Goal: Task Accomplishment & Management: Complete application form

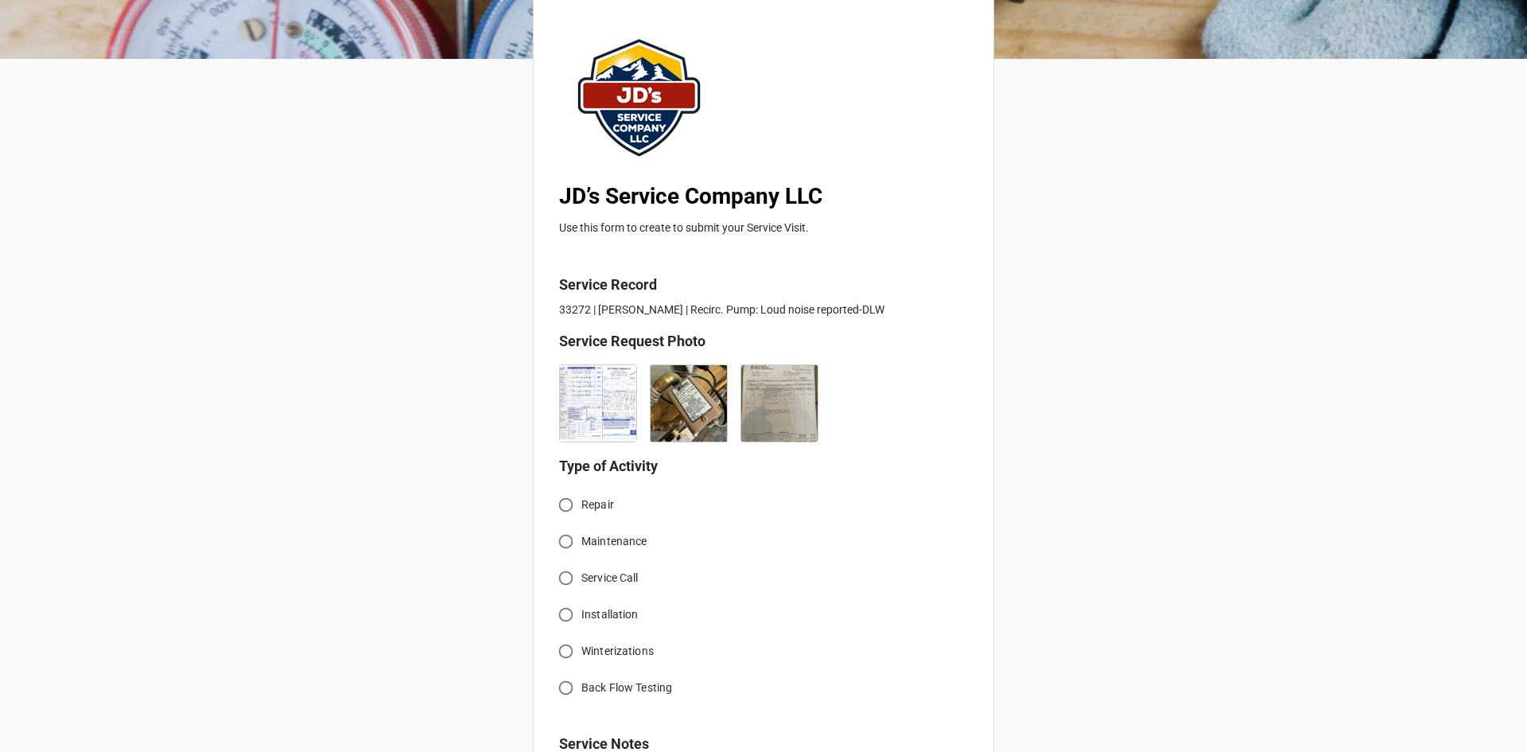
scroll to position [159, 0]
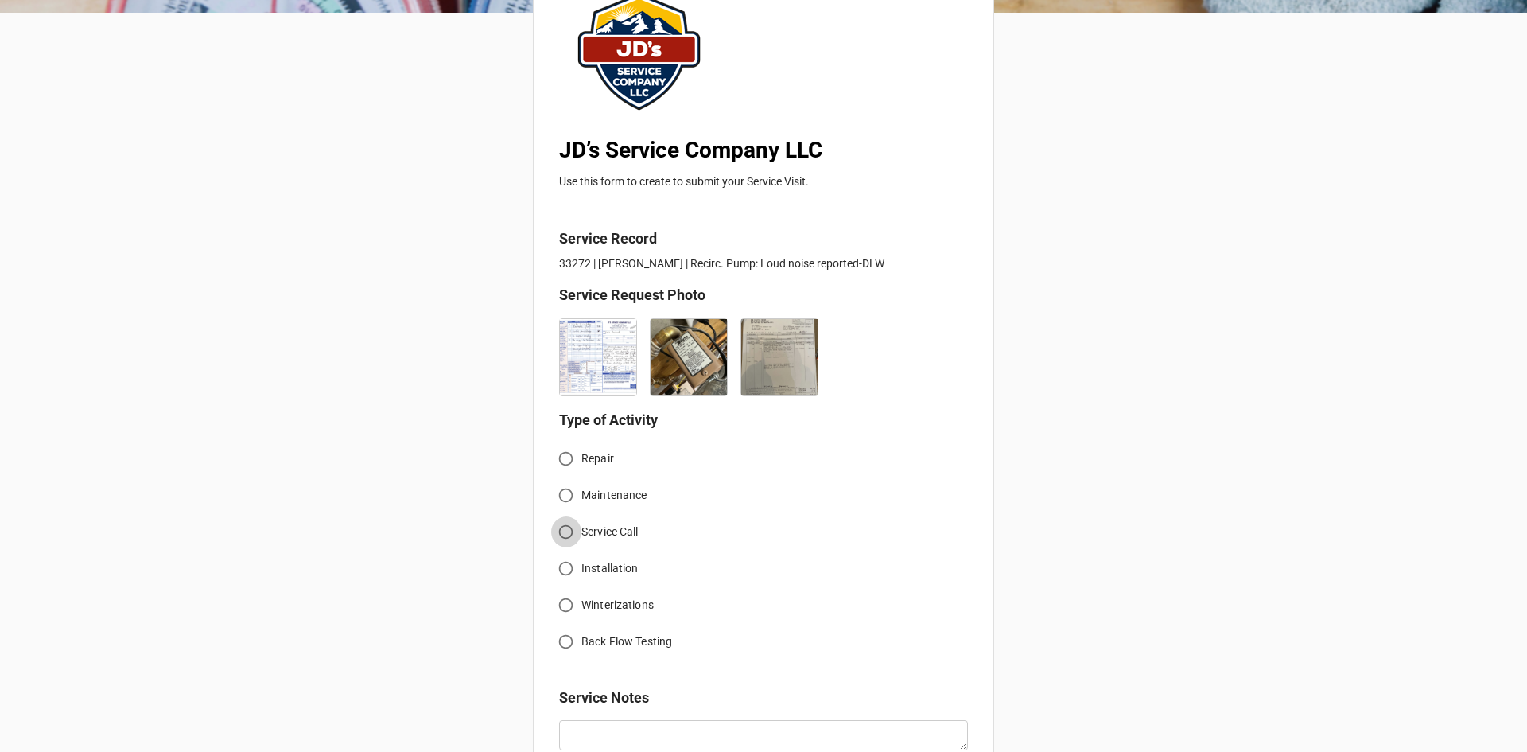
click at [565, 535] on input "Service Call" at bounding box center [565, 531] width 31 height 31
radio input "true"
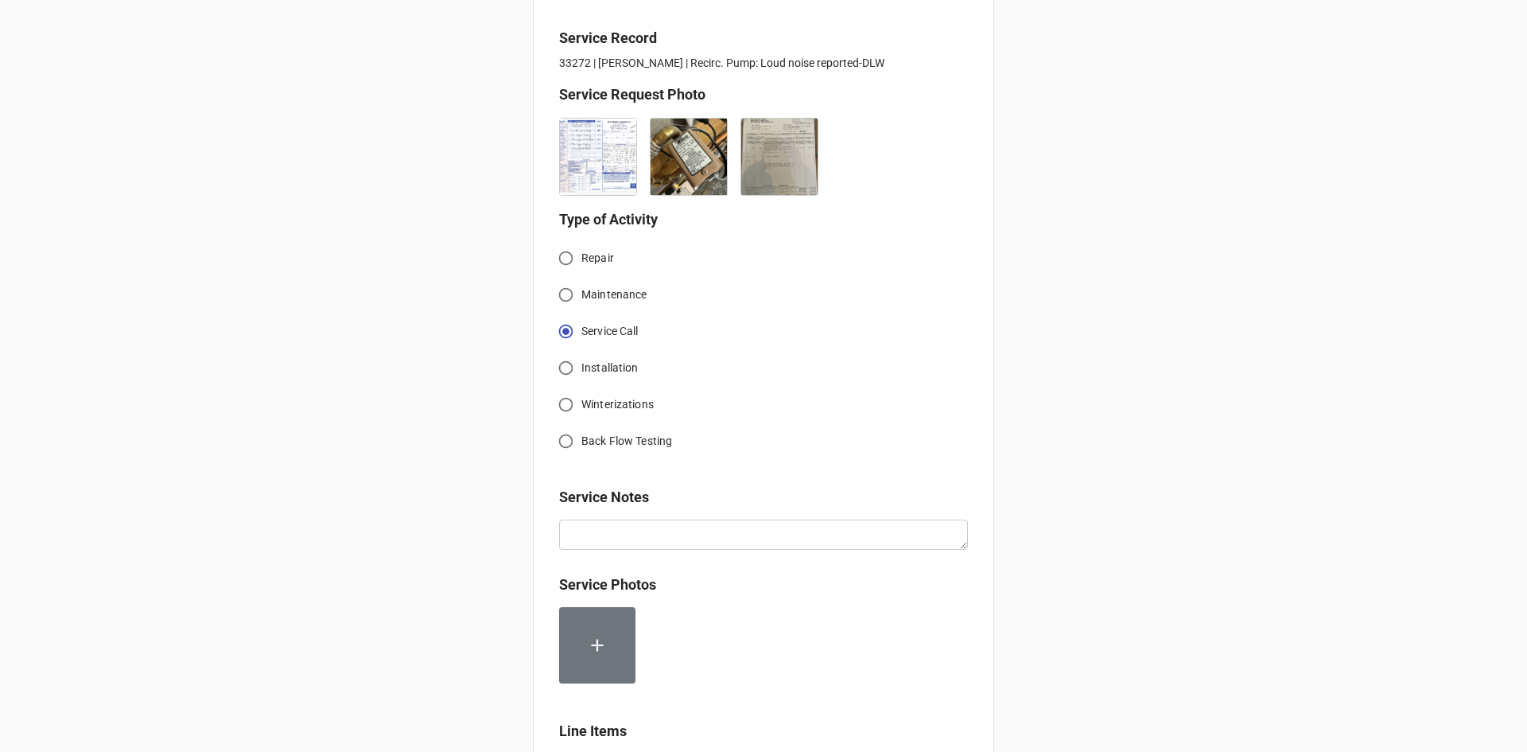
scroll to position [557, 0]
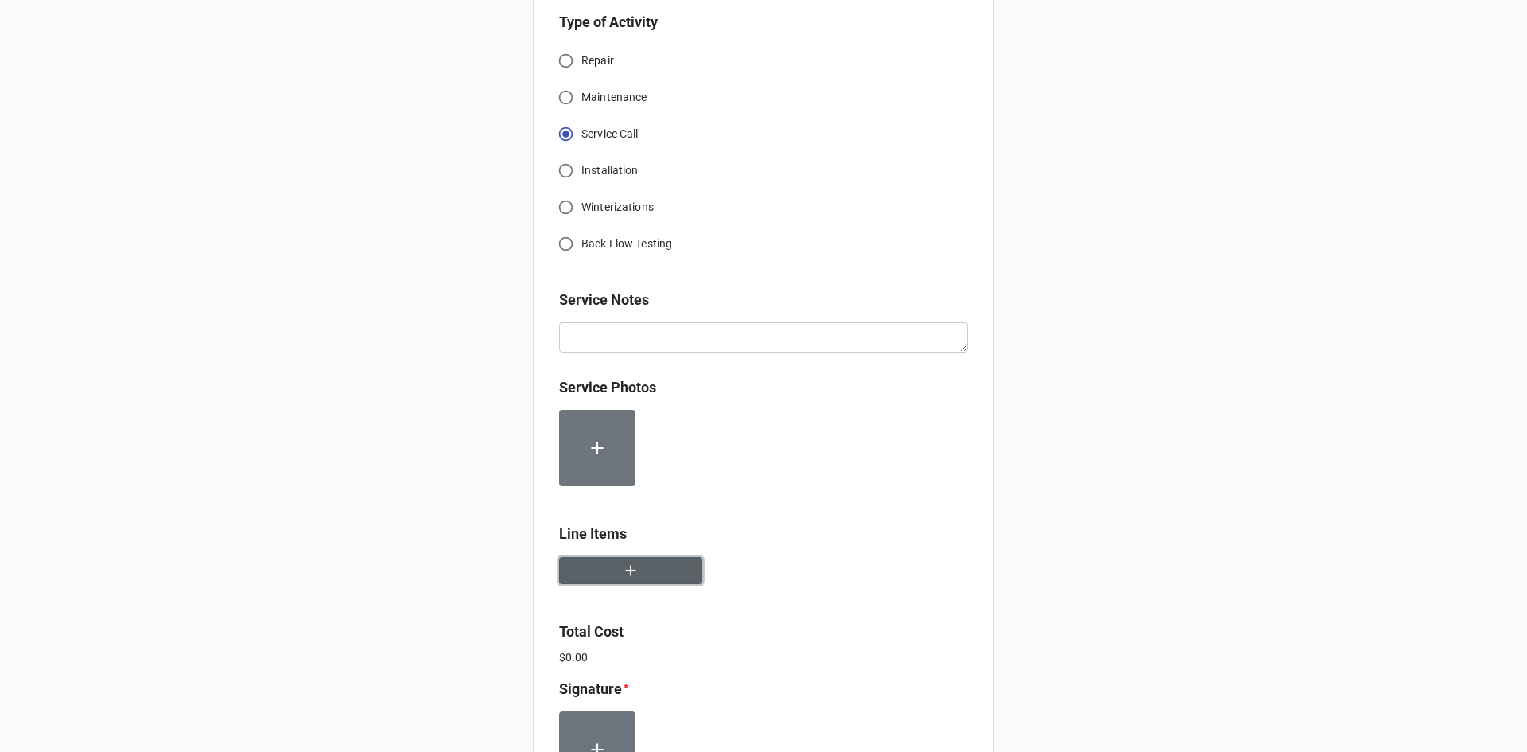
click at [642, 578] on button "button" at bounding box center [630, 571] width 143 height 28
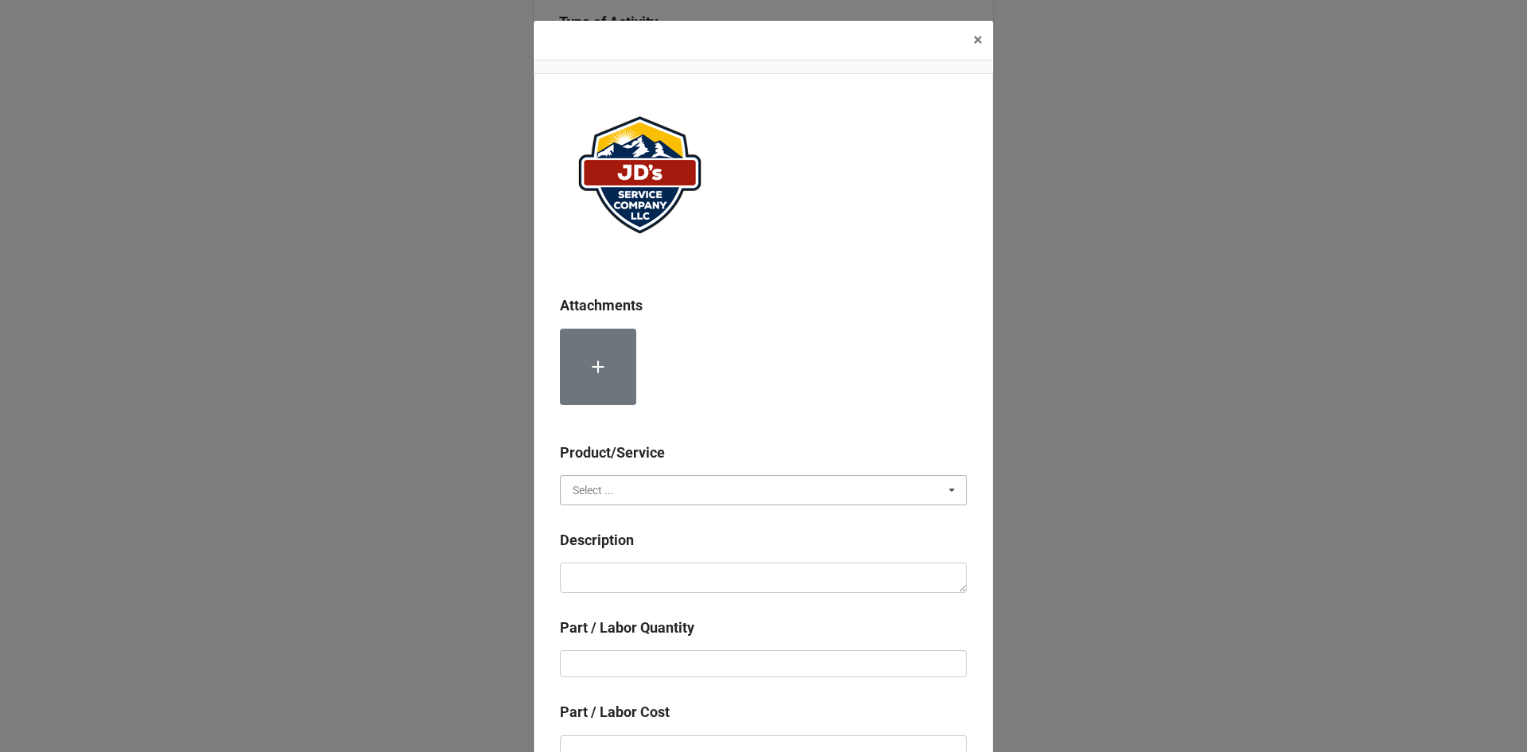
click at [639, 481] on input "text" at bounding box center [765, 490] width 406 height 29
click at [657, 523] on div "Services" at bounding box center [764, 518] width 406 height 29
click at [675, 566] on textarea at bounding box center [763, 577] width 407 height 30
paste textarea "9:30am-11:00am; Drained down water distribution system. Removed failed pump. In…"
type textarea "x"
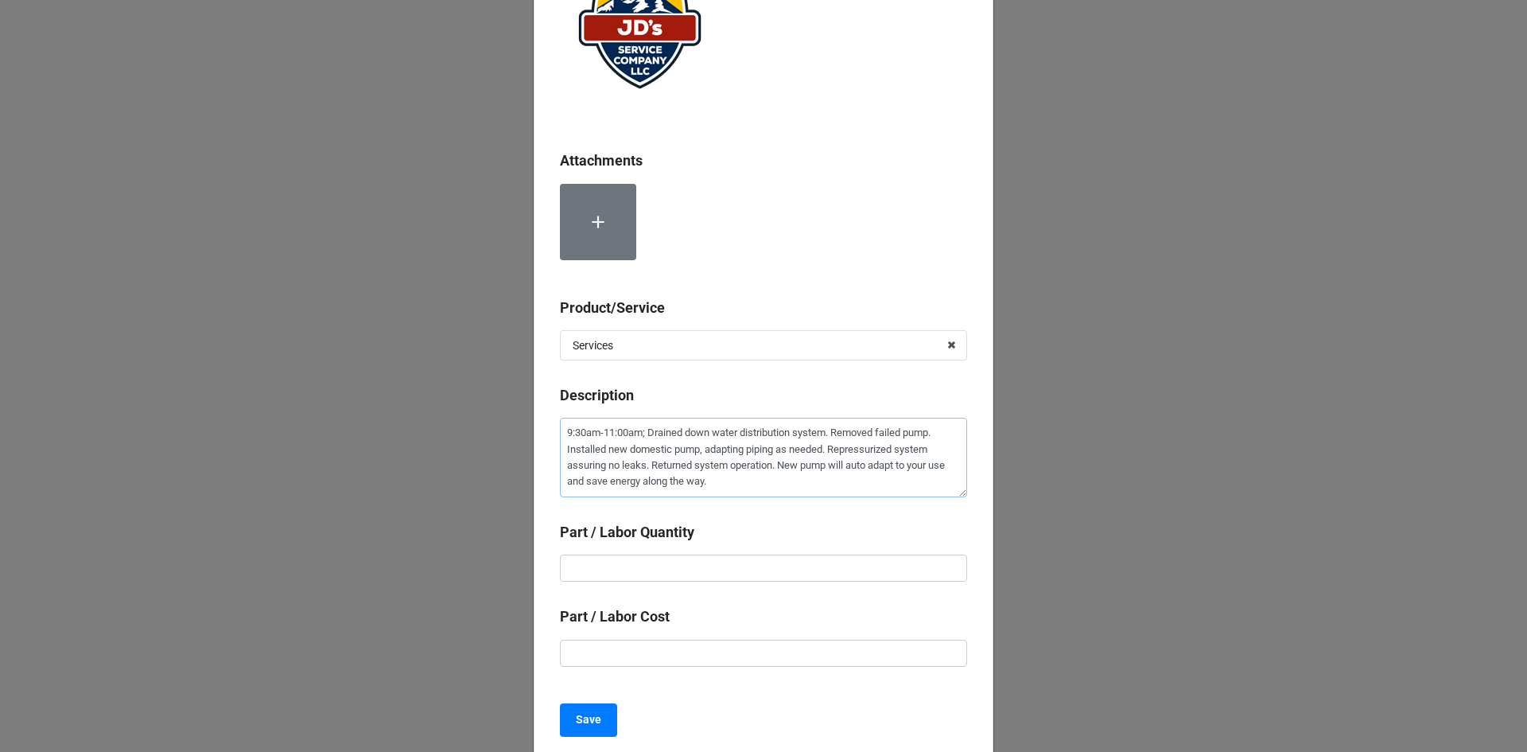
scroll to position [159, 0]
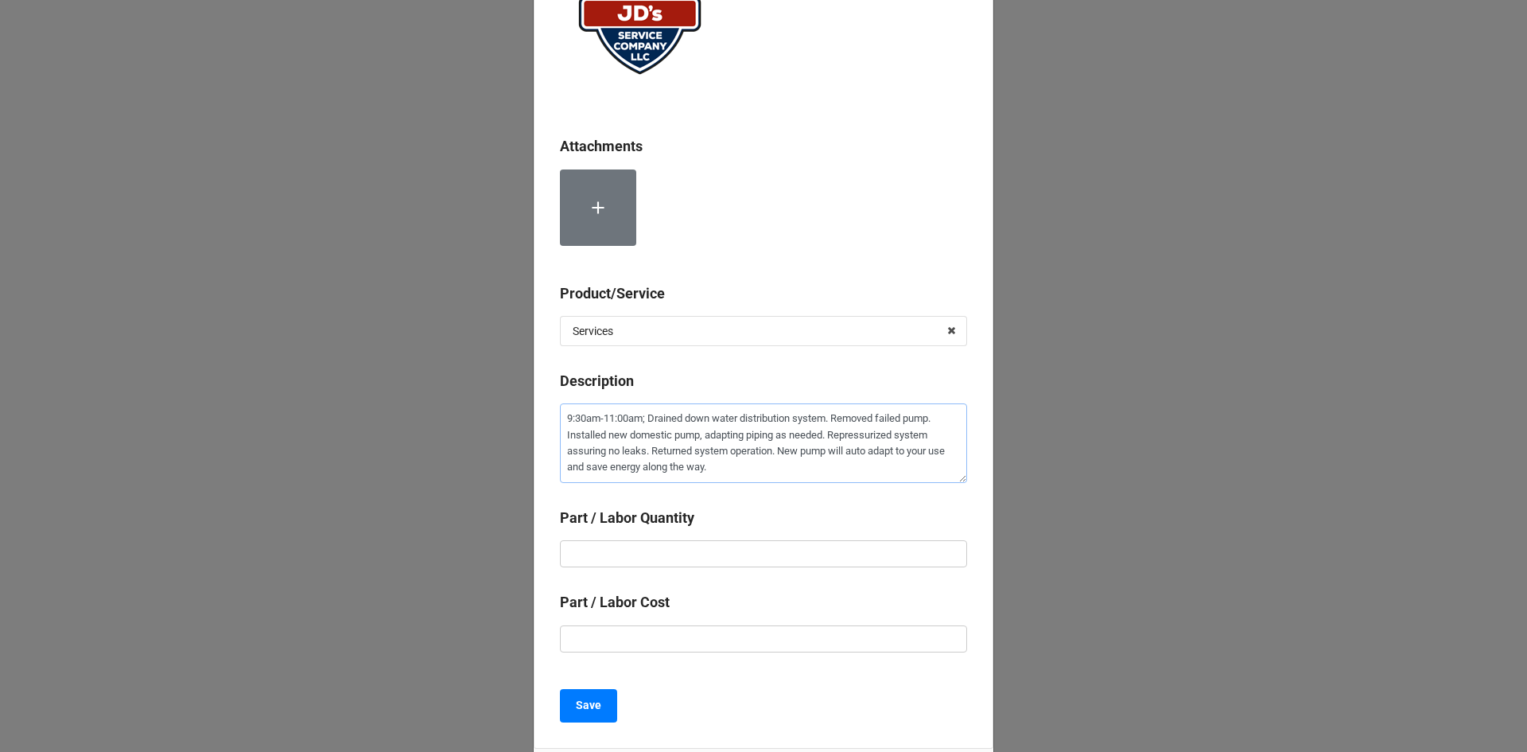
type textarea "9:30am-11:00am; Drained down water distribution system. Removed failed pump. In…"
click at [787, 552] on input "text" at bounding box center [763, 553] width 407 height 27
type textarea "x"
type input "1"
type textarea "x"
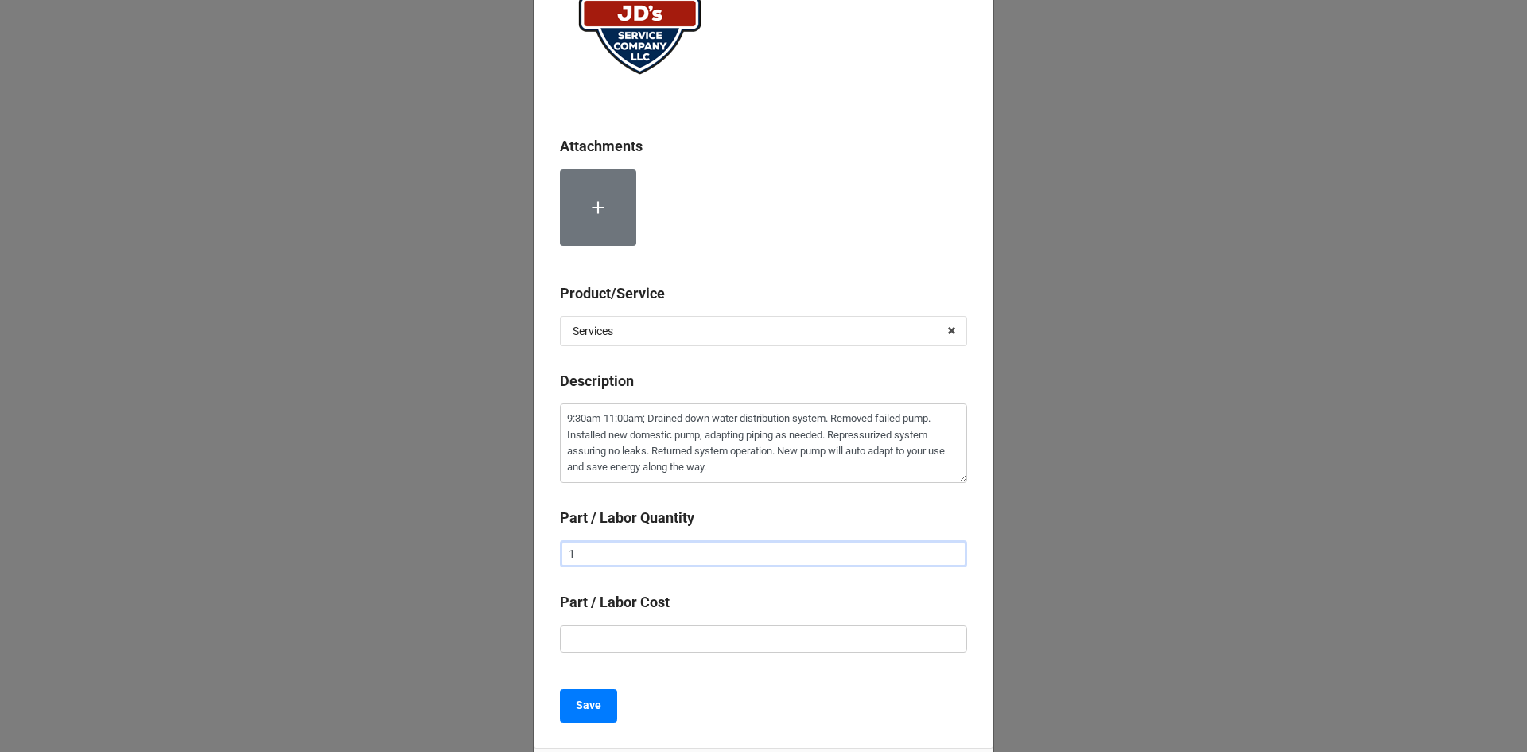
type input "1."
type textarea "x"
type input "1.5"
click at [771, 649] on input "text" at bounding box center [763, 638] width 407 height 27
type textarea "x"
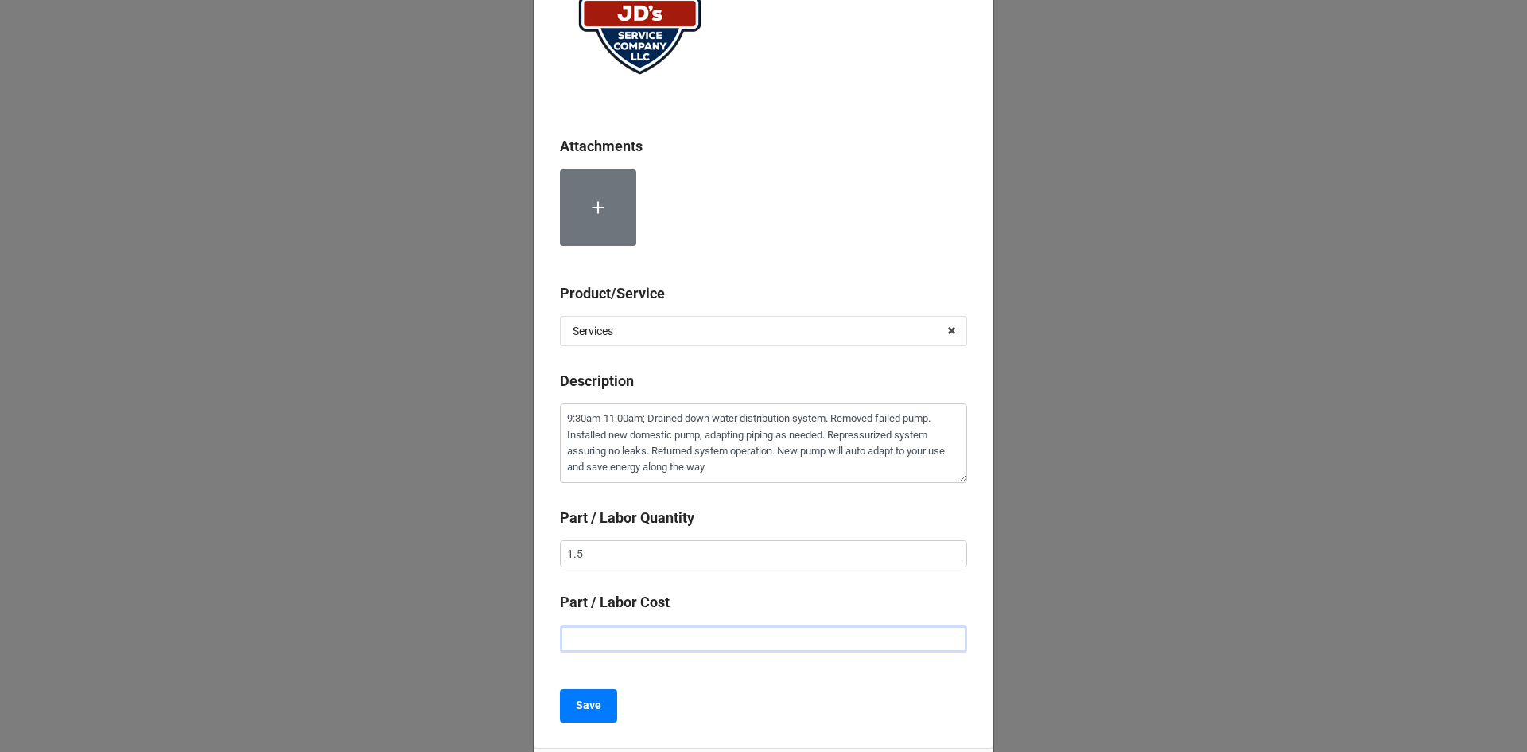
type input "$2.00"
type textarea "x"
type input "$22.00"
type textarea "x"
type input "$225.00"
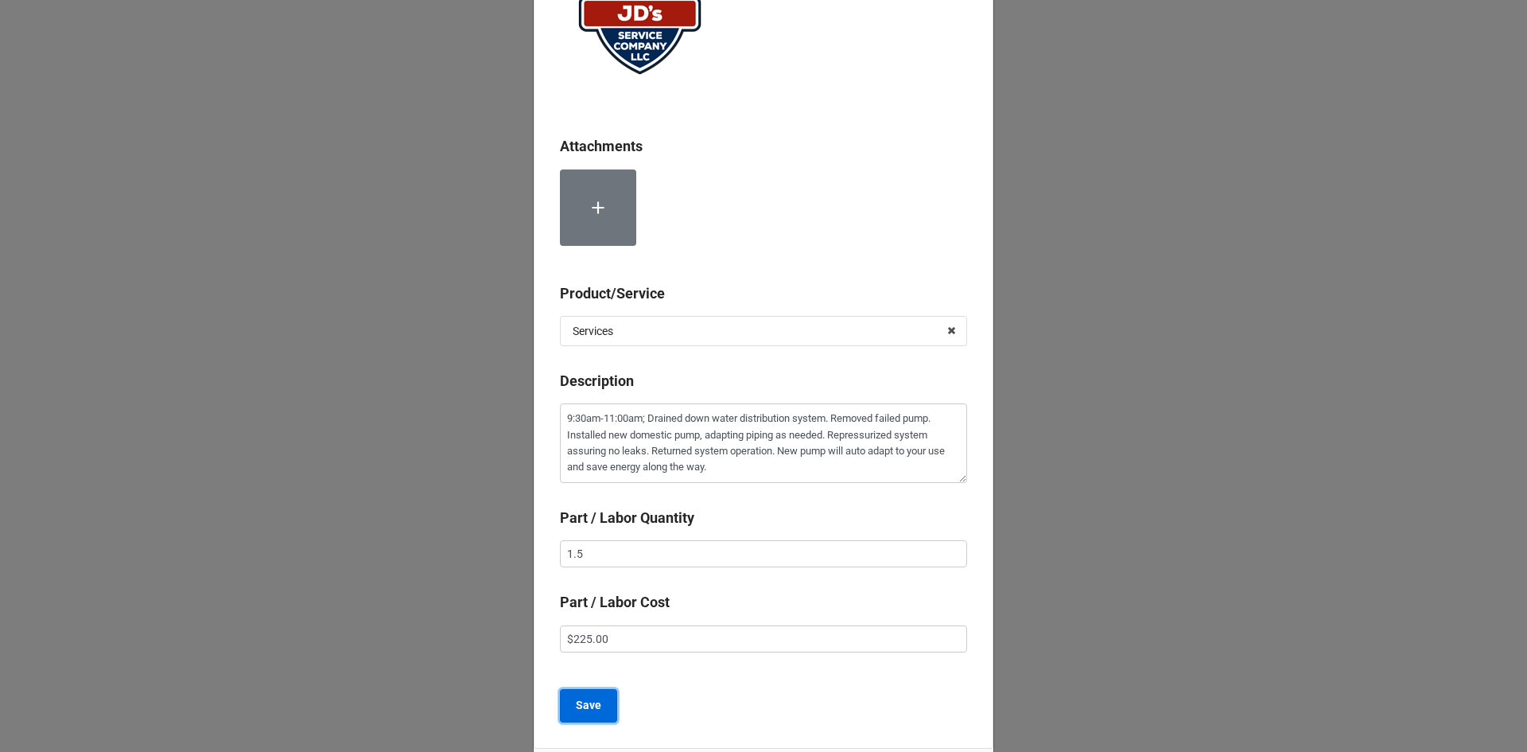
click at [599, 700] on button "Save" at bounding box center [588, 705] width 57 height 33
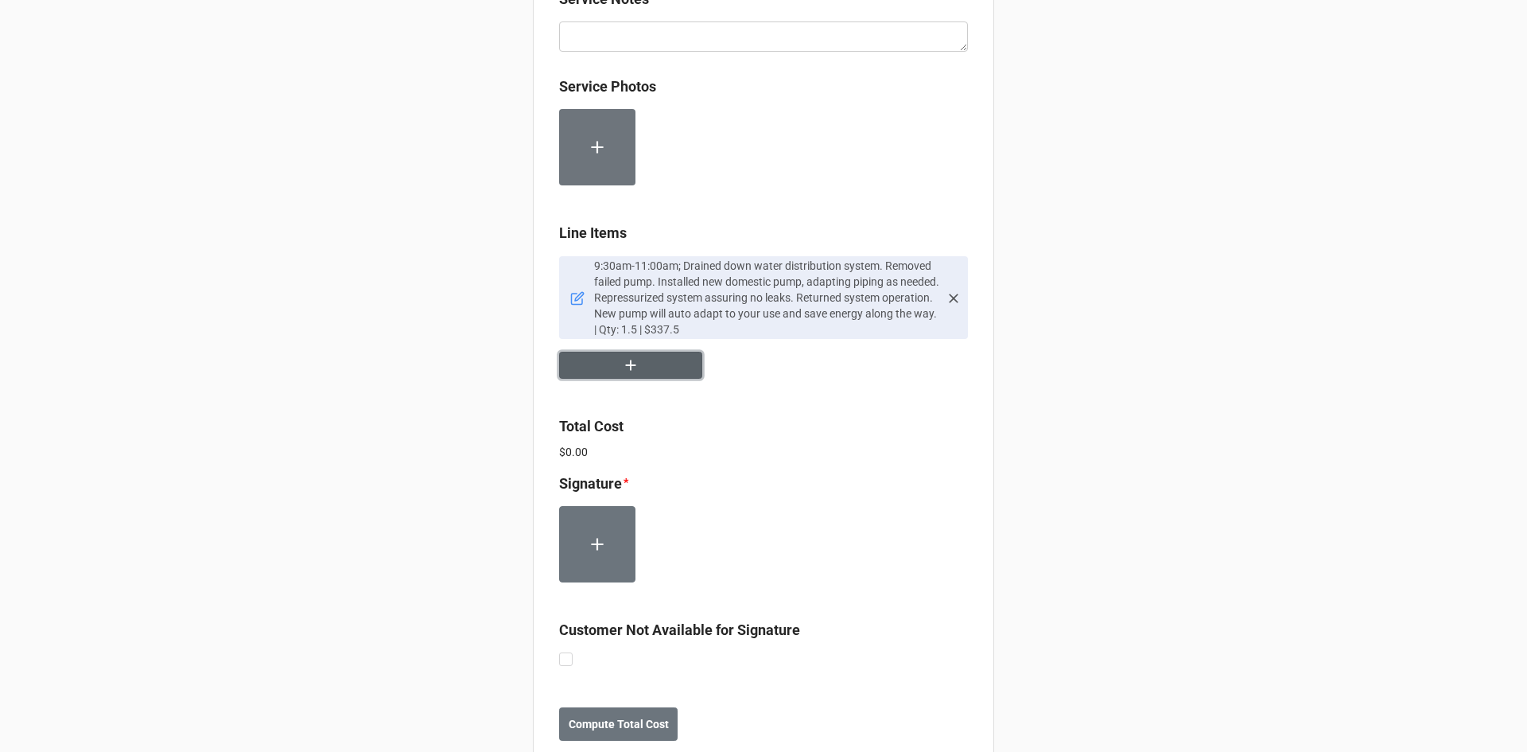
scroll to position [875, 0]
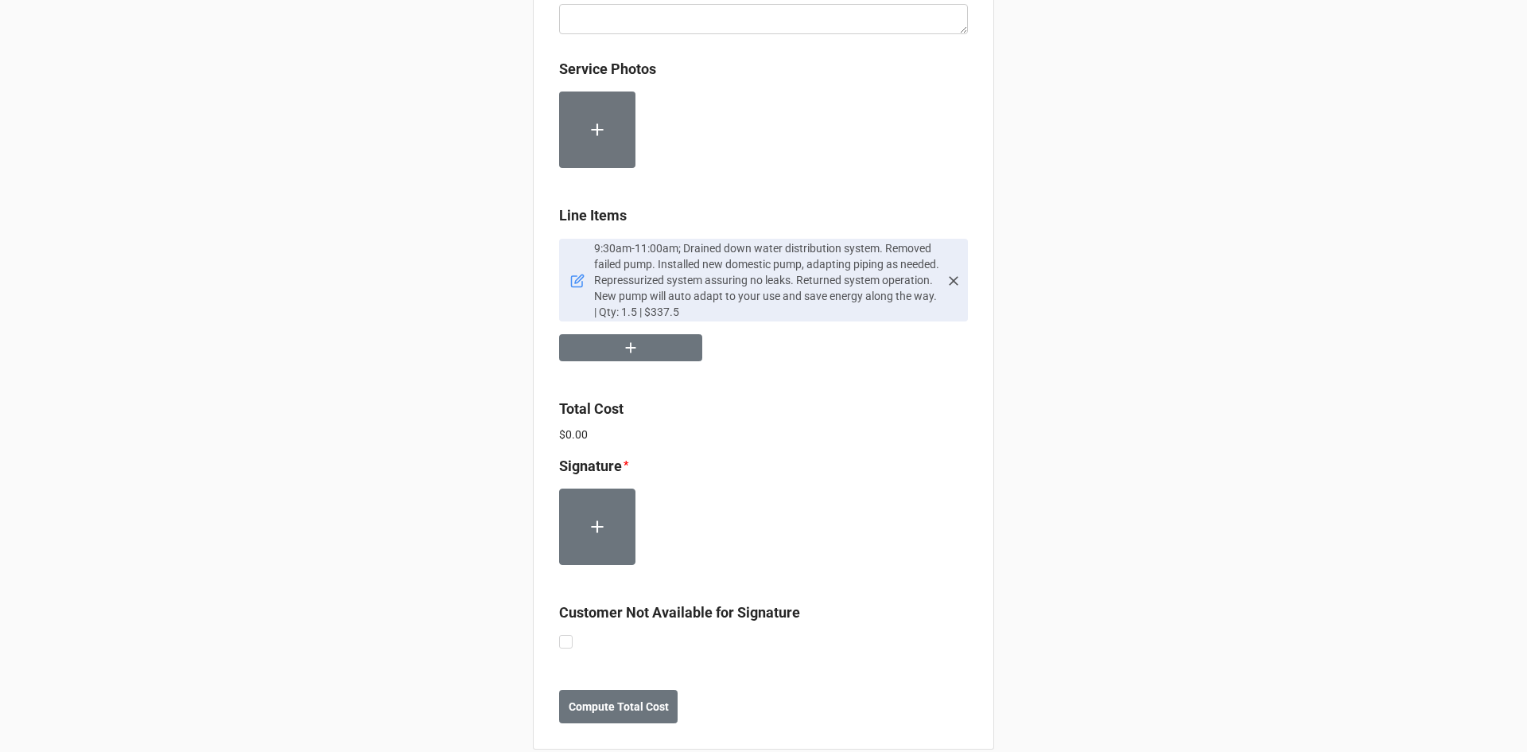
click at [569, 642] on div "Customer Not Available for Signature" at bounding box center [763, 627] width 409 height 52
click at [562, 635] on label at bounding box center [566, 635] width 14 height 0
checkbox input "true"
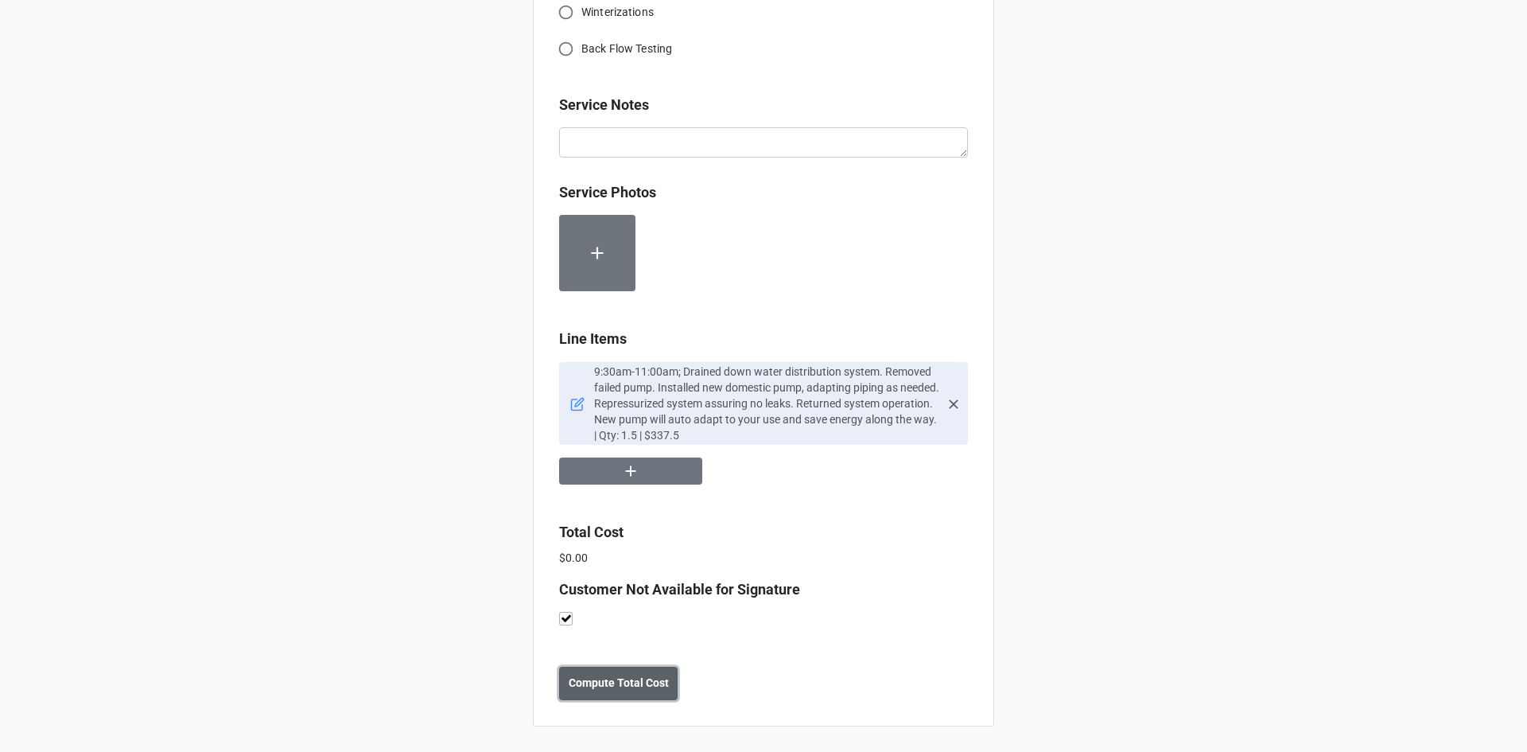
click at [603, 691] on b "Compute Total Cost" at bounding box center [619, 683] width 100 height 17
click at [644, 463] on button "button" at bounding box center [630, 471] width 143 height 28
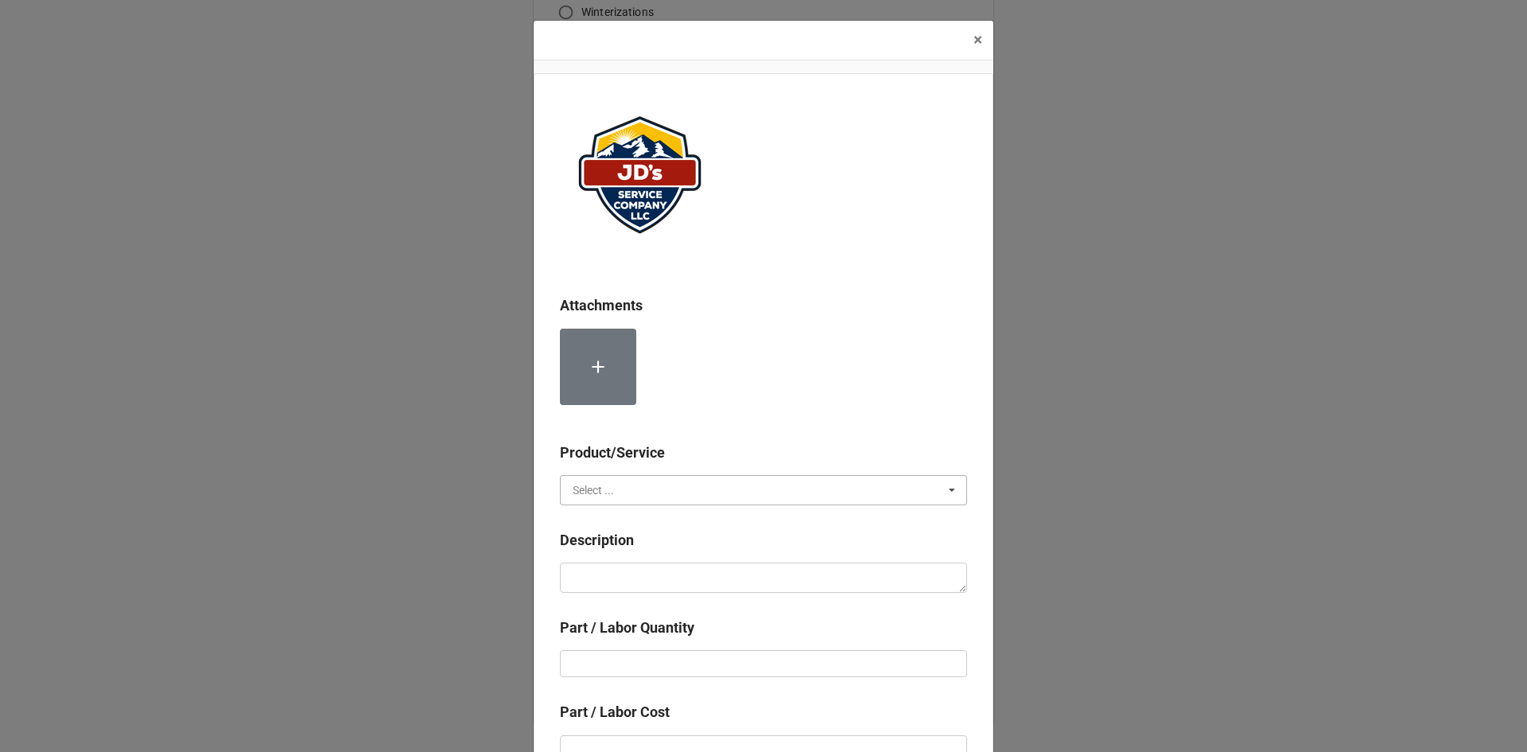
click at [641, 485] on input "text" at bounding box center [765, 490] width 406 height 29
click at [612, 525] on div "Services" at bounding box center [764, 518] width 406 height 29
click at [619, 580] on textarea at bounding box center [763, 577] width 407 height 30
type textarea "x"
type textarea "L"
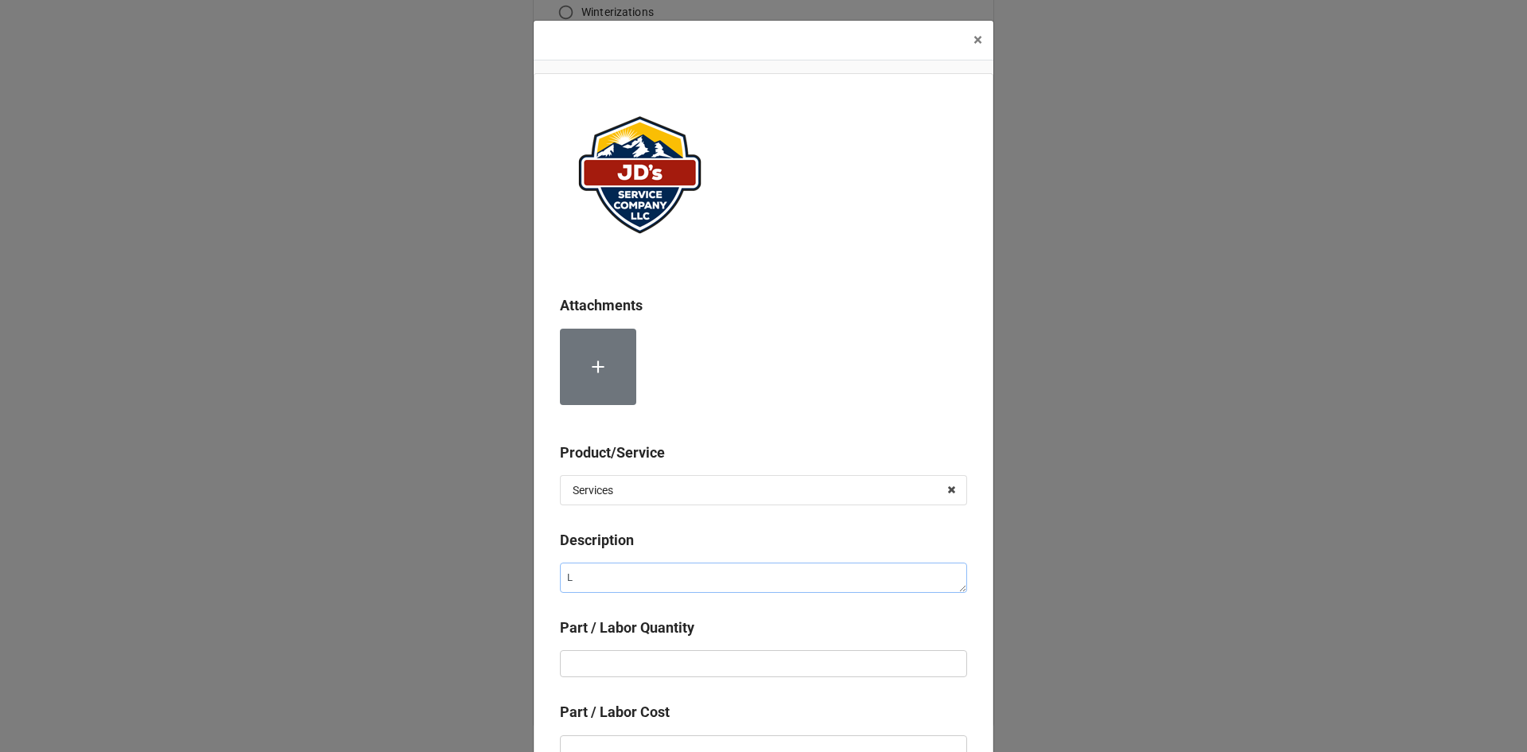
type textarea "x"
type textarea "La"
type textarea "x"
type textarea "Lab"
type textarea "x"
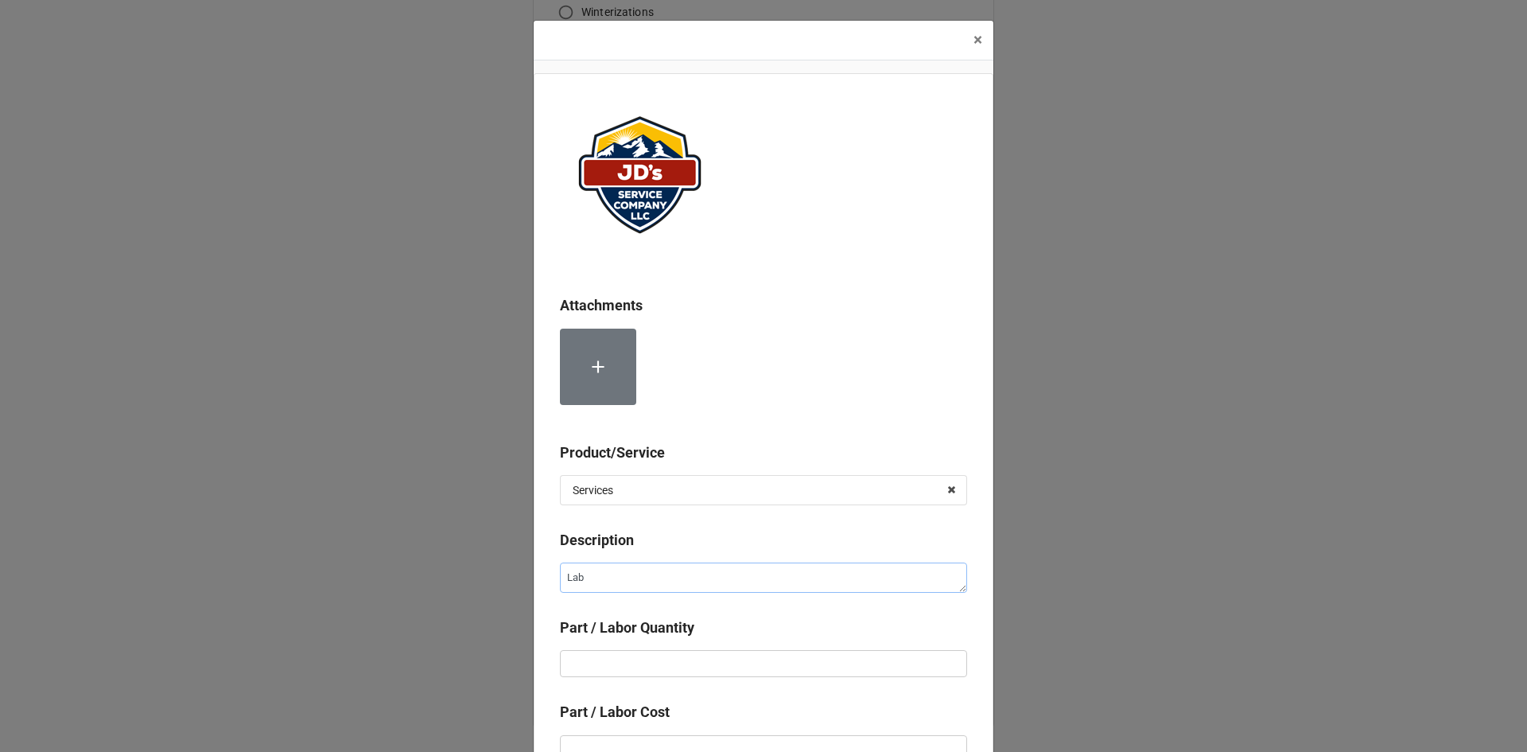
type textarea "Labo"
type textarea "x"
type textarea "Labo"
type textarea "x"
type textarea "Labo r"
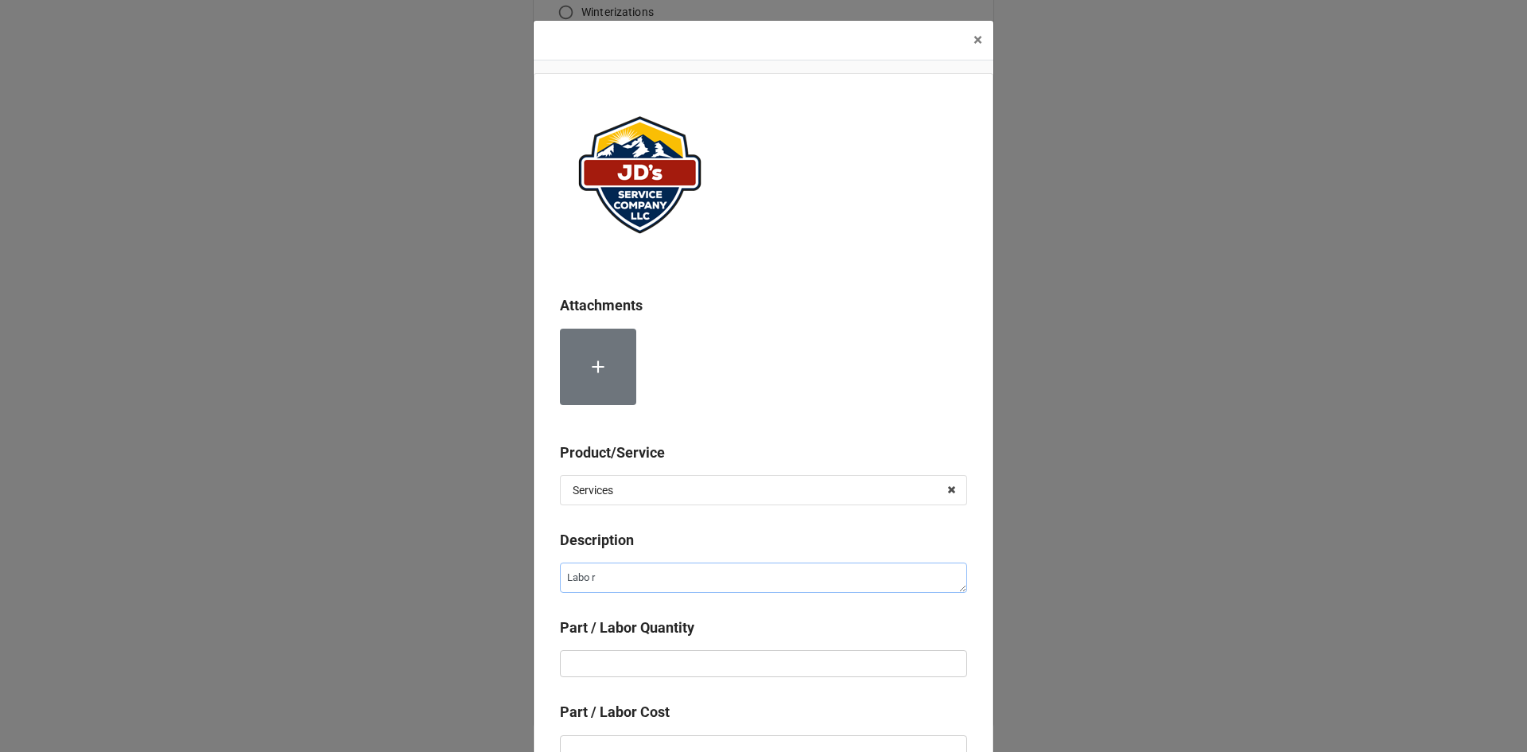
type textarea "x"
type textarea "Labo"
type textarea "x"
type textarea "Labo"
type textarea "x"
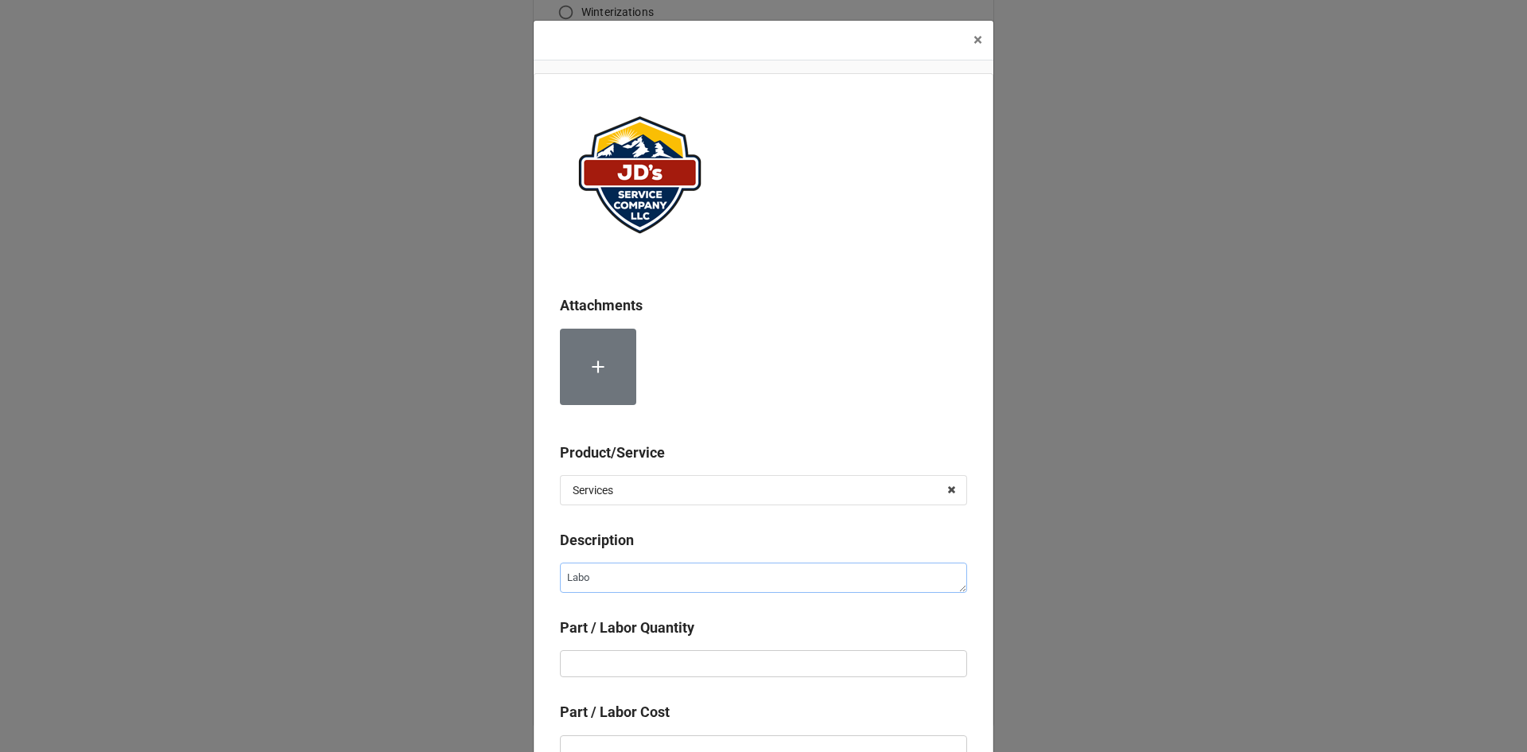
type textarea "Labor"
type textarea "x"
type textarea "Labor"
type textarea "x"
type textarea "Labor f"
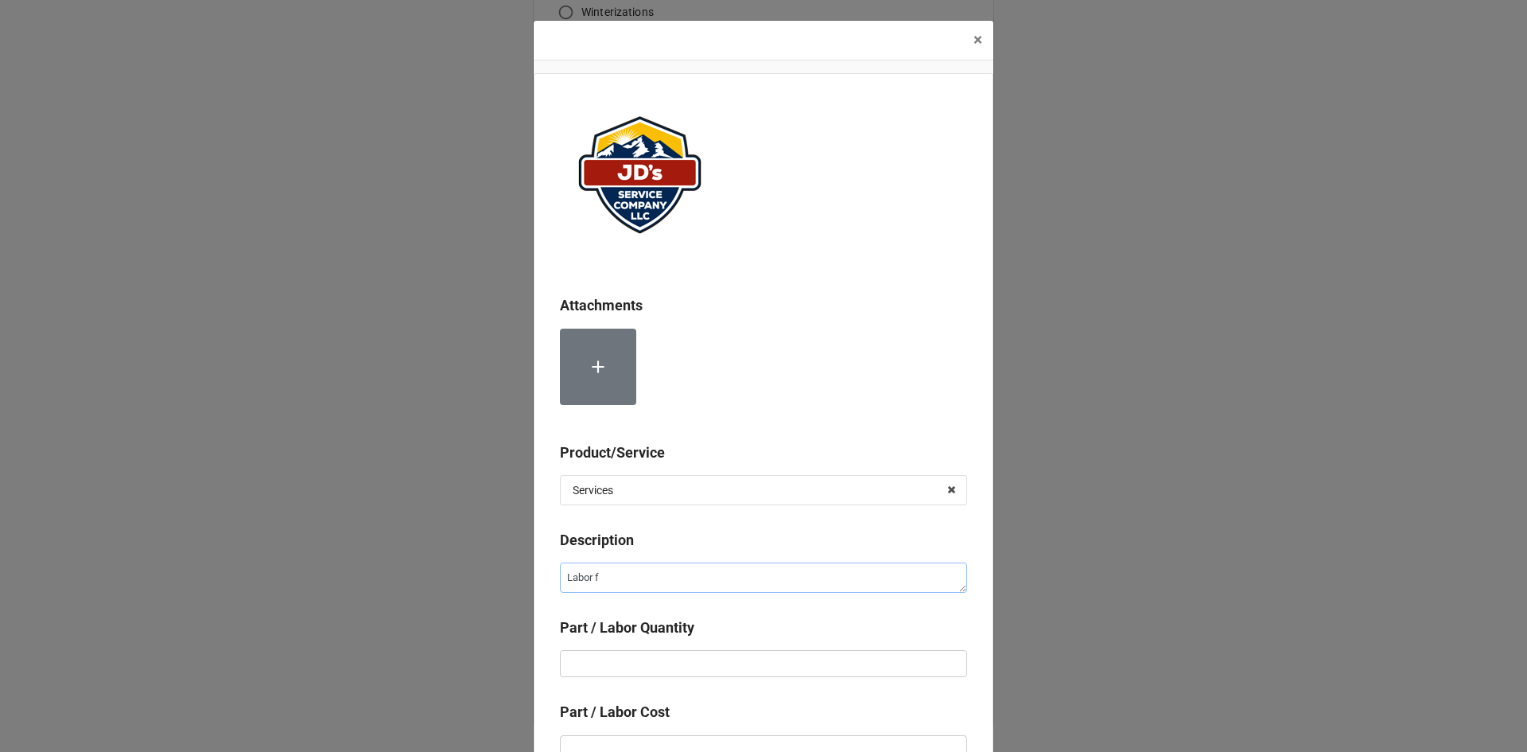
type textarea "x"
type textarea "Labor fo"
type textarea "x"
type textarea "Labor for"
type textarea "x"
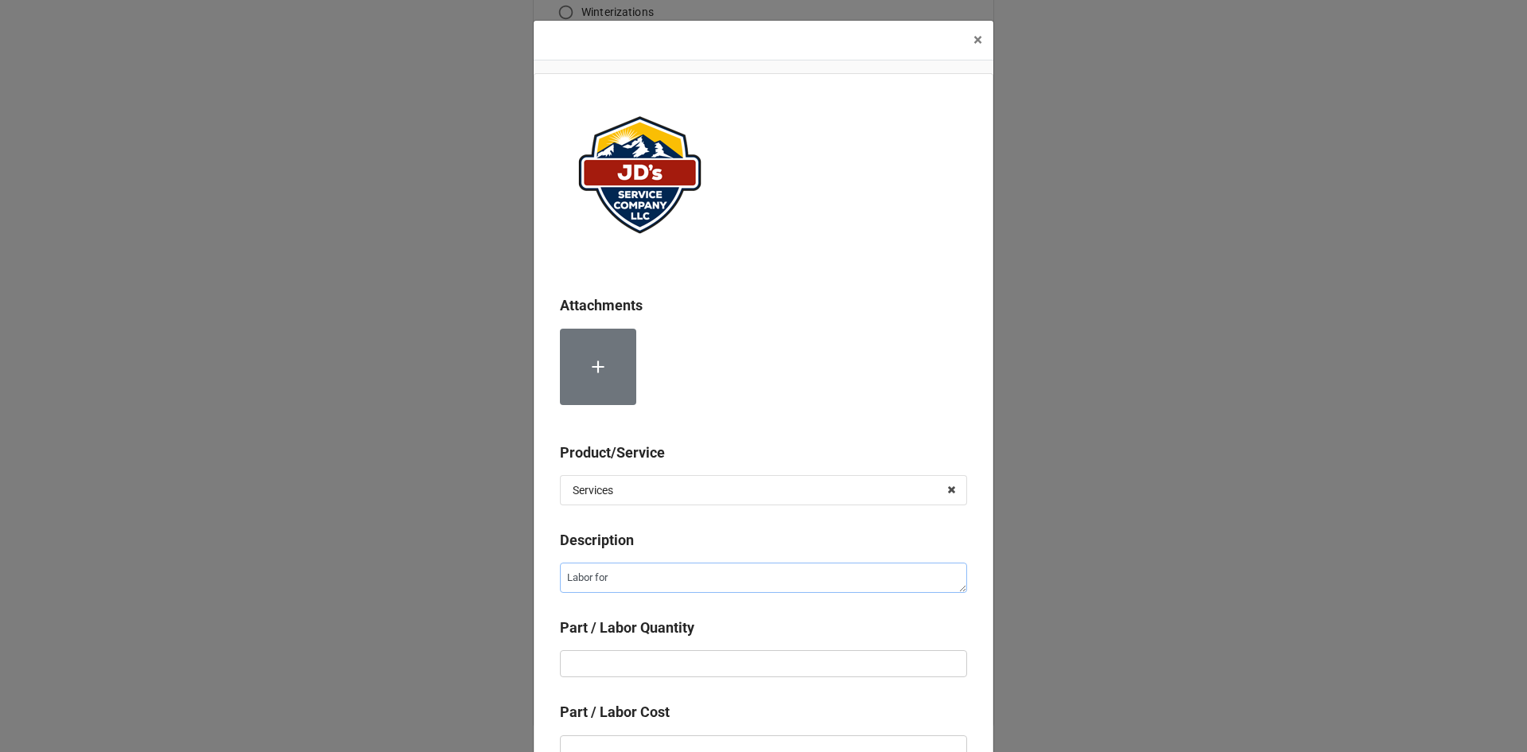
type textarea "Labor for"
type textarea "x"
type textarea "Labor for 2"
type textarea "x"
type textarea "Labor for 2n"
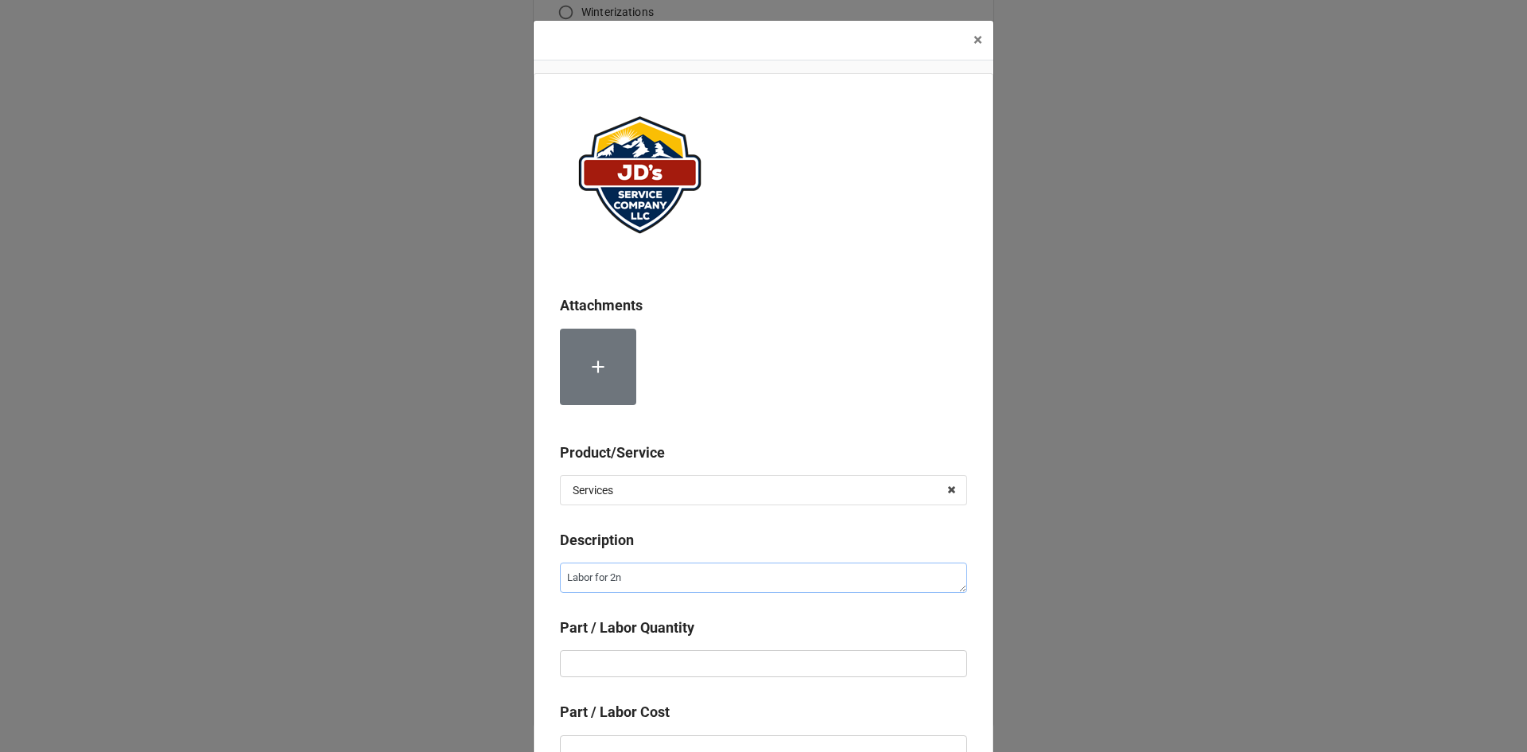
type textarea "x"
type textarea "Labor for 2nd"
type textarea "x"
type textarea "Labor for 2nd"
type textarea "x"
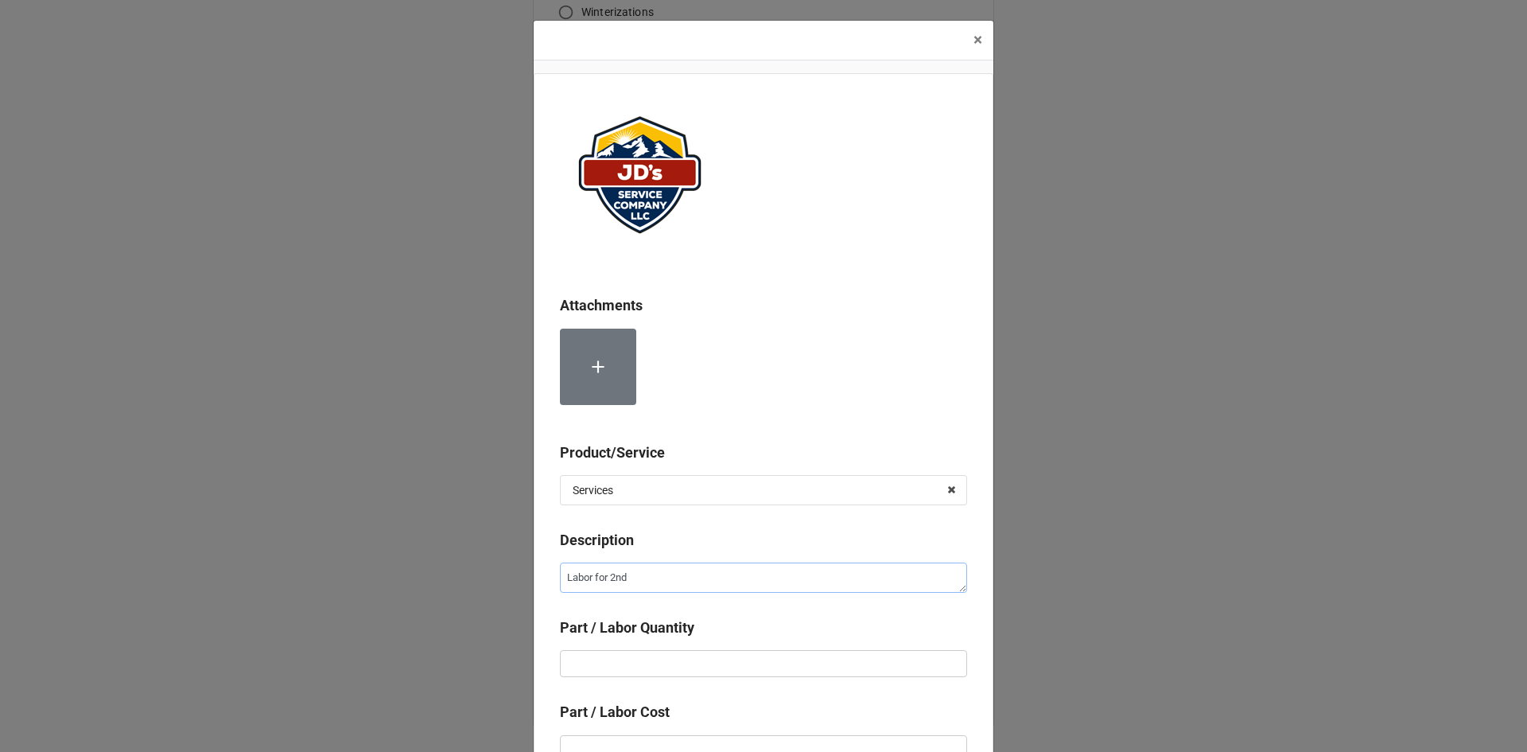
type textarea "Labor for 2nd T"
type textarea "x"
type textarea "Labor for 2nd Te"
type textarea "x"
type textarea "Labor for 2nd Tec"
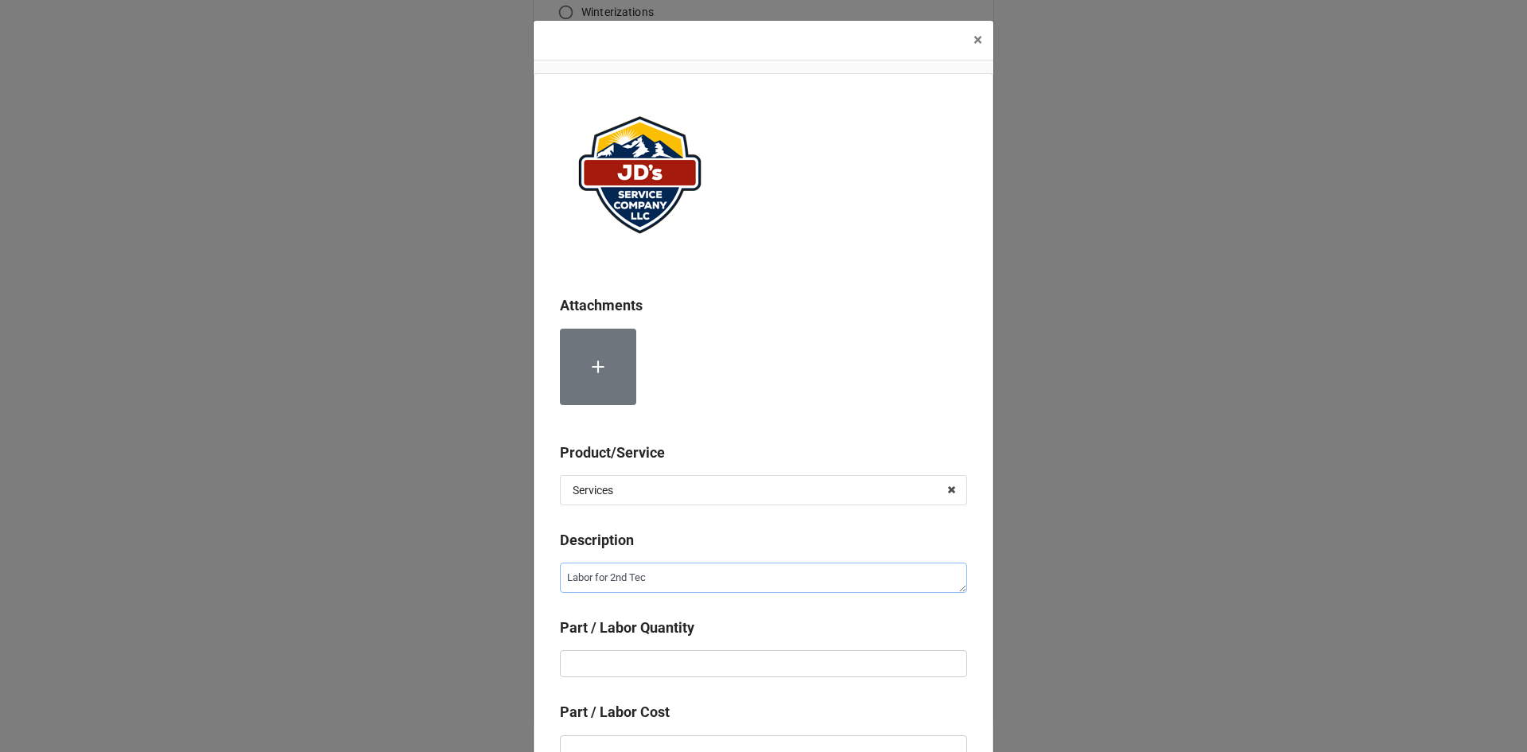
type textarea "x"
type textarea "Labor for 2nd Tech"
type textarea "x"
type textarea "Labor for 2nd Techn"
type textarea "x"
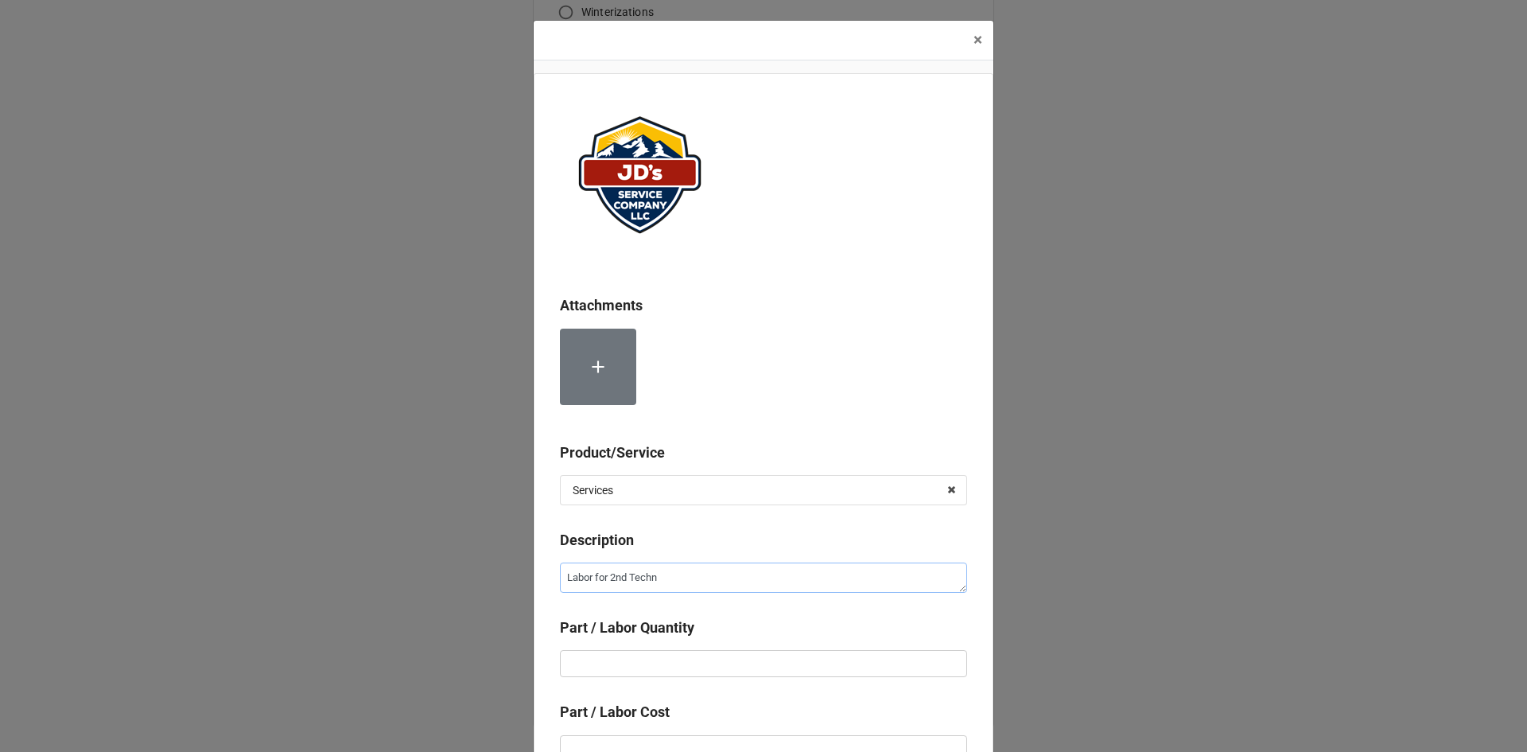
type textarea "Labor for 2nd Techni"
type textarea "x"
type textarea "Labor for 2nd Technic"
type textarea "x"
type textarea "Labor for 2nd Technici"
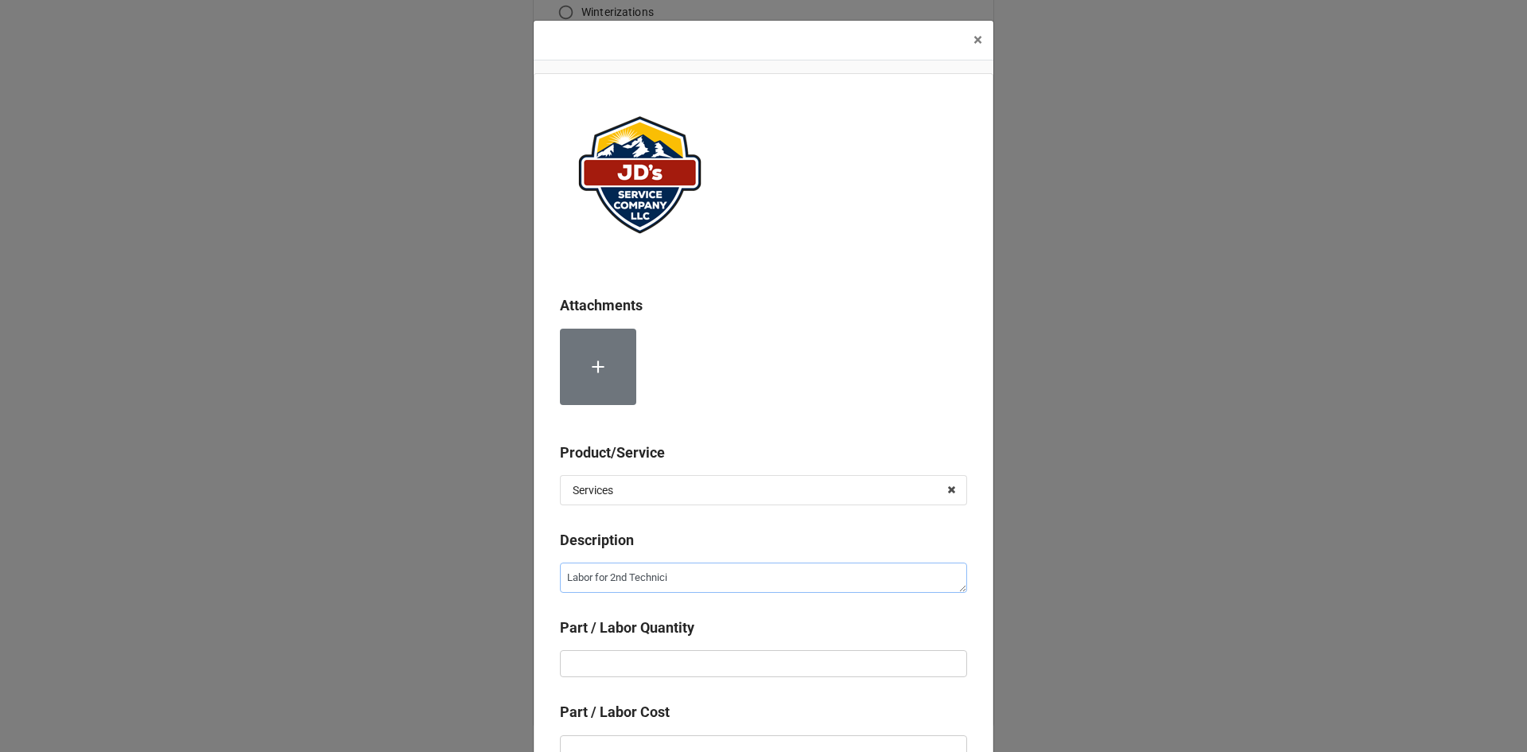
type textarea "x"
type textarea "Labor for 2nd Technicia"
type textarea "x"
type textarea "Labor for 2nd Technician"
type textarea "x"
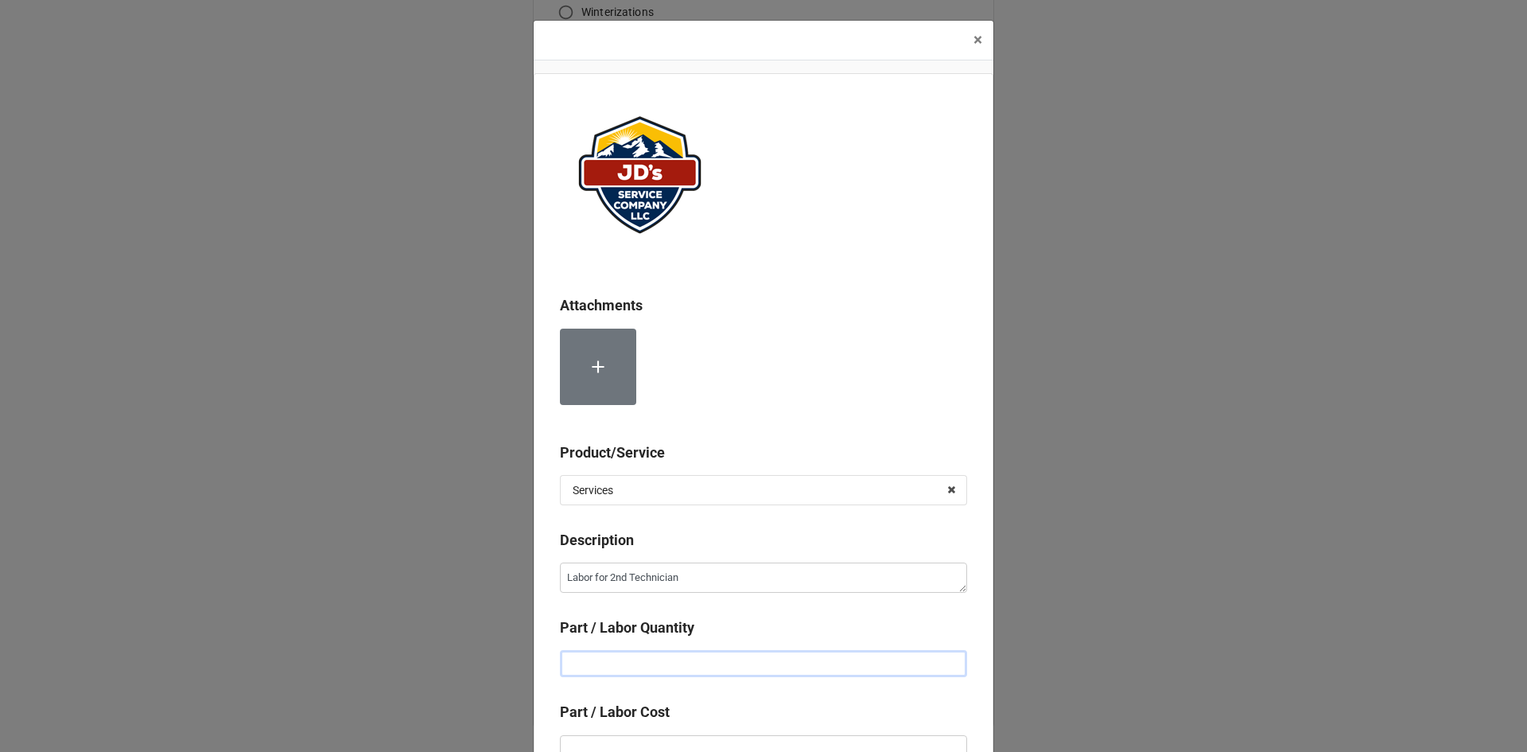
type input "1"
type textarea "x"
type input "1."
type textarea "x"
type input "1.5"
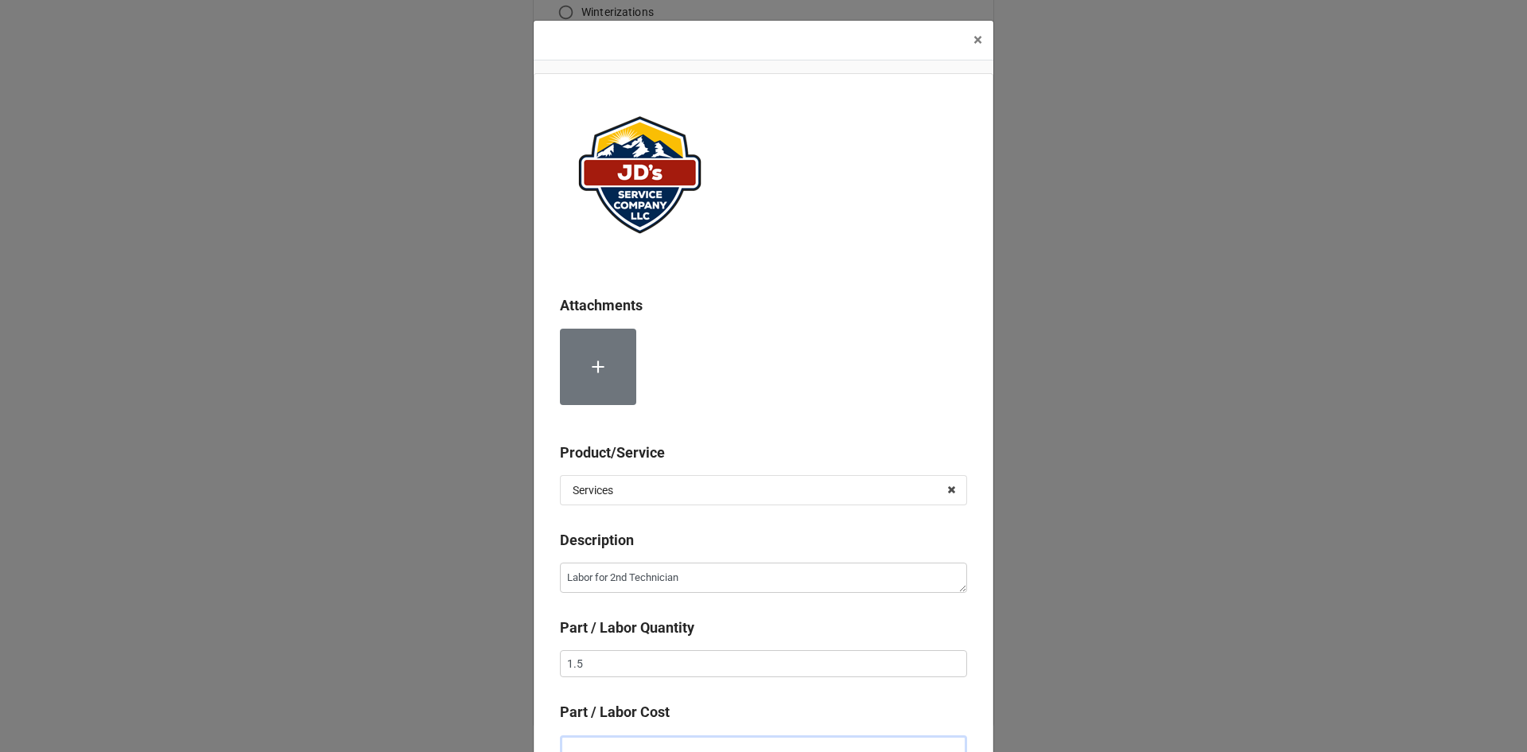
scroll to position [10, 0]
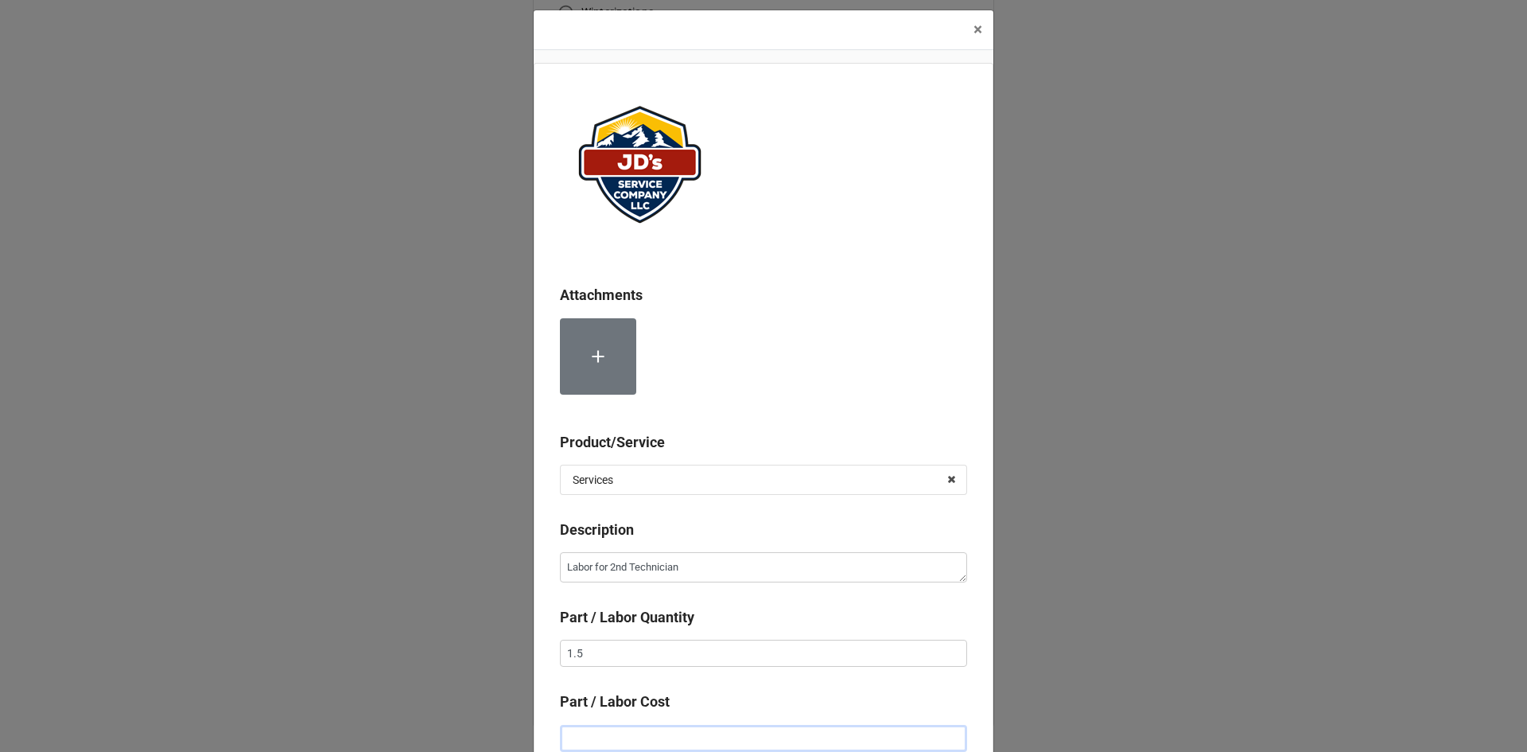
type textarea "x"
type input "$2.00"
type textarea "x"
type input "$22.00"
type textarea "x"
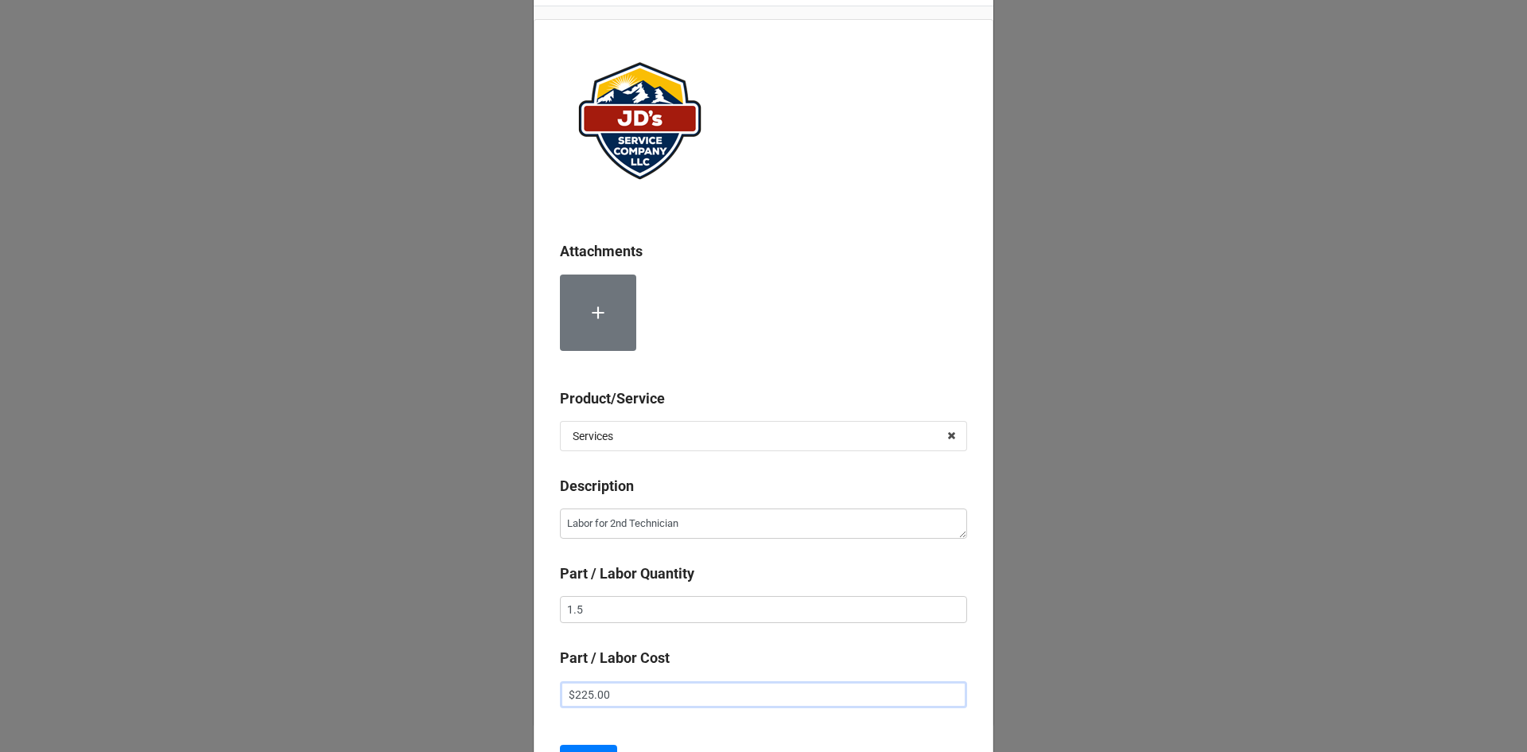
scroll to position [90, 0]
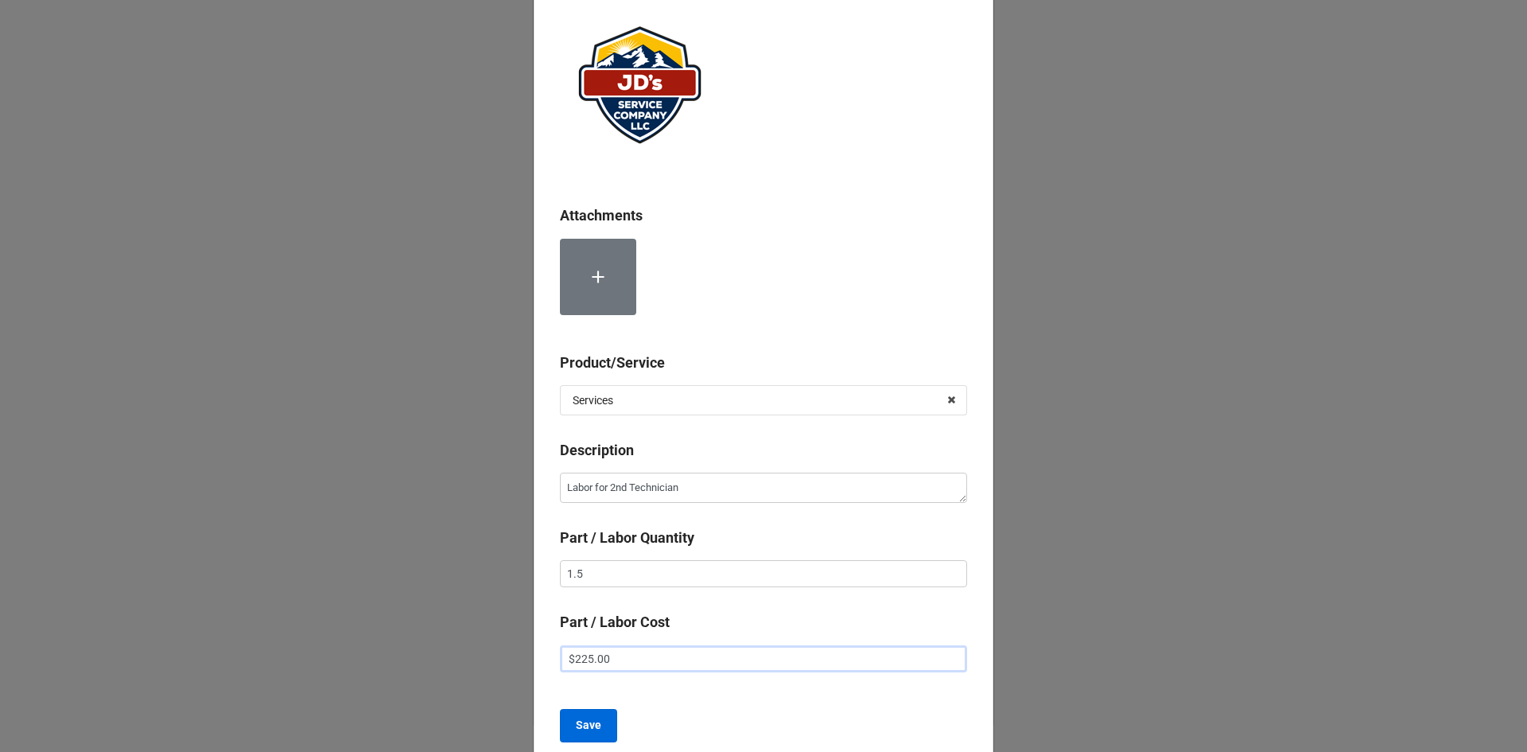
type input "$225.00"
click at [597, 722] on button "Save" at bounding box center [588, 725] width 57 height 33
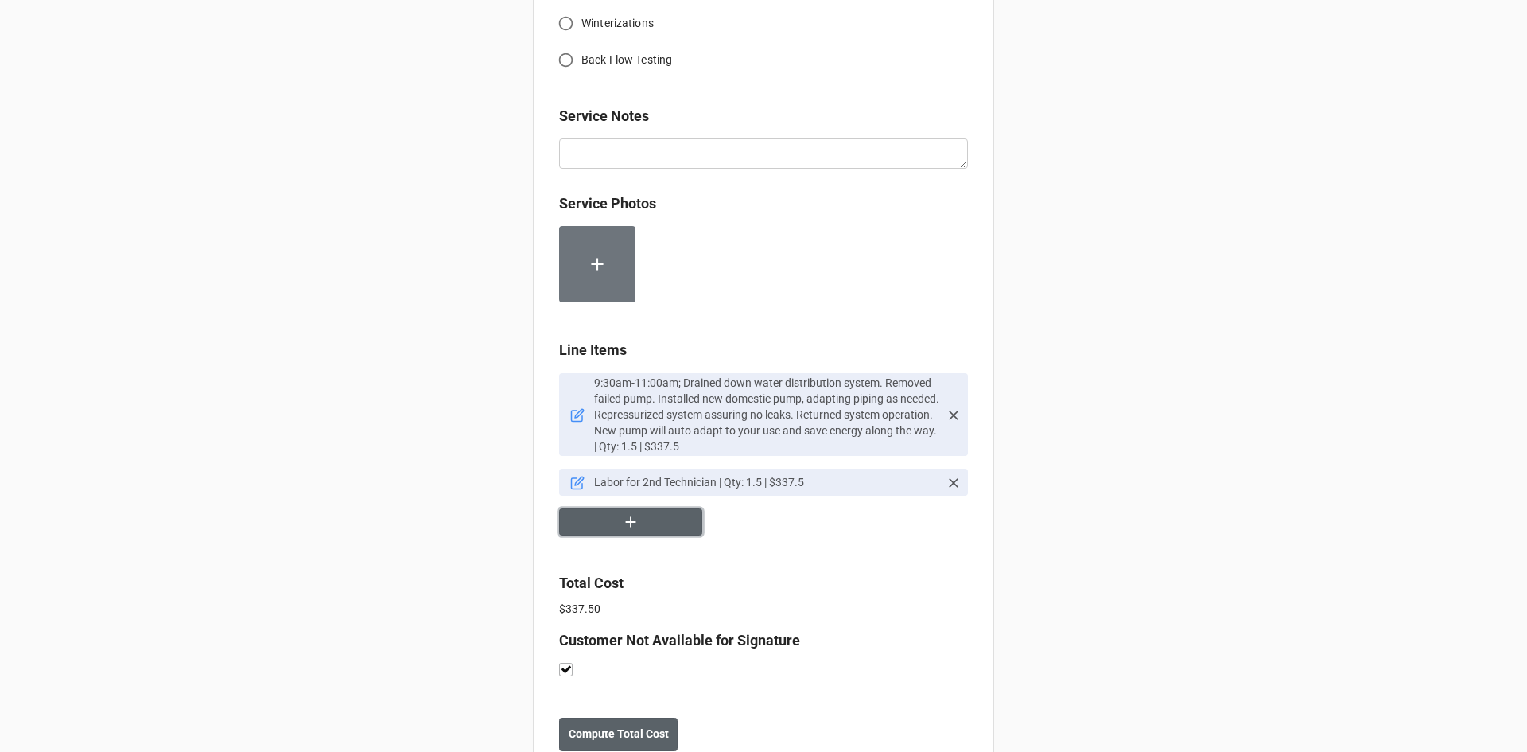
scroll to position [713, 0]
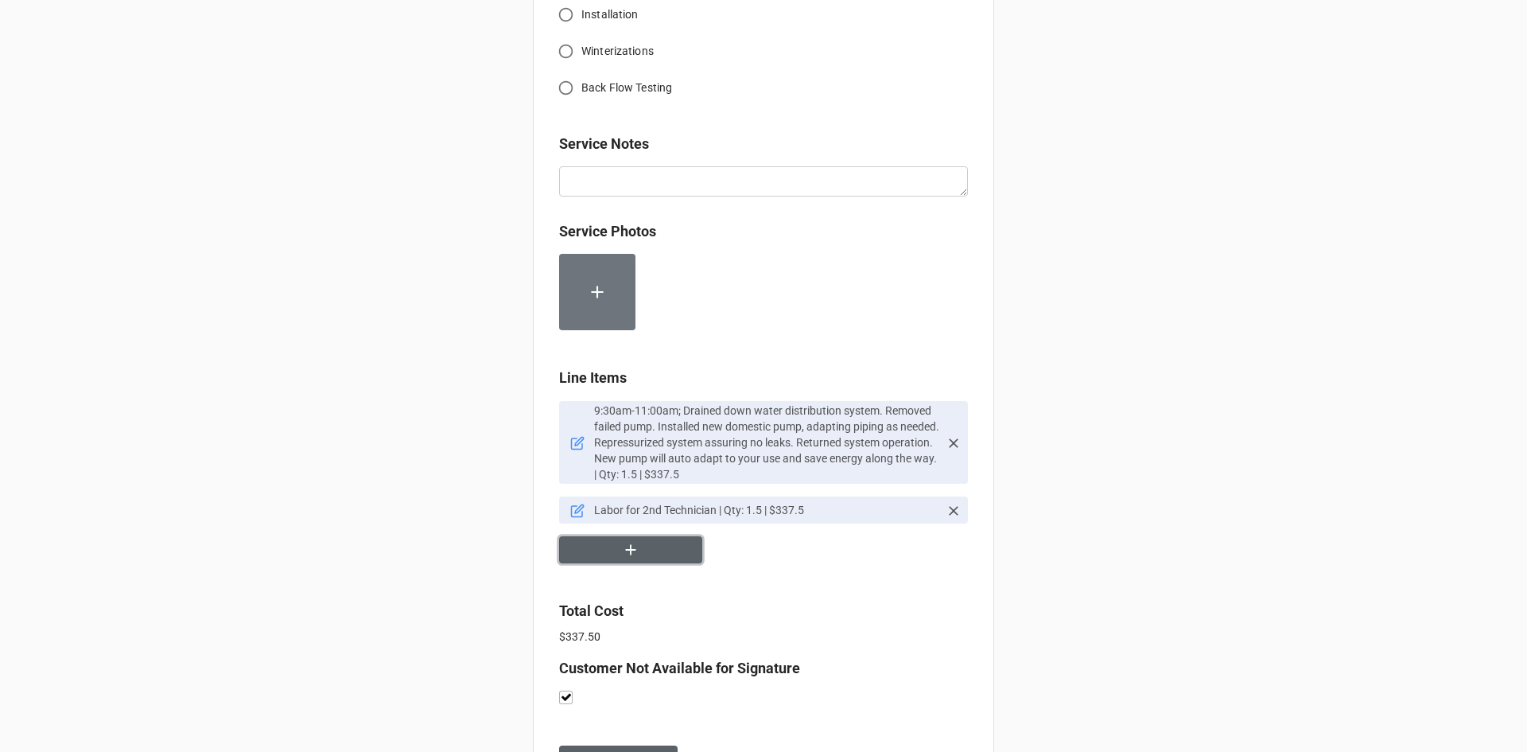
click at [616, 556] on button "button" at bounding box center [630, 550] width 143 height 28
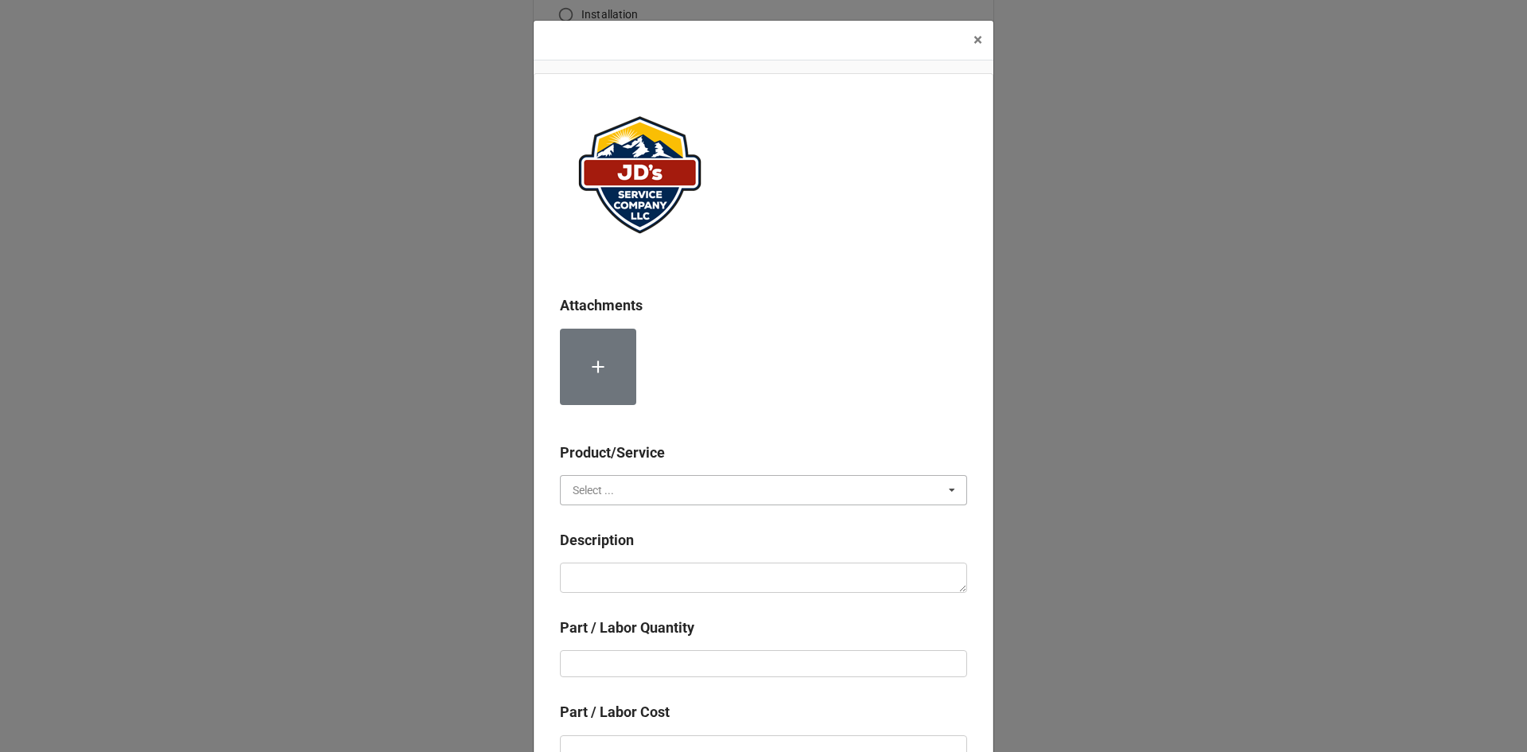
click at [681, 489] on input "text" at bounding box center [765, 490] width 406 height 29
type input "G"
click at [682, 546] on div "Material Cost" at bounding box center [764, 548] width 406 height 29
click at [678, 584] on textarea at bounding box center [763, 577] width 407 height 30
type textarea "x"
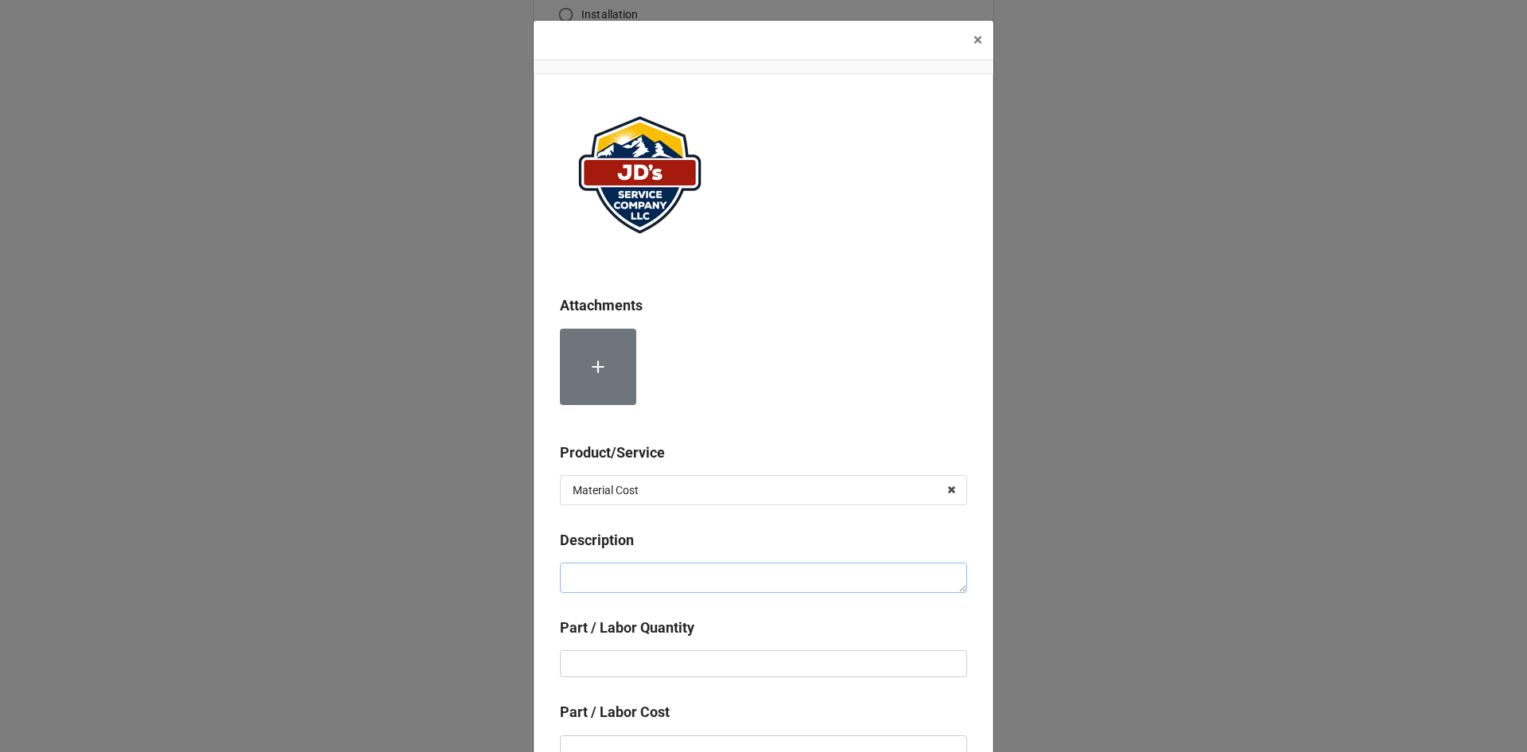
type textarea "G"
type textarea "x"
type textarea "Gr"
type textarea "x"
type textarea "Gru"
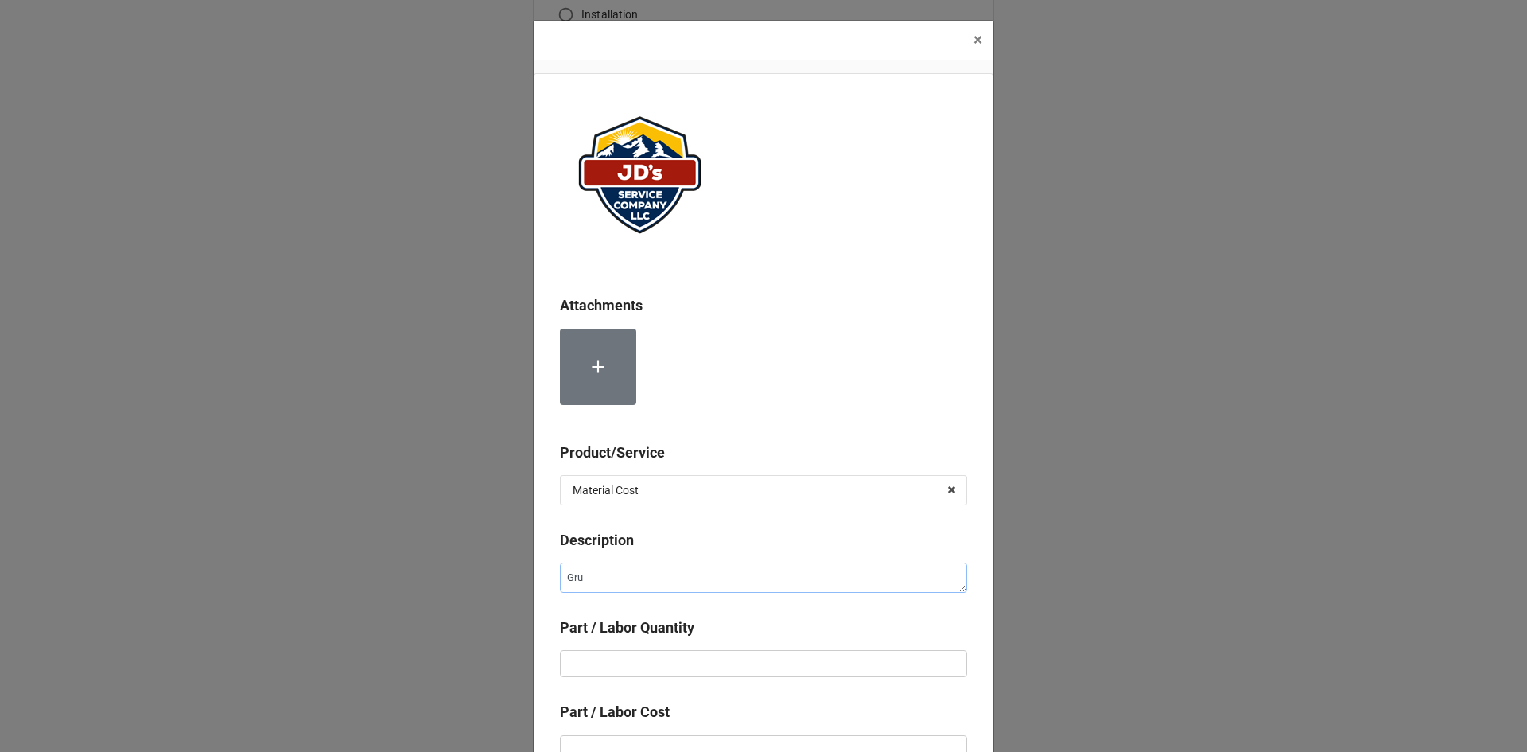
type textarea "x"
type textarea "Grun"
type textarea "x"
type textarea "[PERSON_NAME]"
type textarea "x"
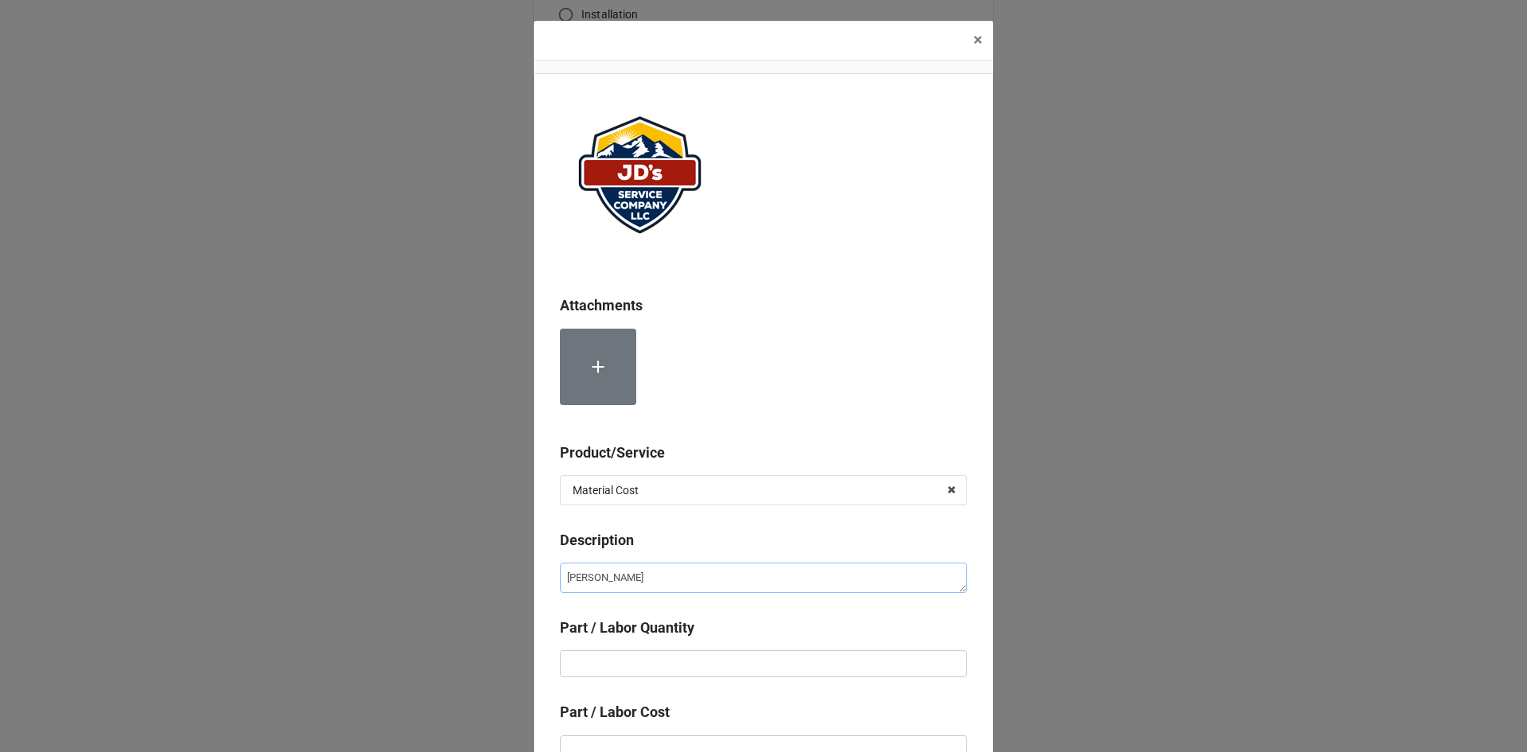
type textarea "Grundf"
type textarea "x"
type textarea "Grundfo"
type textarea "x"
type textarea "Grundfor"
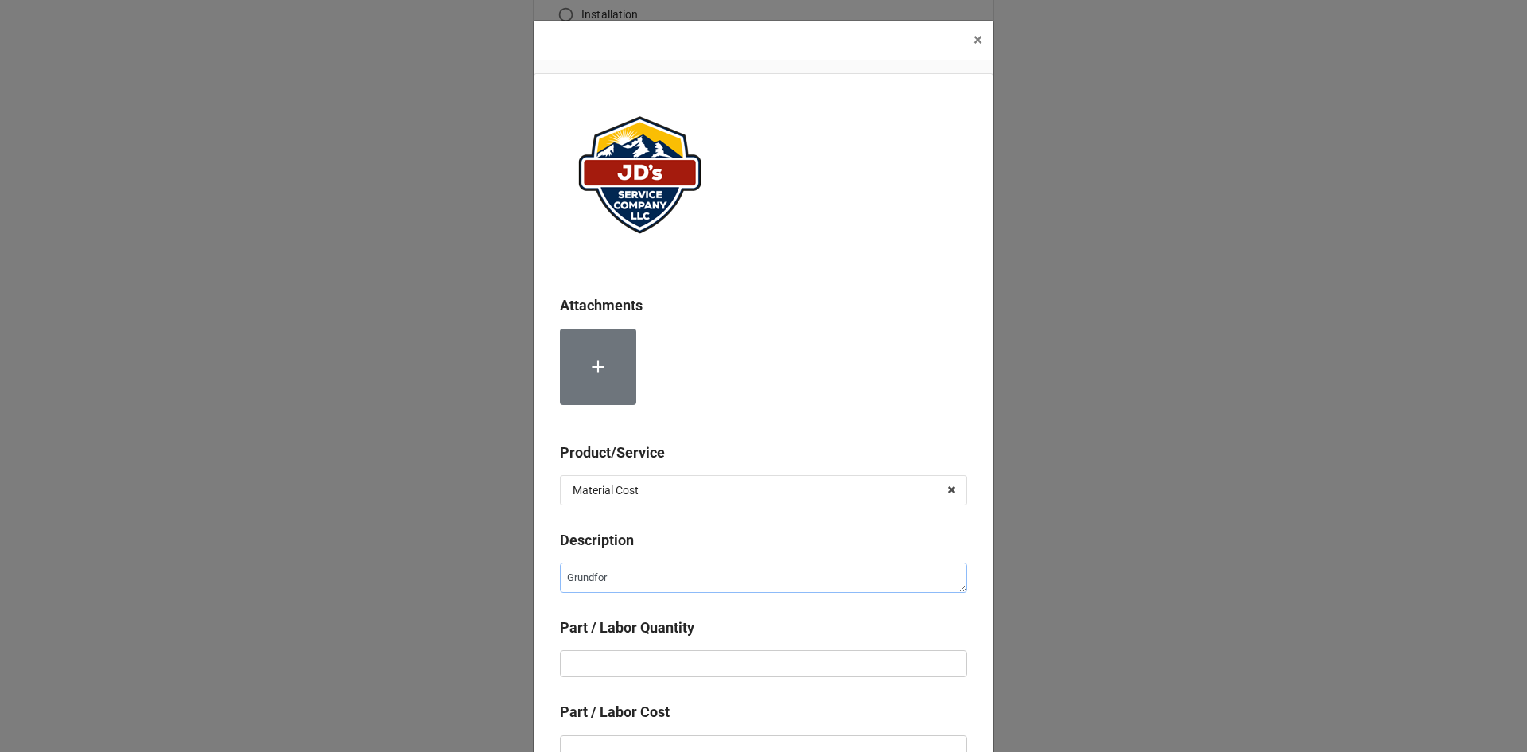
type textarea "x"
type textarea "Grundfors"
type textarea "x"
type textarea "Grundfors"
type textarea "x"
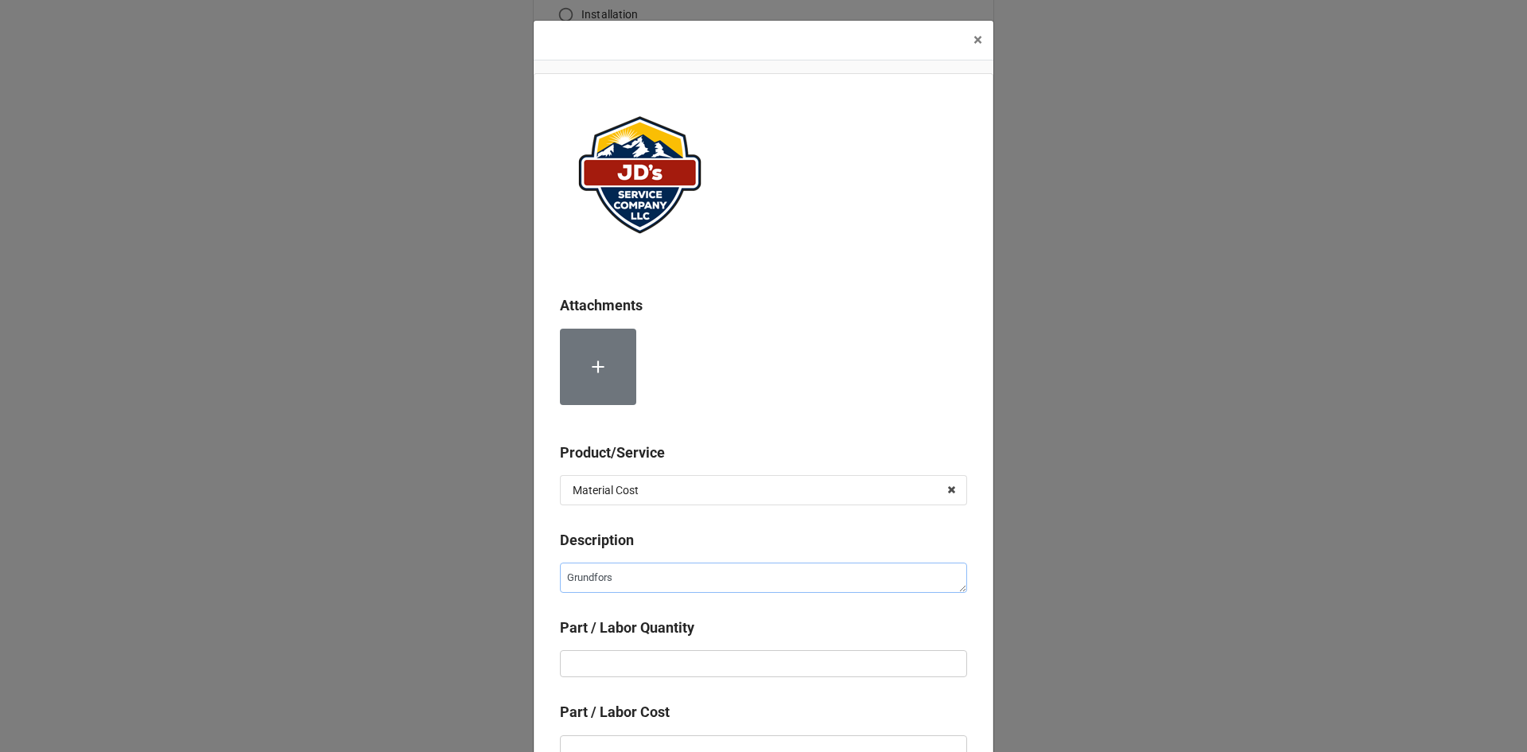
type textarea "Grundfors R"
type textarea "x"
type textarea "Grundfors Re"
type textarea "x"
type textarea "Grundfors R"
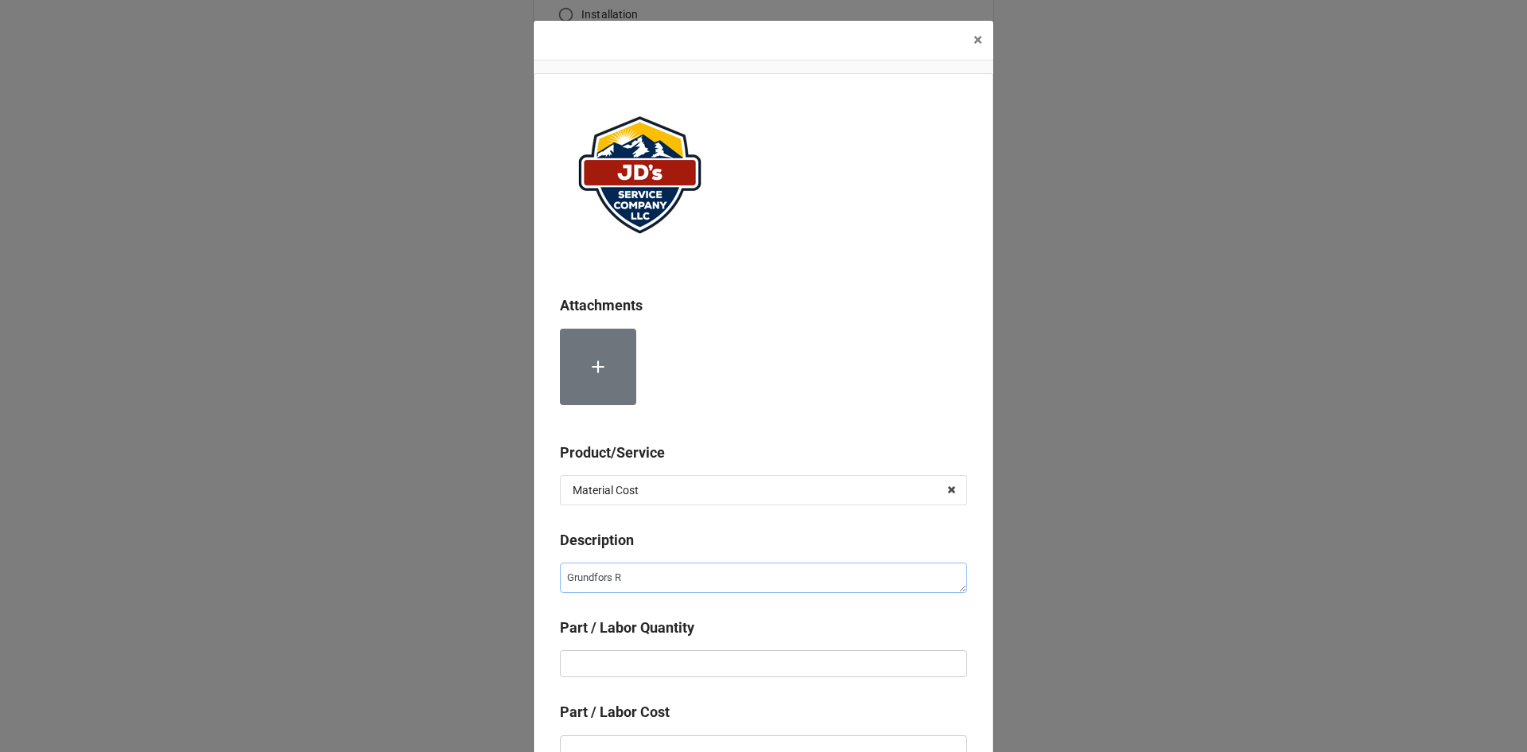
type textarea "x"
type textarea "Grundfors"
type textarea "x"
type textarea "Grundfors"
type textarea "x"
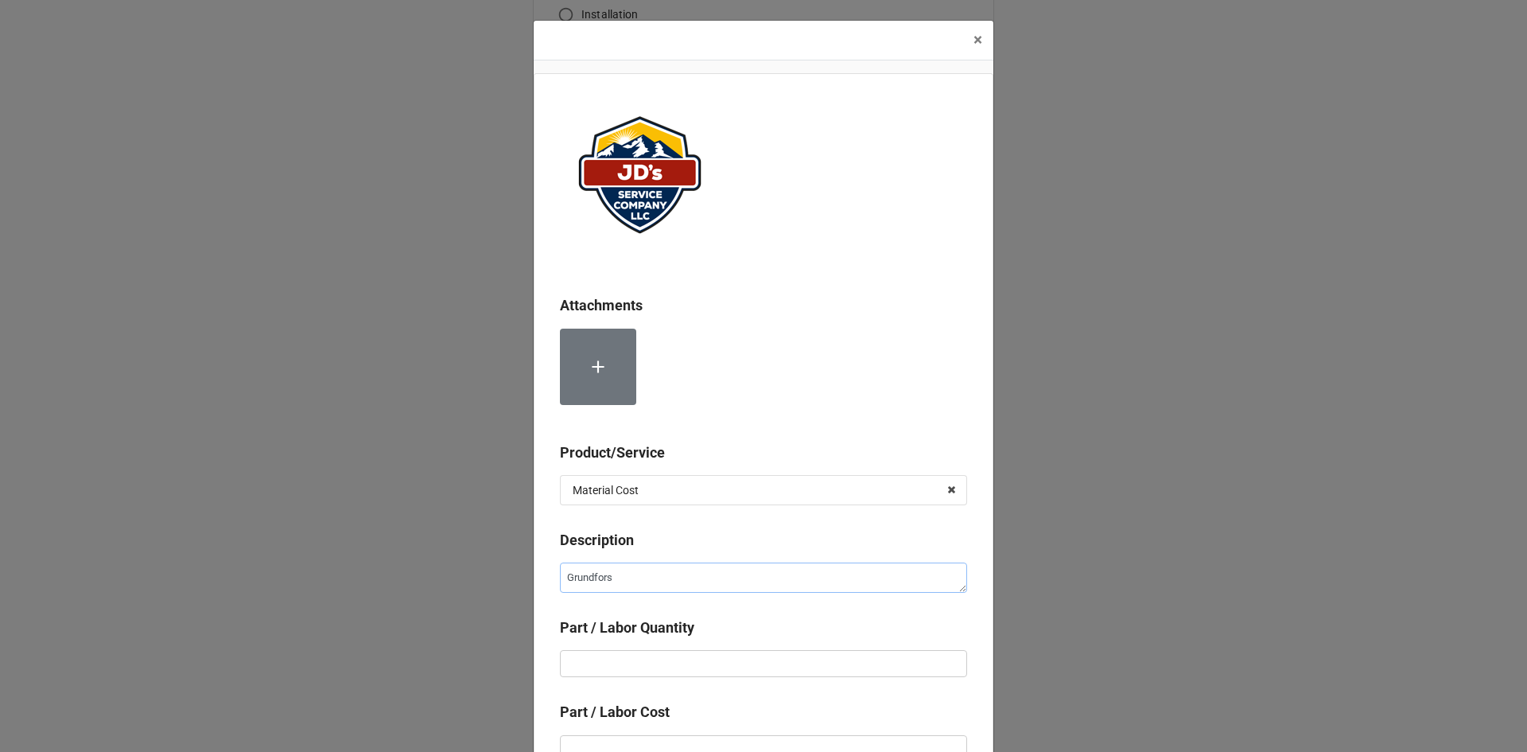
type textarea "Grundfor"
type textarea "x"
type textarea "Grundfo"
type textarea "x"
type textarea "Grundfos"
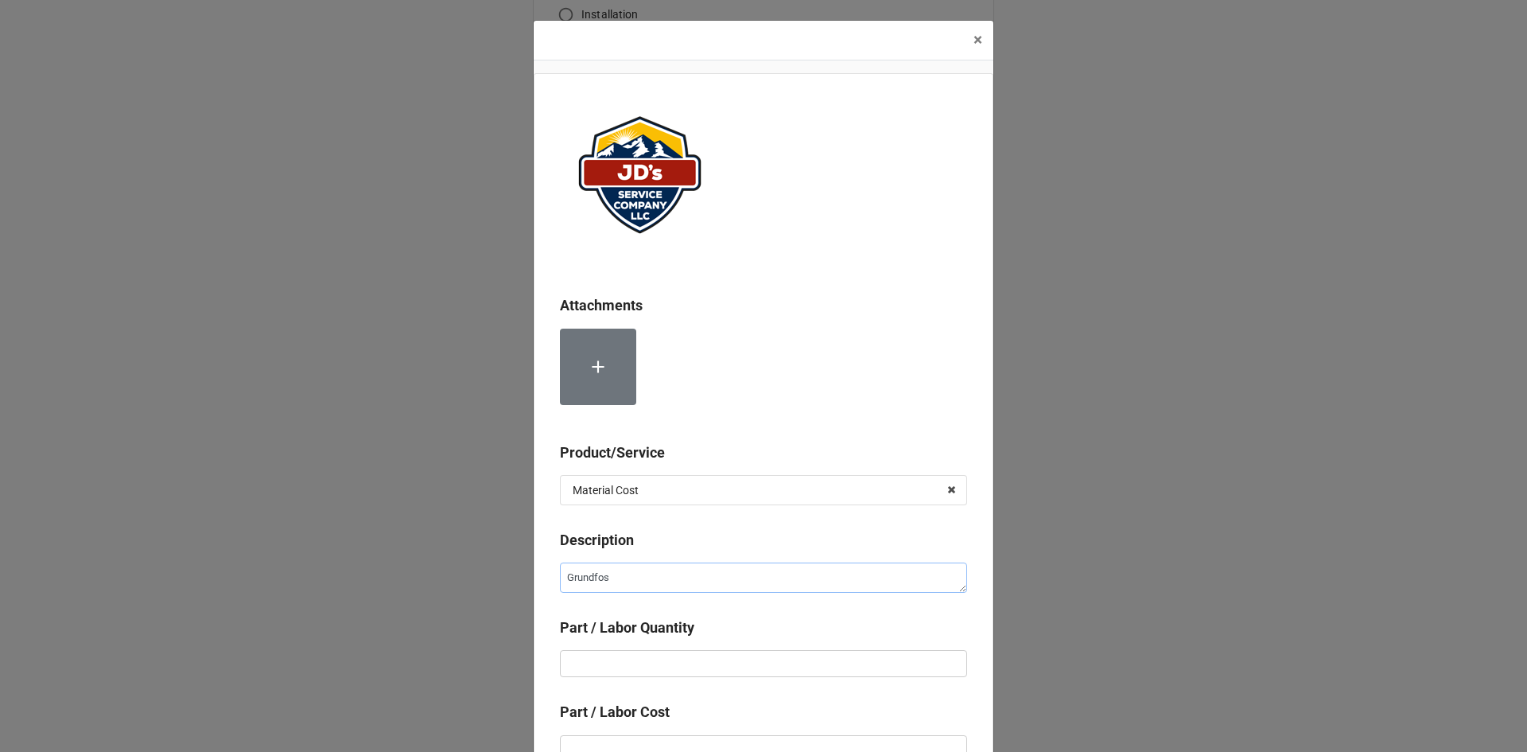
type textarea "x"
type textarea "Grundfos"
type textarea "x"
type textarea "Grundfos R"
type textarea "x"
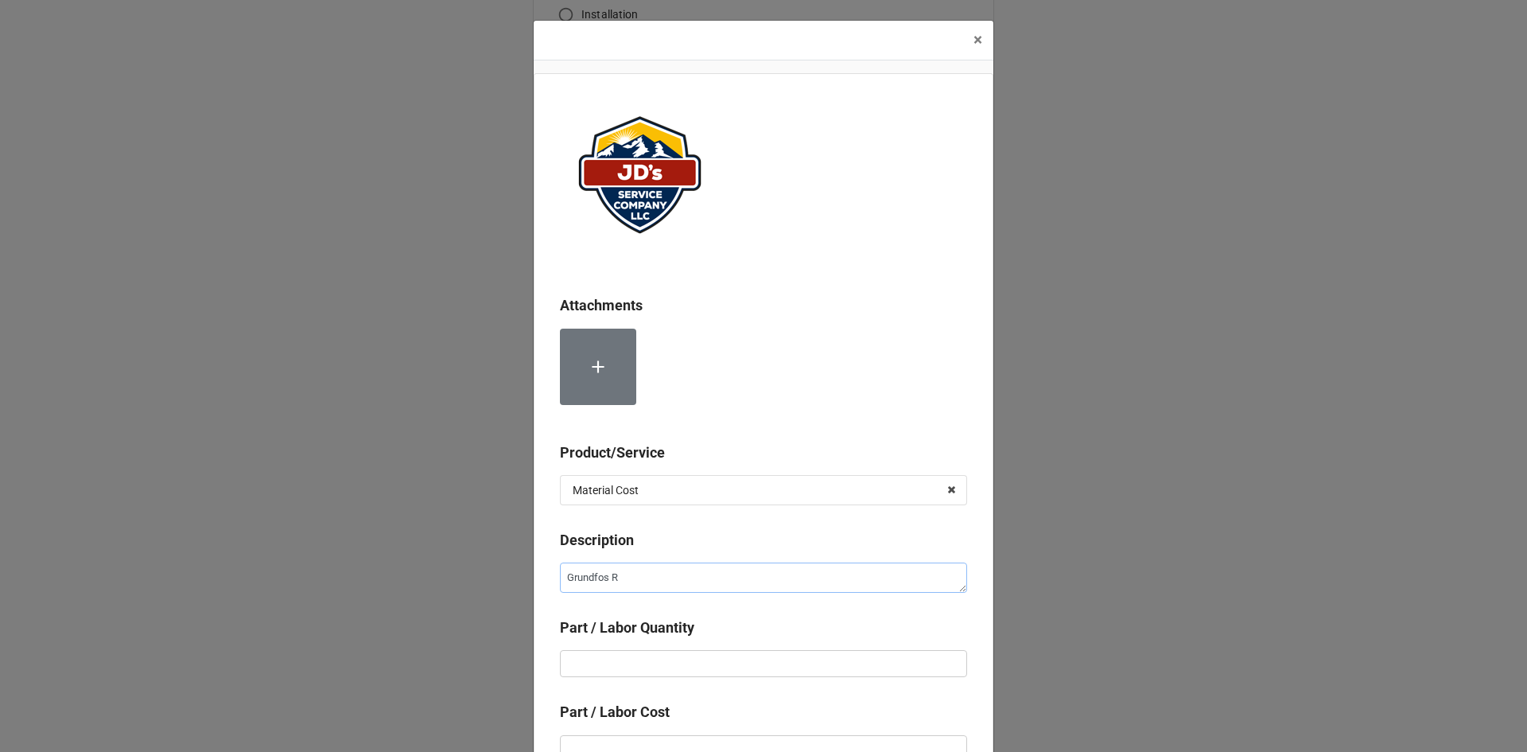
type textarea "Grundfos Re"
type textarea "x"
type textarea "Grundfos Rec"
type textarea "x"
type textarea "Grundfos Reci"
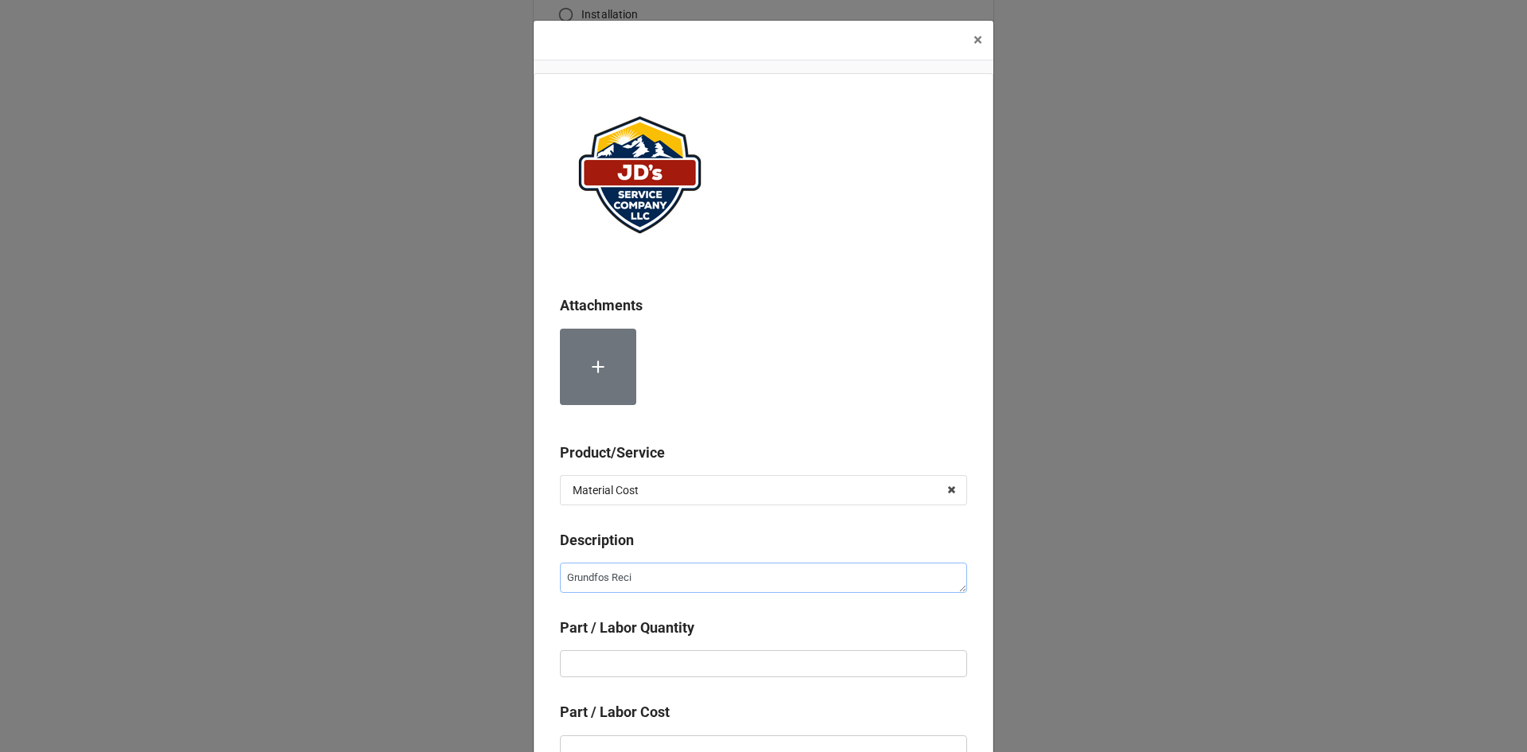
type textarea "x"
type textarea "Grundfos Recir"
type textarea "x"
type textarea "Grundfos Recirc"
type textarea "x"
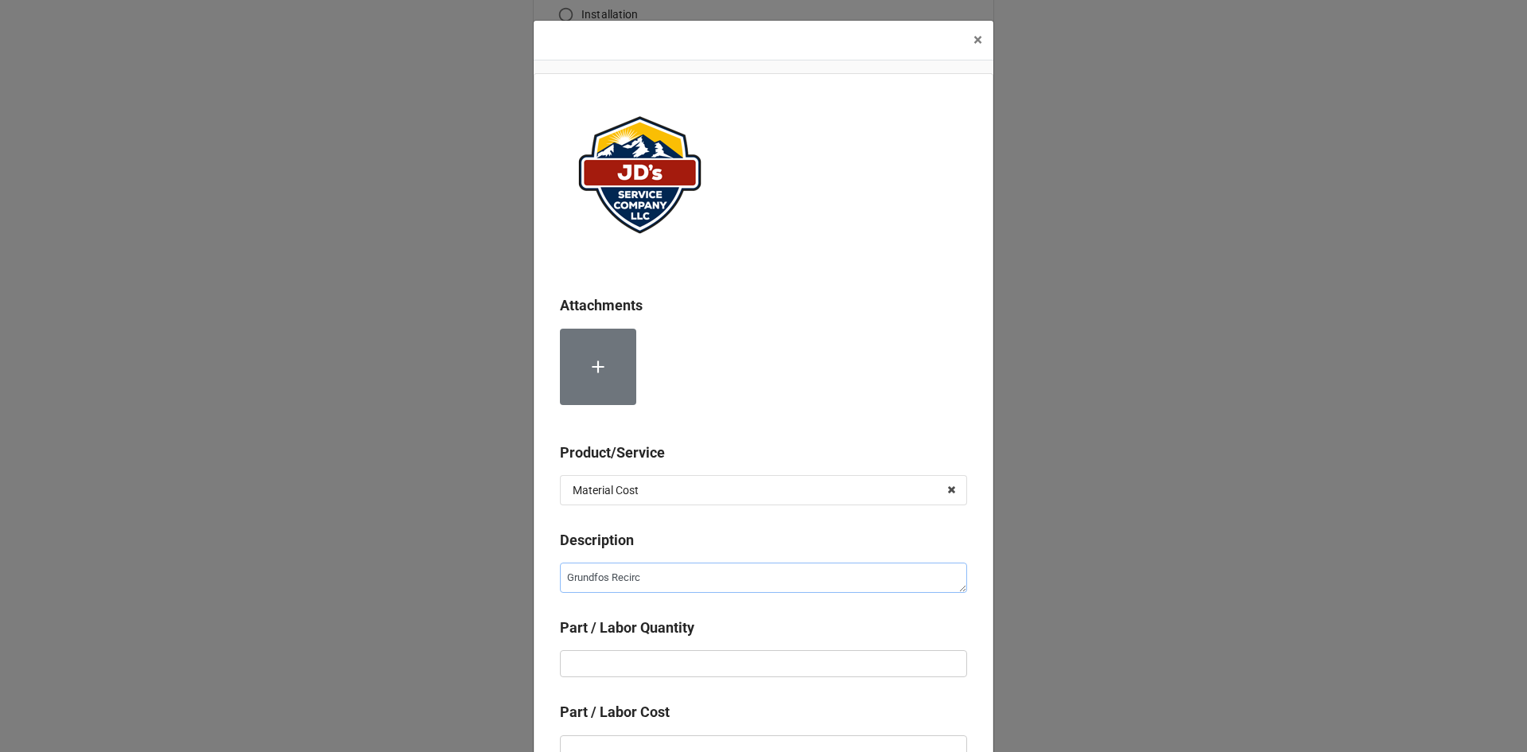
type textarea "Grundfos Recircu"
type textarea "x"
type textarea "Grundfos Recircul"
type textarea "x"
type textarea "Grundfos Recircula"
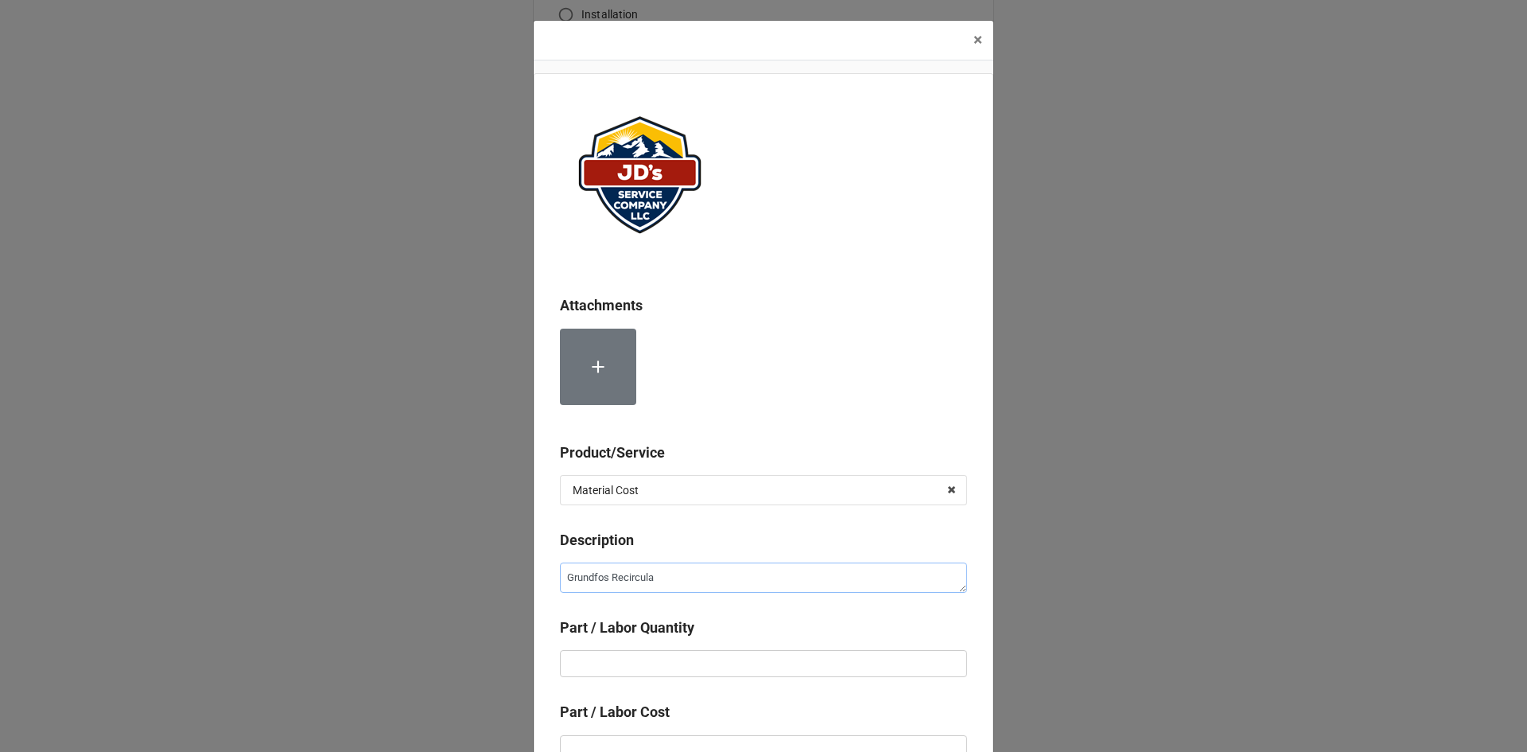
type textarea "x"
type textarea "Grundfos Recirculat"
type textarea "x"
type textarea "Grundfos Recirculati"
type textarea "x"
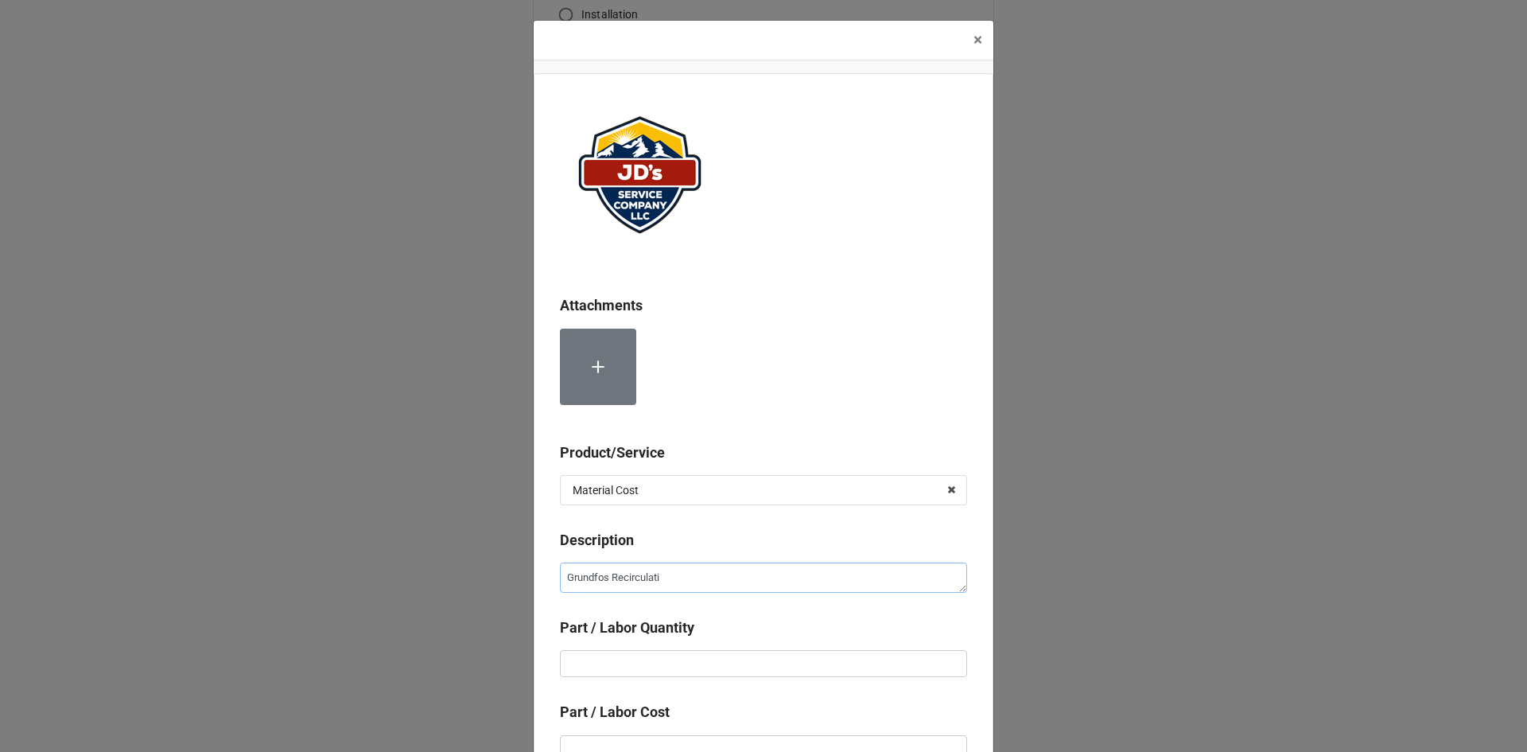
type textarea "Grundfos Recirculatio"
type textarea "x"
type textarea "Grundfos Recirculation"
type textarea "x"
type textarea "Grundfos Recirculation"
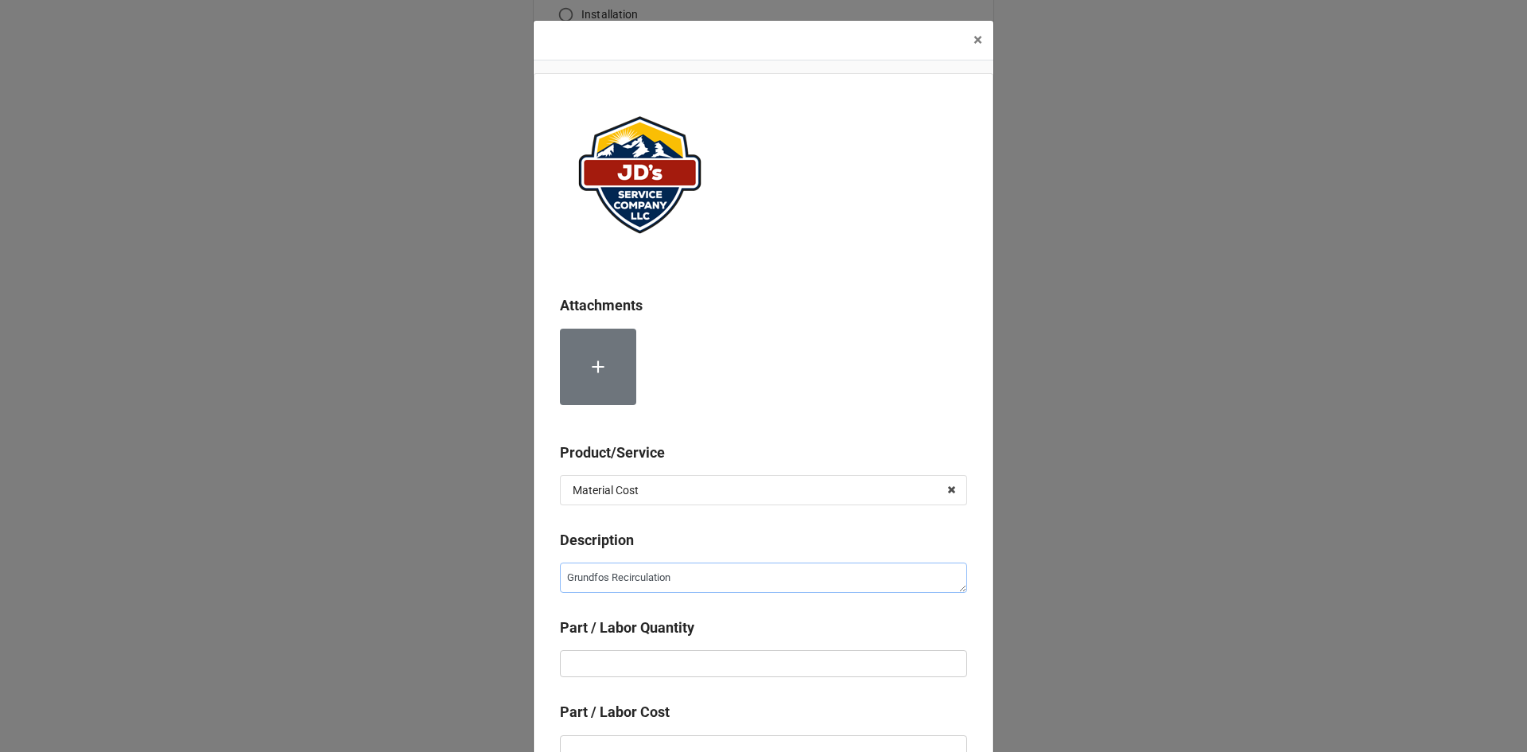
type textarea "x"
type textarea "Grundfos Recirculation D"
type textarea "x"
type textarea "Grundfos Recirculation Do"
type textarea "x"
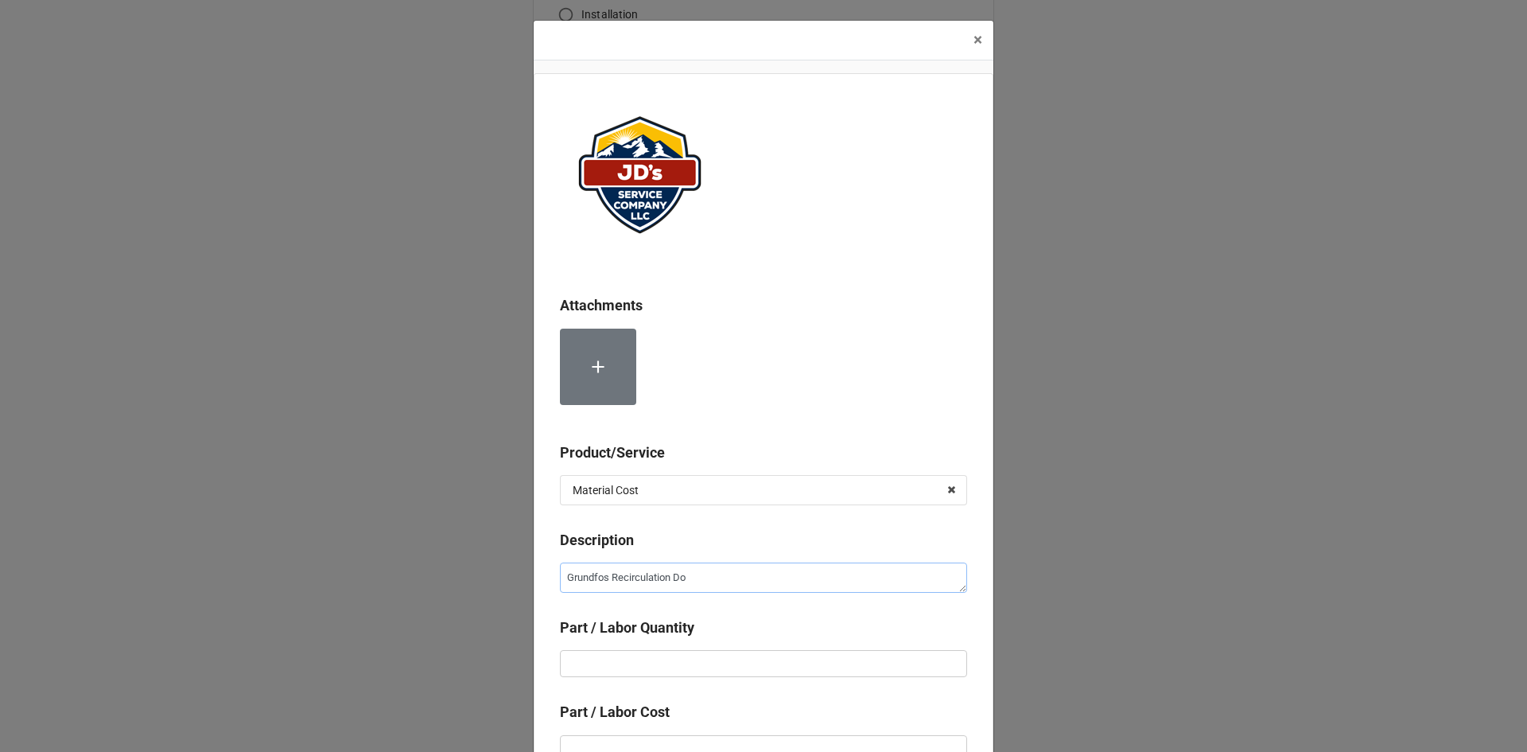
type textarea "Grundfos Recirculation Dom"
type textarea "x"
type textarea "Grundfos Recirculation Dome"
type textarea "x"
type textarea "Grundfos Recirculation Domes"
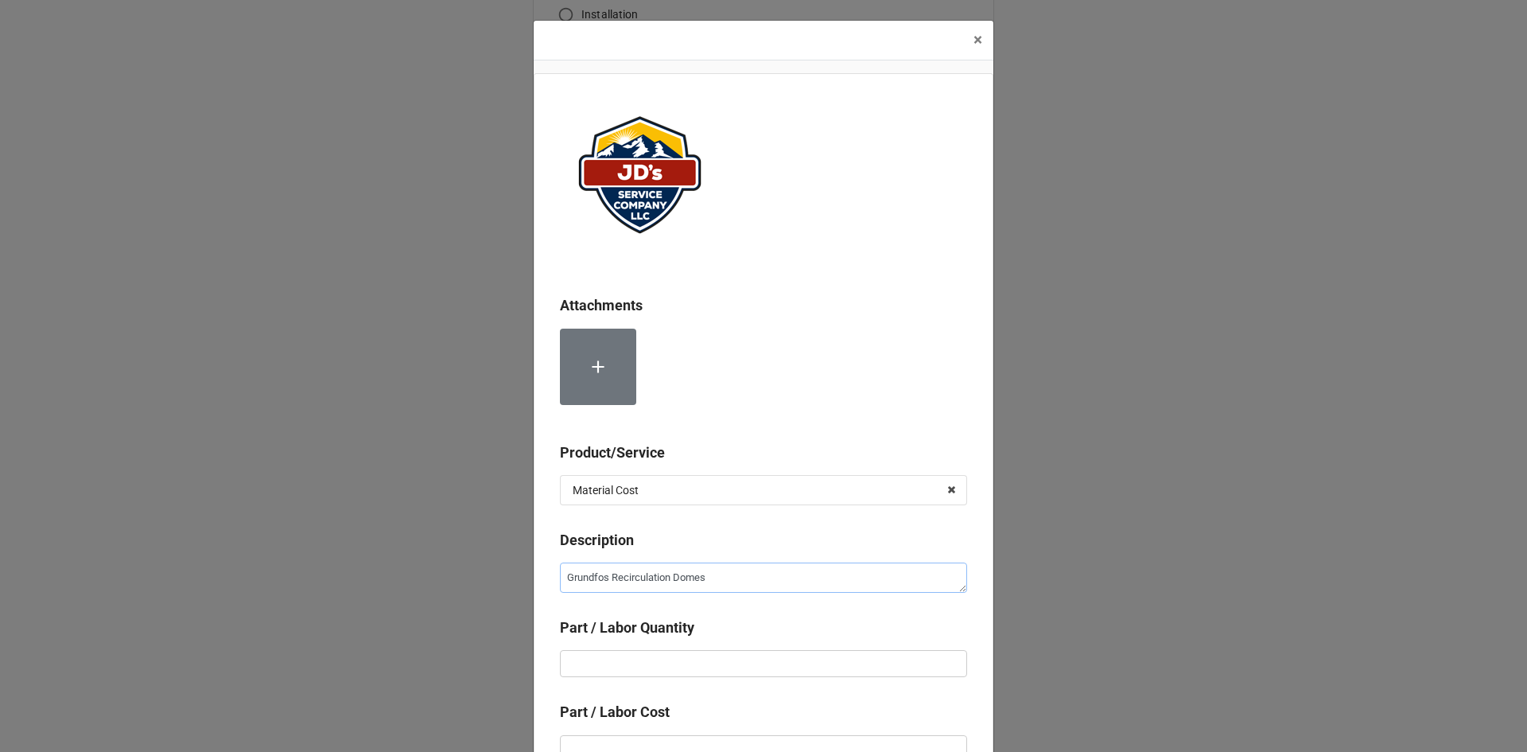
type textarea "x"
type textarea "Grundfos Recirculation Domest"
type textarea "x"
type textarea "Grundfos Recirculation Domesti"
type textarea "x"
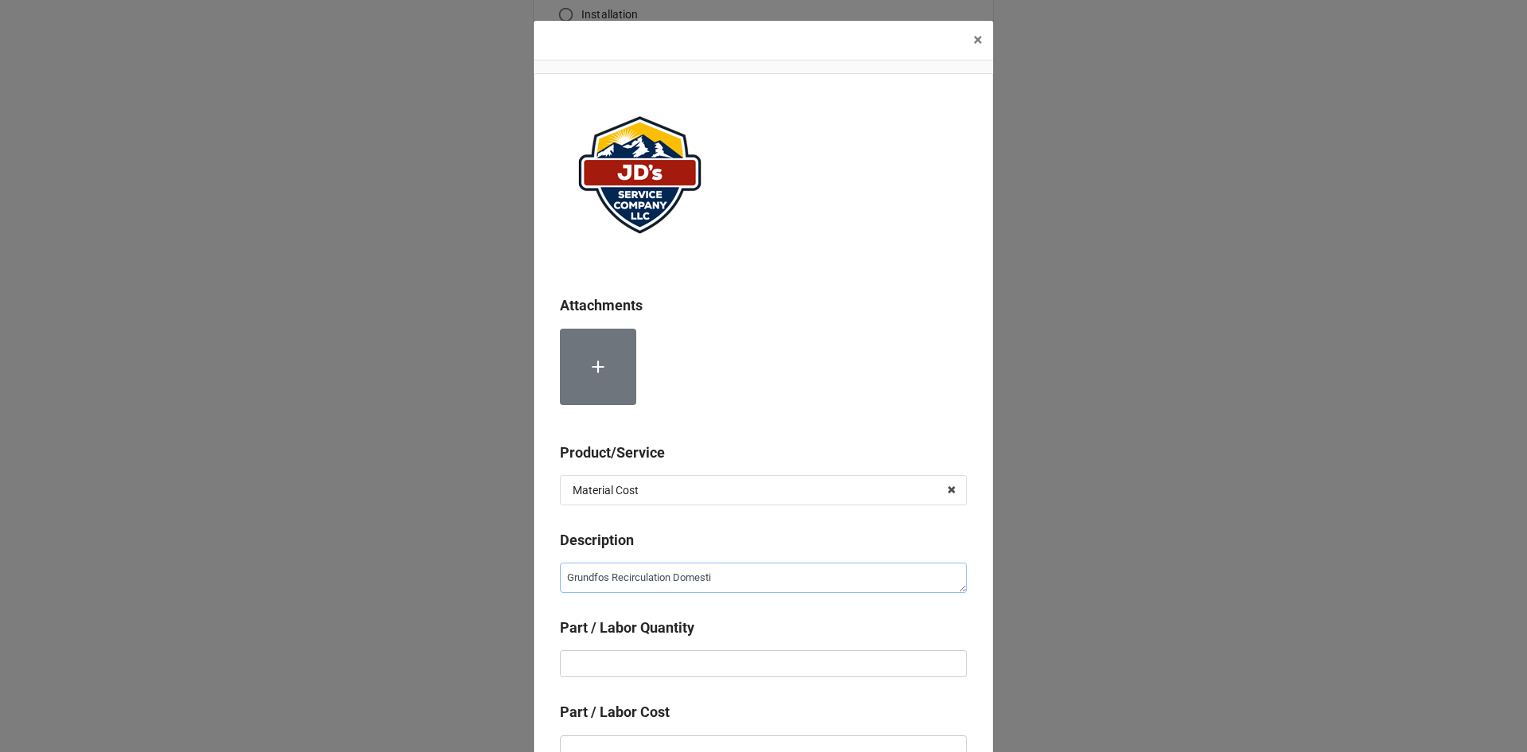
type textarea "Grundfos Recirculation Domestic"
type textarea "x"
type textarea "Grundfos Recirculation Domestic"
type textarea "x"
type textarea "Grundfos Recirculation Domestic P"
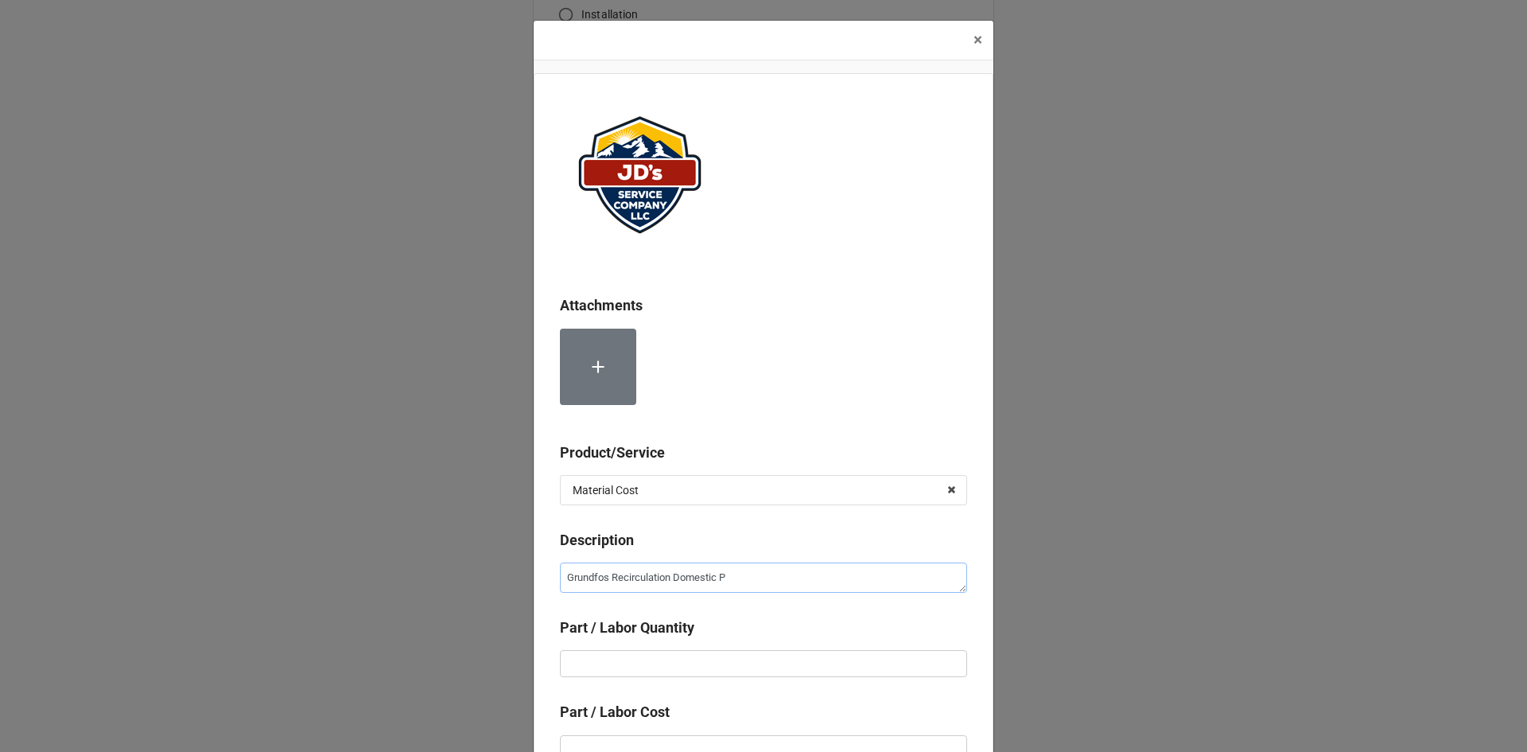
type textarea "x"
type textarea "Grundfos Recirculation Domestic Pu"
type textarea "x"
type textarea "Grundfos Recirculation Domestic Pum"
type textarea "x"
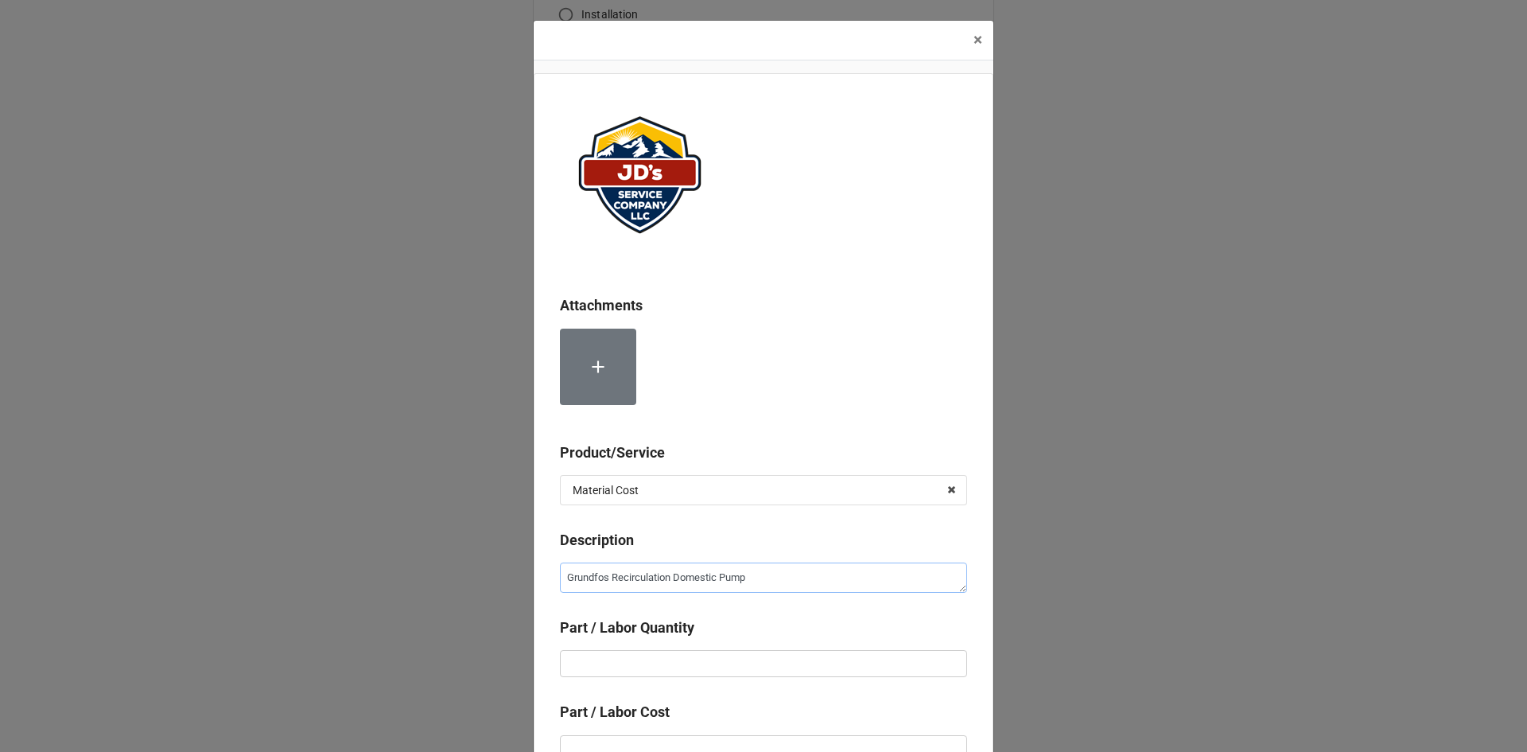
type textarea "Grundfos Recirculation Domestic Pump"
click at [843, 668] on input "text" at bounding box center [763, 663] width 407 height 27
type textarea "x"
type input "1"
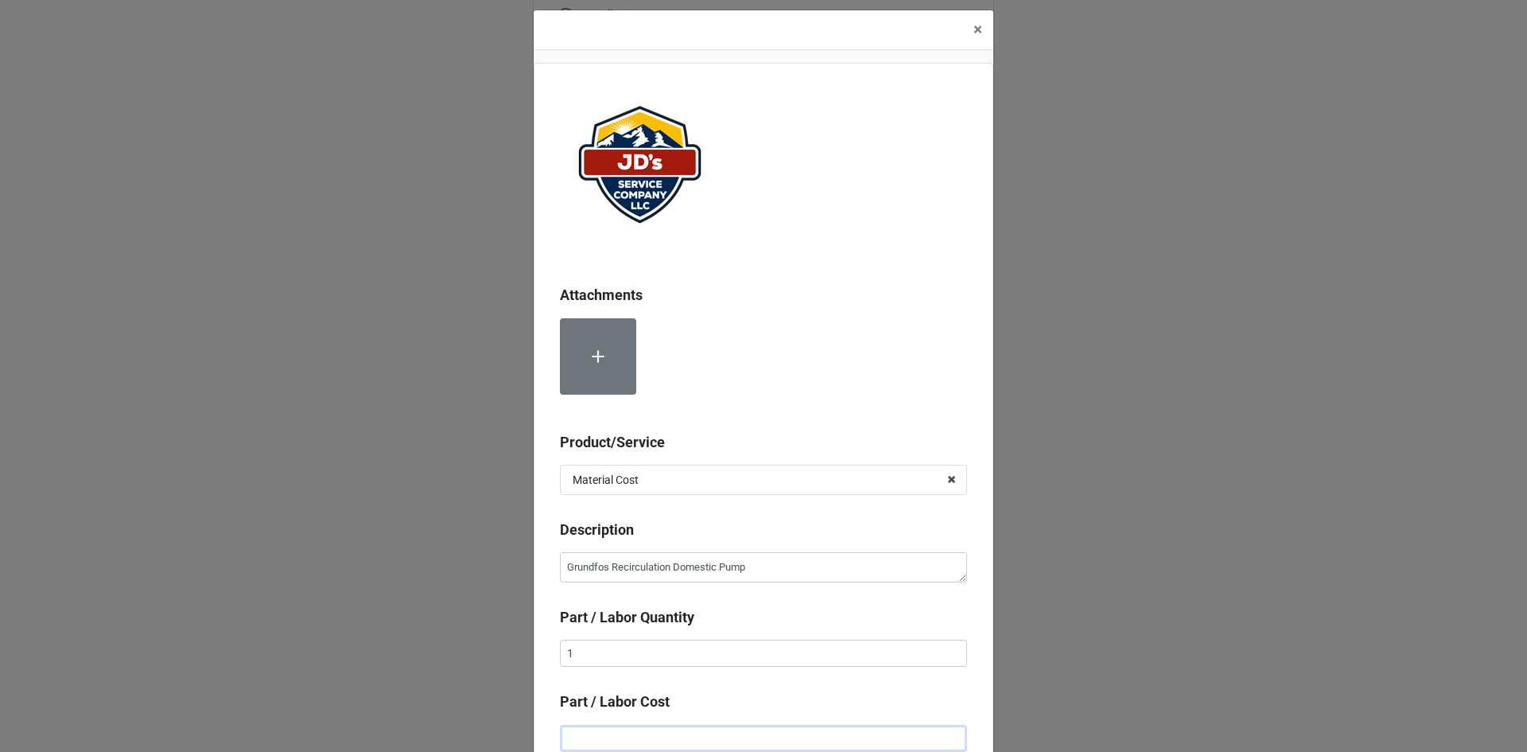
type textarea "x"
type input "$1.00"
type textarea "x"
type input "$10.00"
type textarea "x"
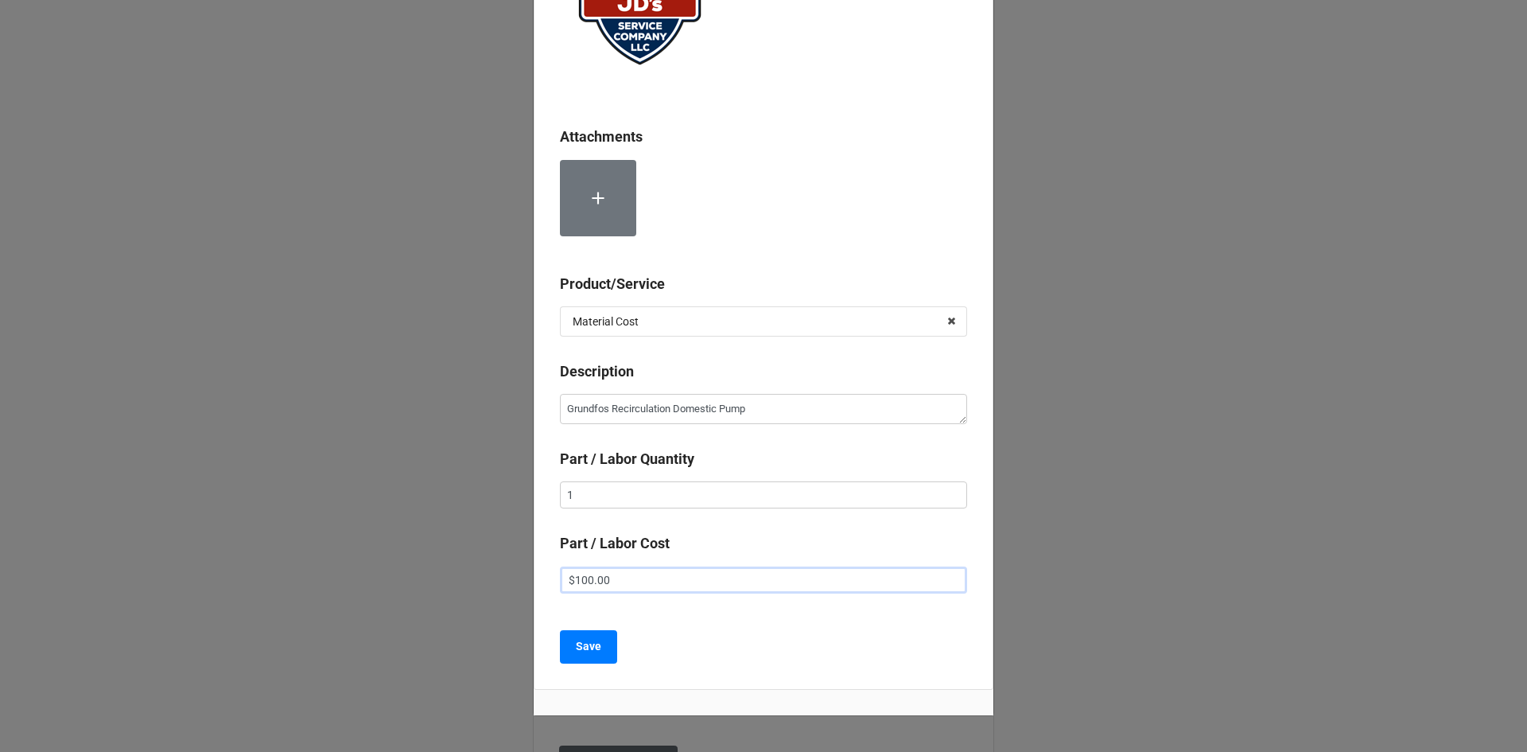
scroll to position [169, 0]
type input "$100.00"
click at [585, 646] on b "Save" at bounding box center [588, 645] width 25 height 17
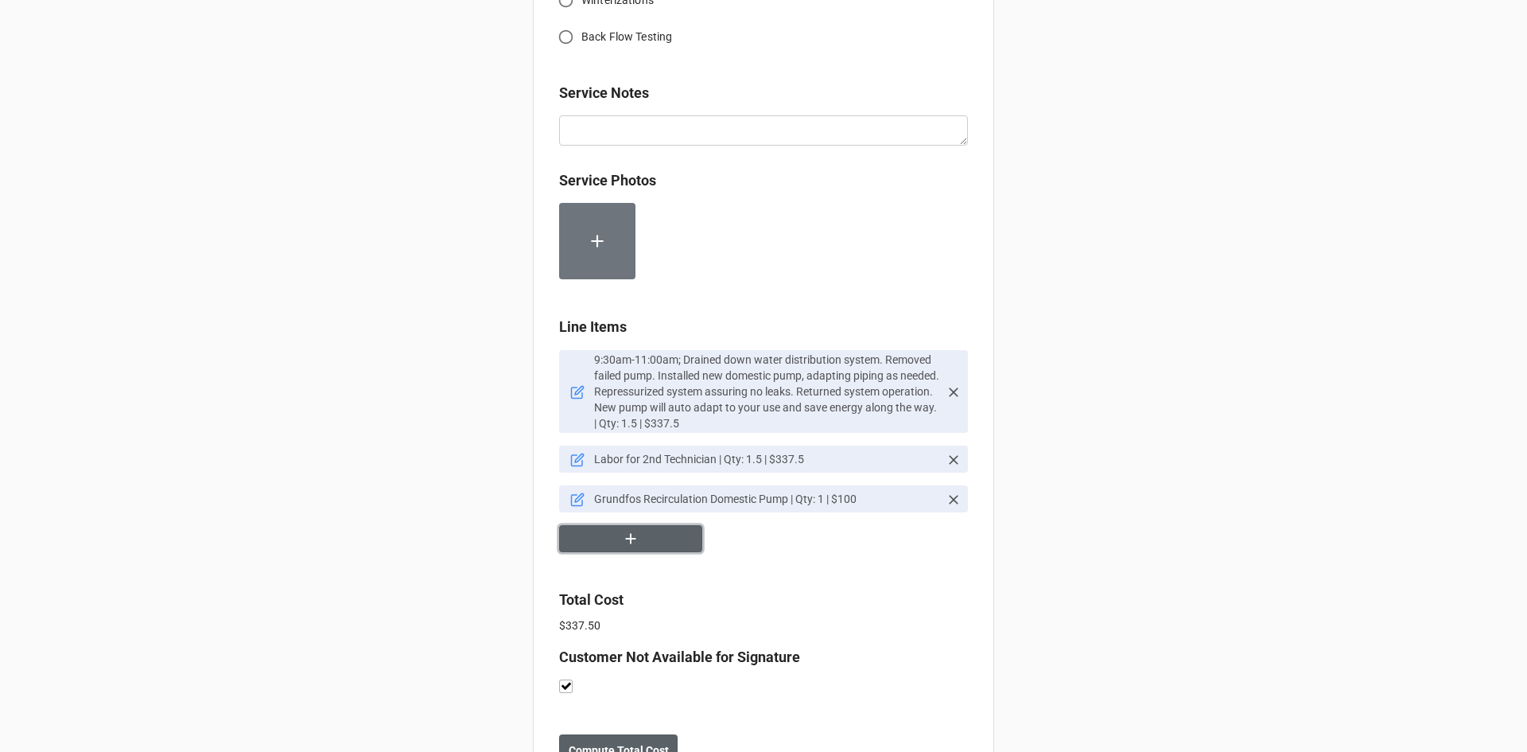
scroll to position [792, 0]
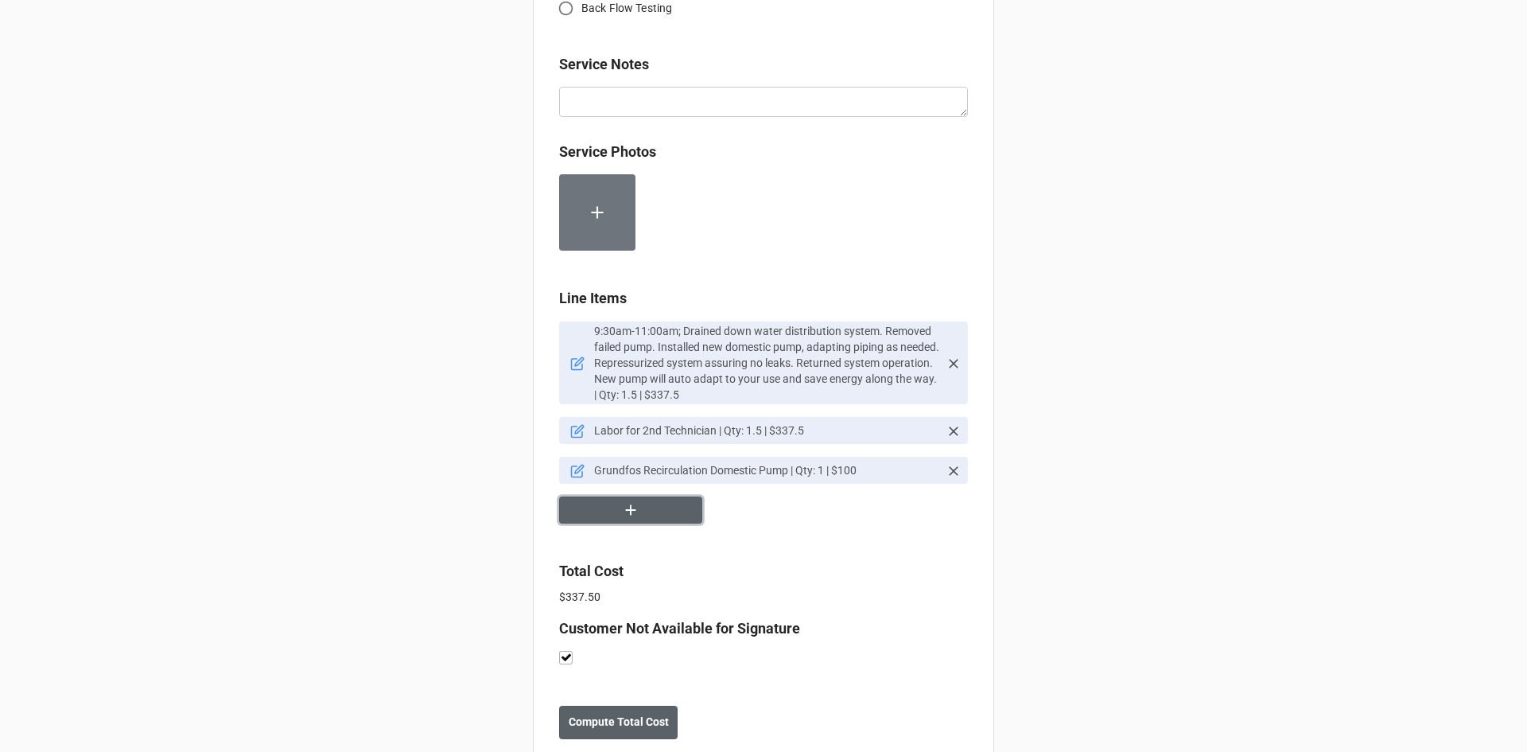
click at [601, 518] on button "button" at bounding box center [630, 510] width 143 height 28
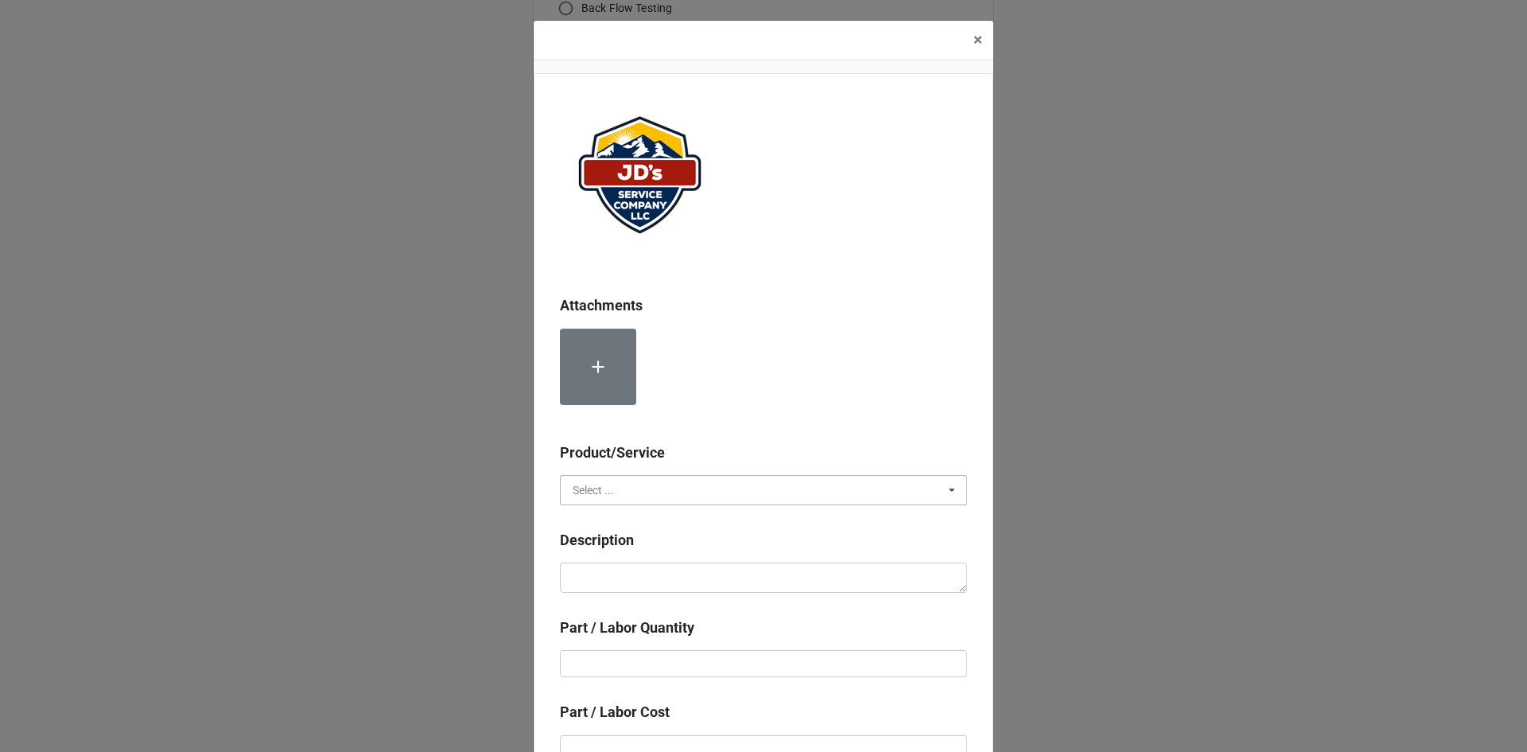
click at [625, 485] on input "text" at bounding box center [765, 490] width 406 height 29
click at [619, 550] on span "Material Cost" at bounding box center [606, 548] width 66 height 13
click at [613, 580] on textarea at bounding box center [763, 577] width 407 height 30
type textarea "x"
type textarea "1"
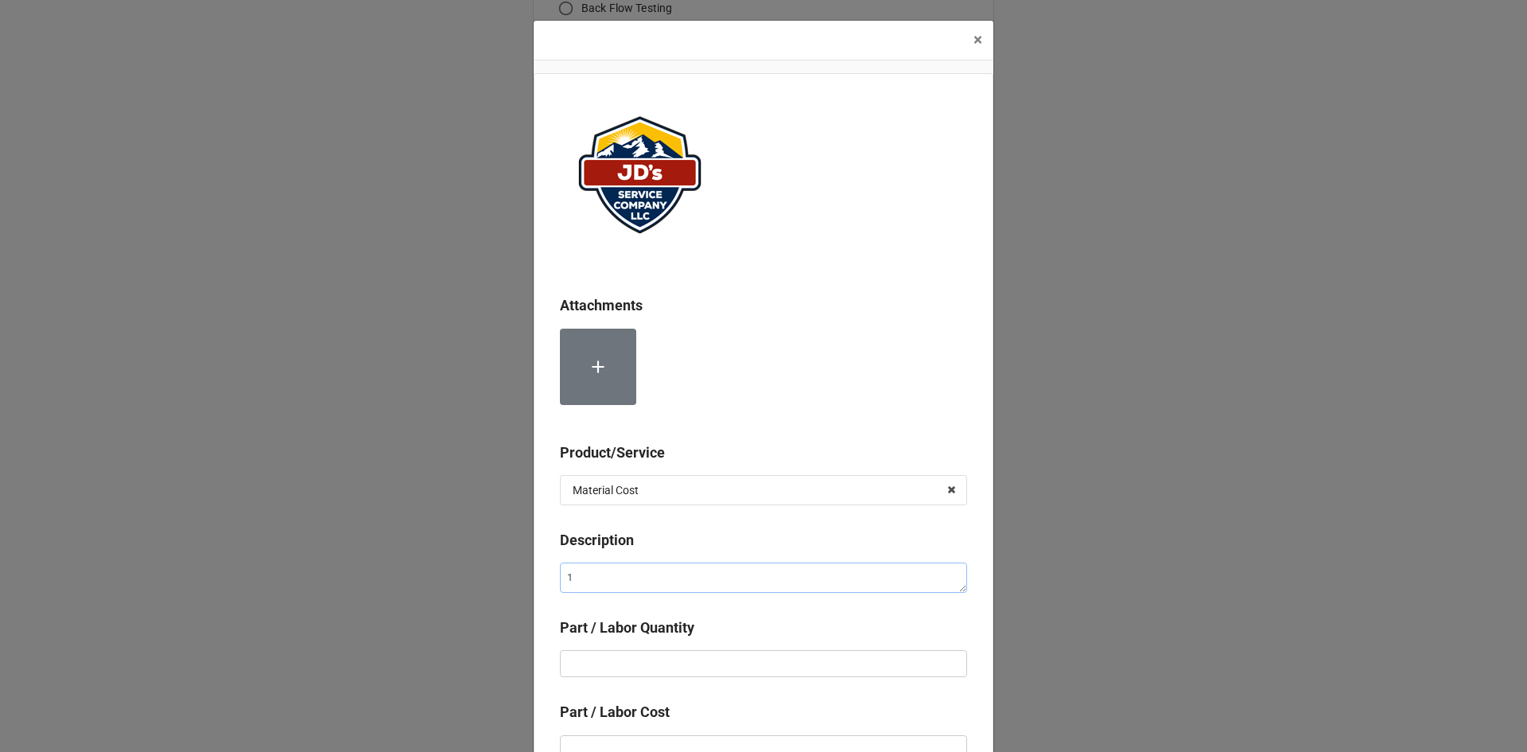
type textarea "x"
type textarea "1/"
type textarea "x"
type textarea "1/2"
type textarea "x"
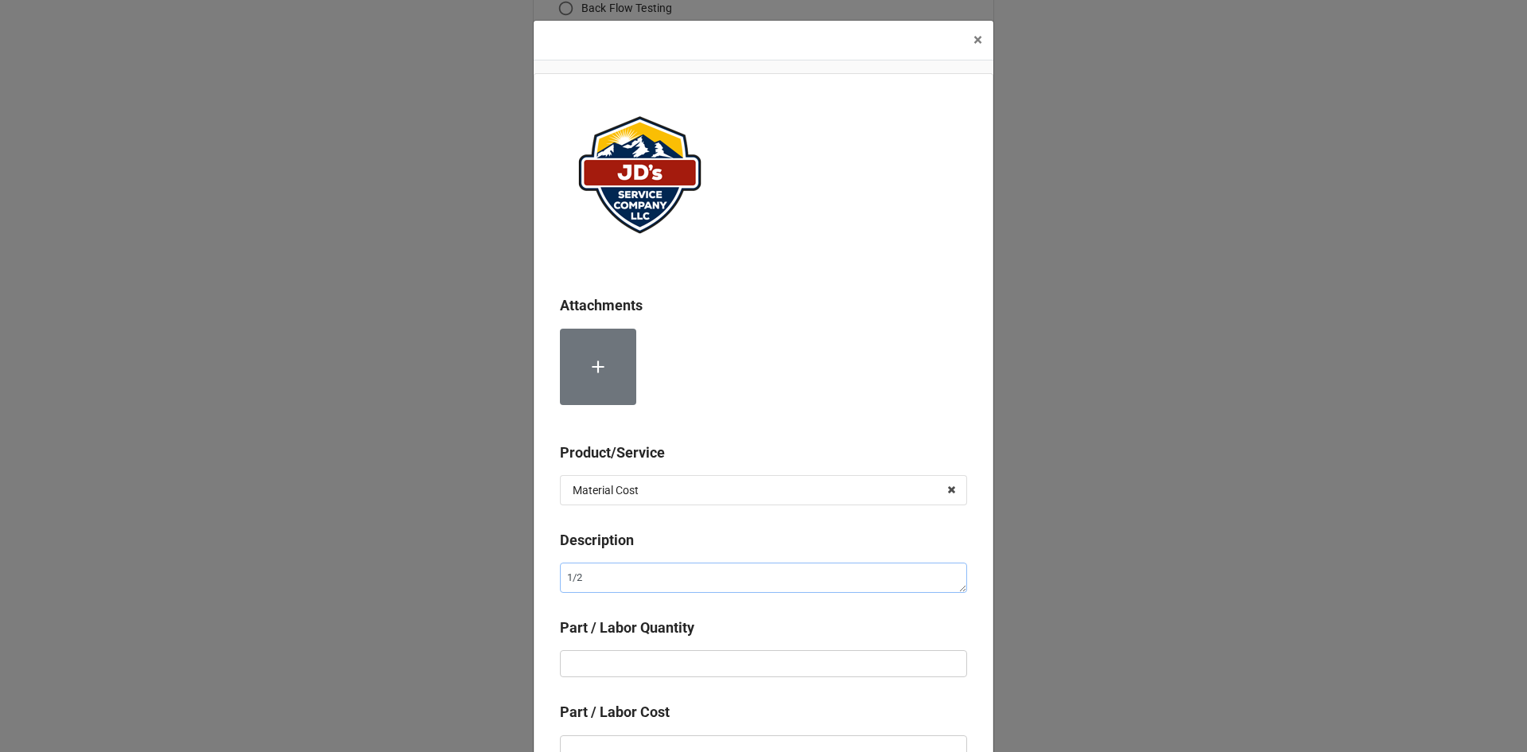
type textarea "1/2""
type textarea "x"
type textarea "1/2""
type textarea "x"
type textarea "1/2" C"
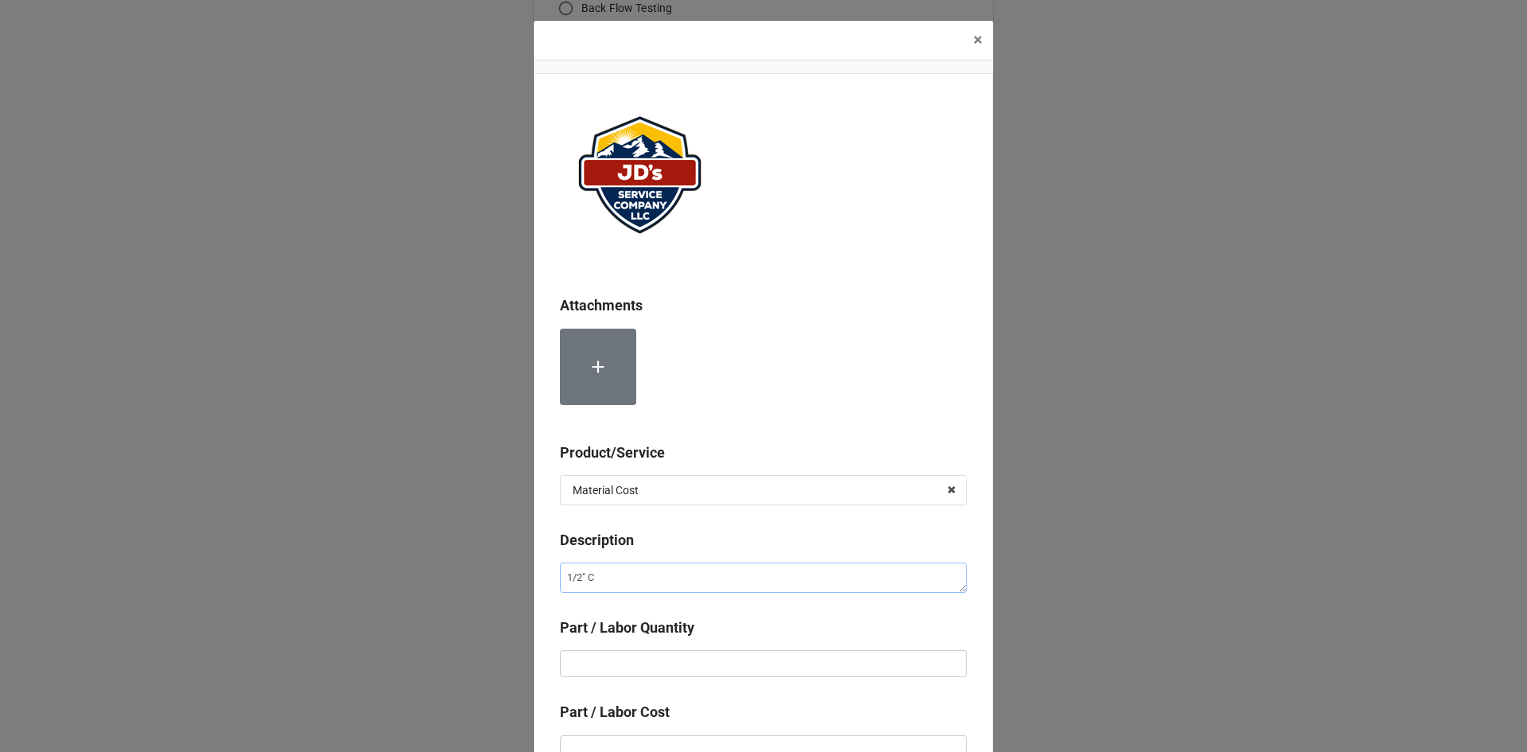
type textarea "x"
type textarea "1/2" Co"
click at [611, 660] on input "text" at bounding box center [763, 663] width 407 height 27
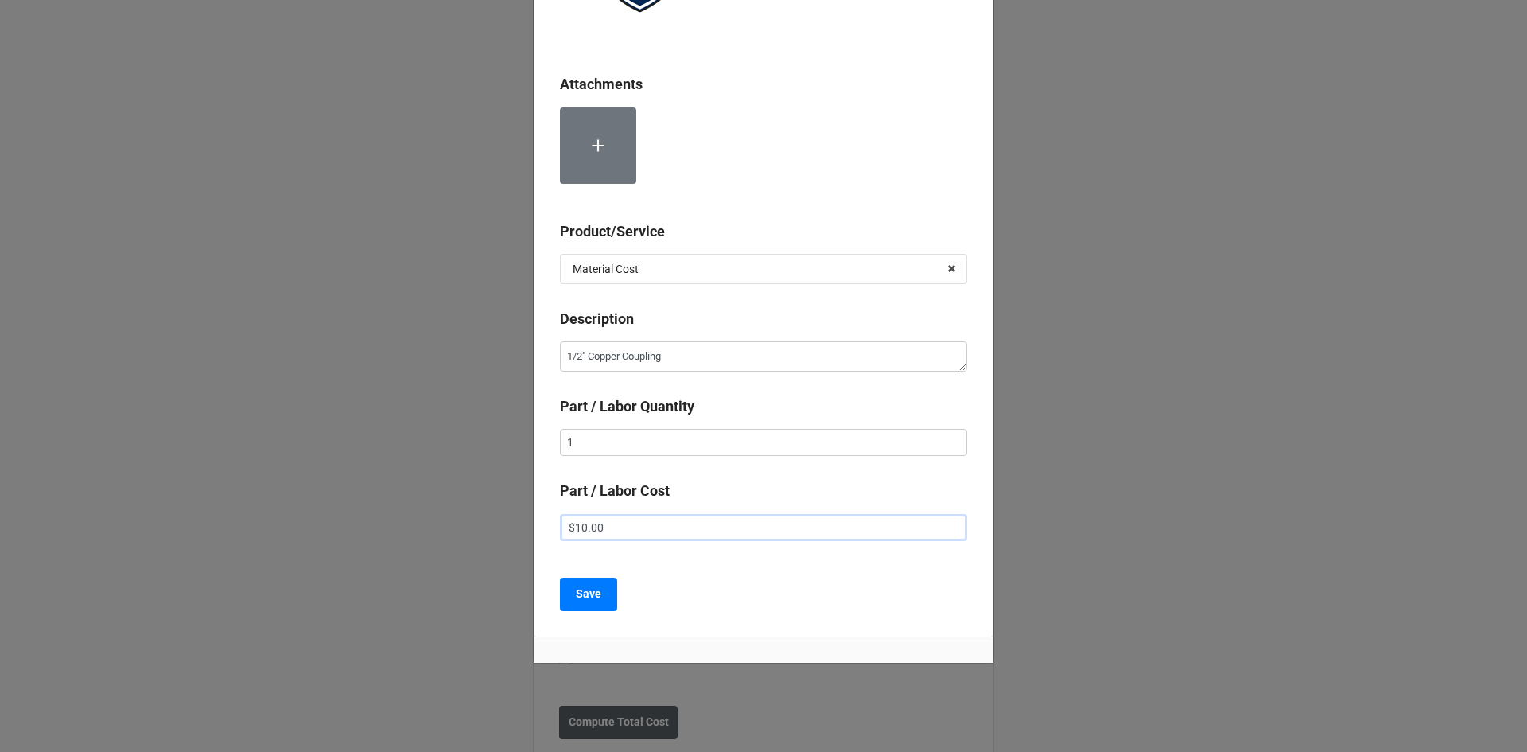
scroll to position [231, 0]
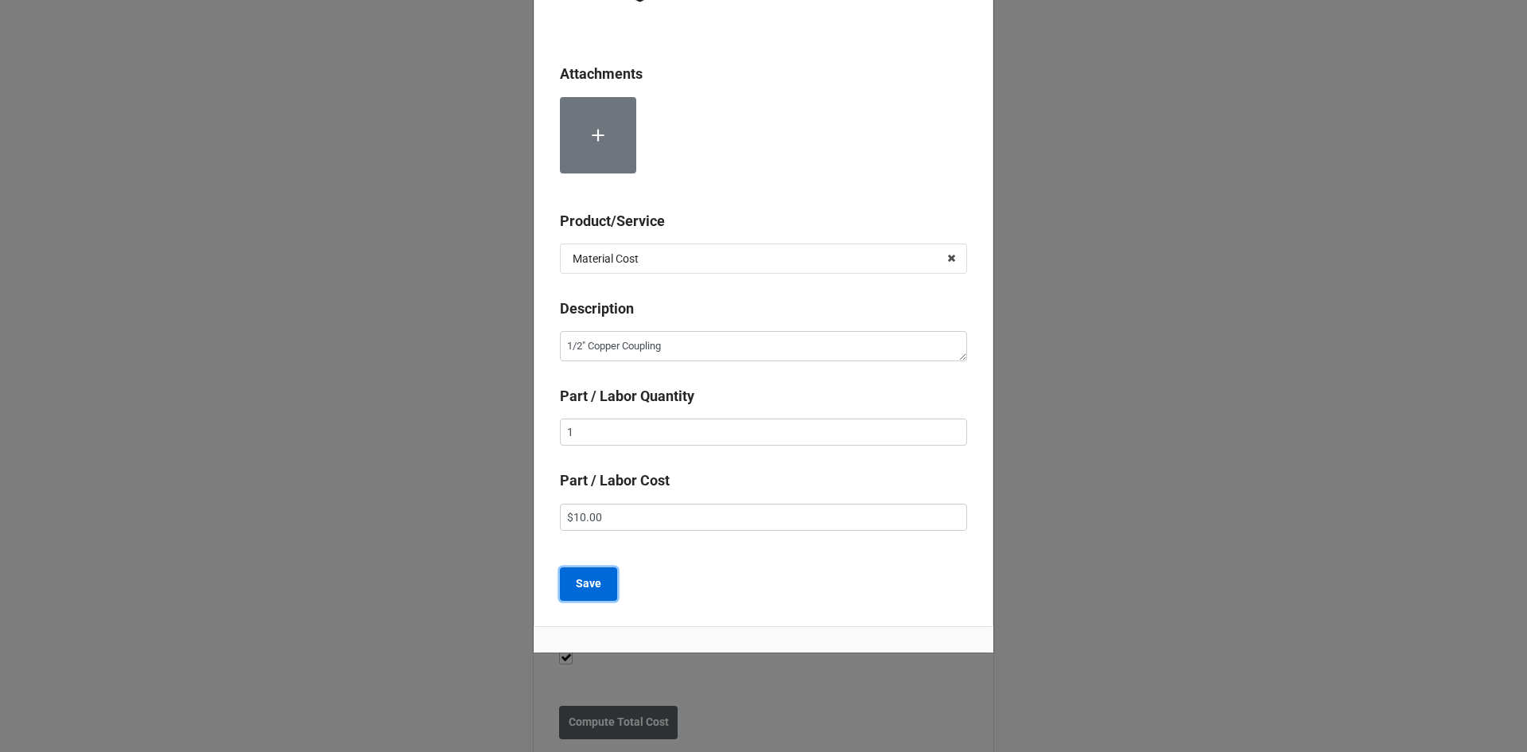
click at [566, 588] on button "Save" at bounding box center [588, 583] width 57 height 33
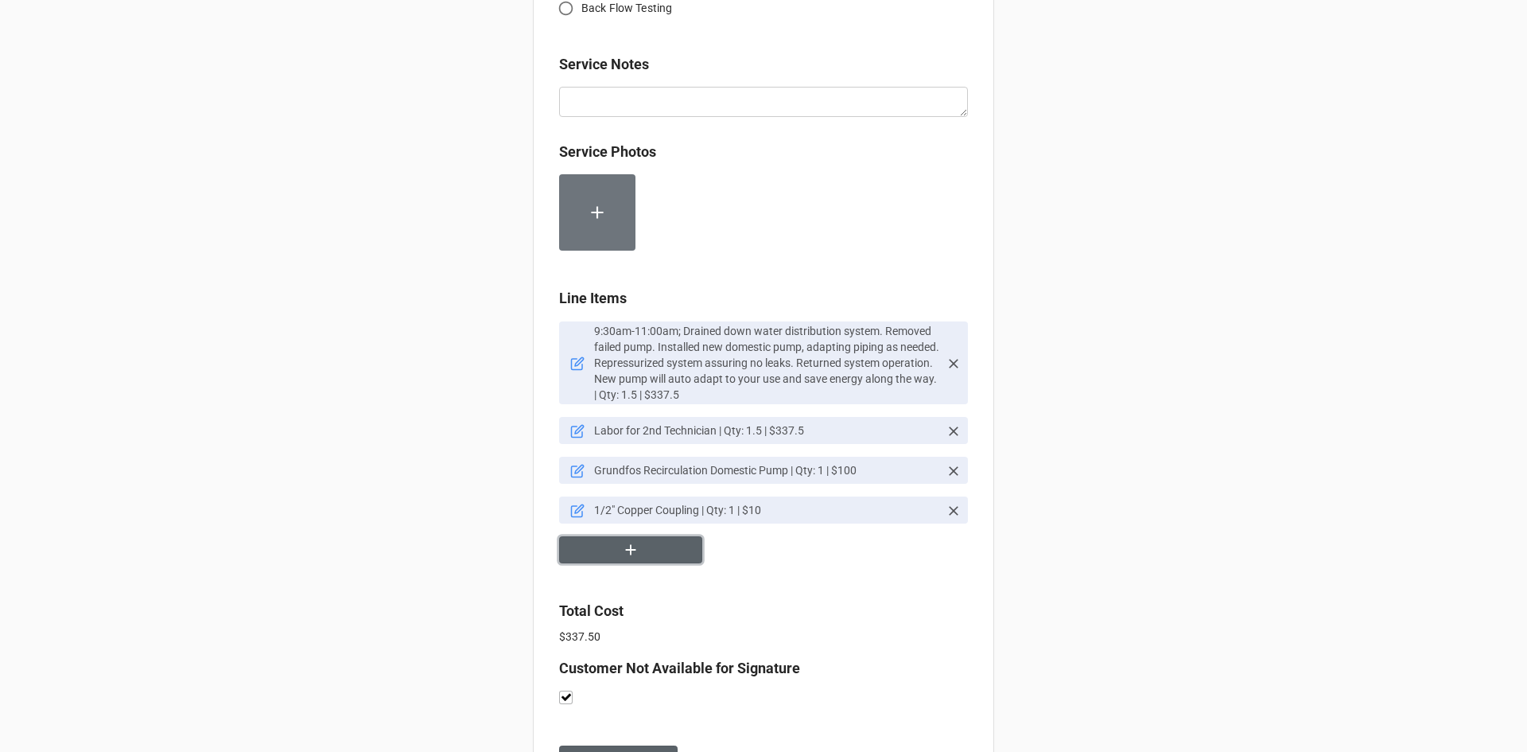
click at [611, 542] on button "button" at bounding box center [630, 550] width 143 height 28
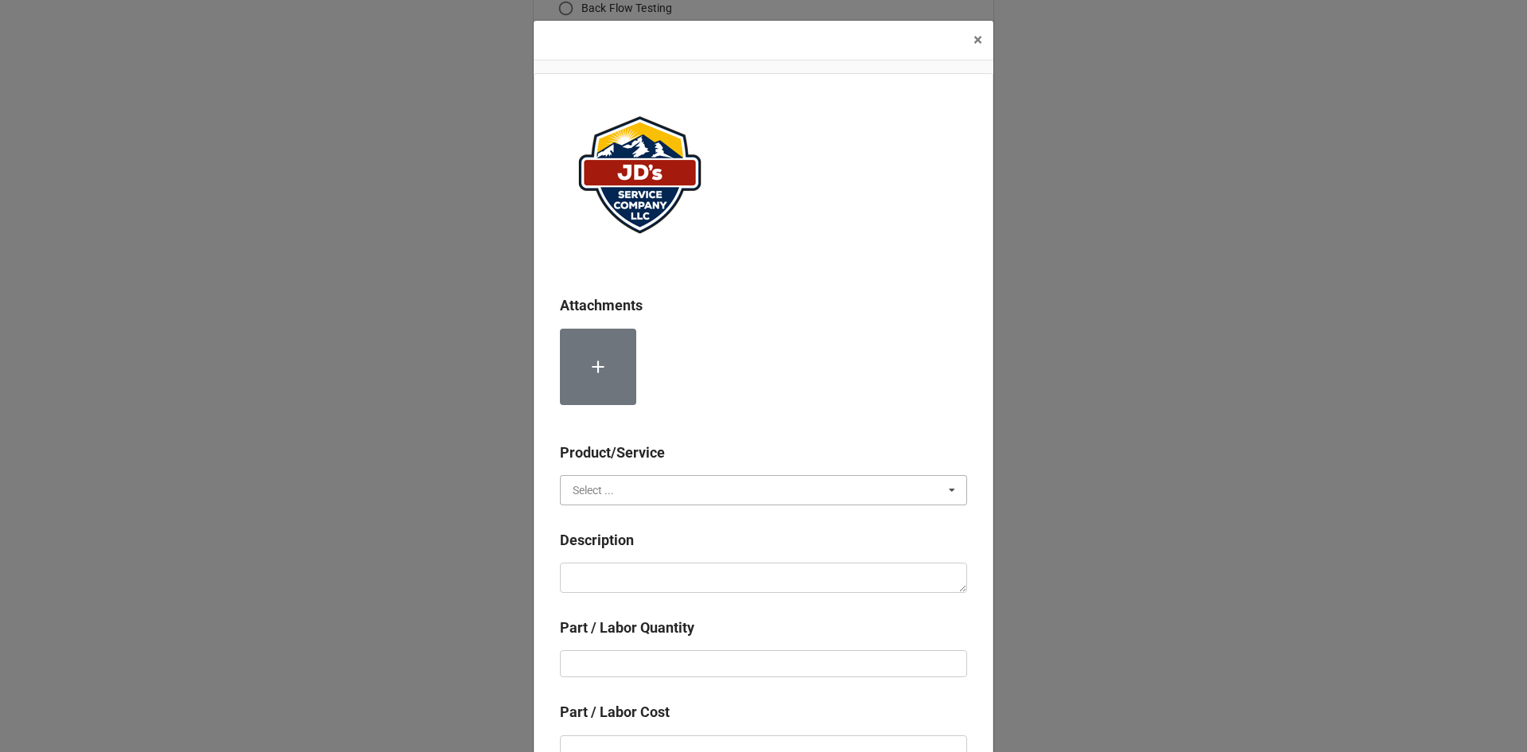
click at [612, 490] on input "text" at bounding box center [765, 490] width 406 height 29
drag, startPoint x: 602, startPoint y: 542, endPoint x: 599, endPoint y: 573, distance: 30.4
click at [602, 544] on span "Material Cost" at bounding box center [606, 548] width 66 height 13
click at [599, 573] on textarea at bounding box center [763, 577] width 407 height 30
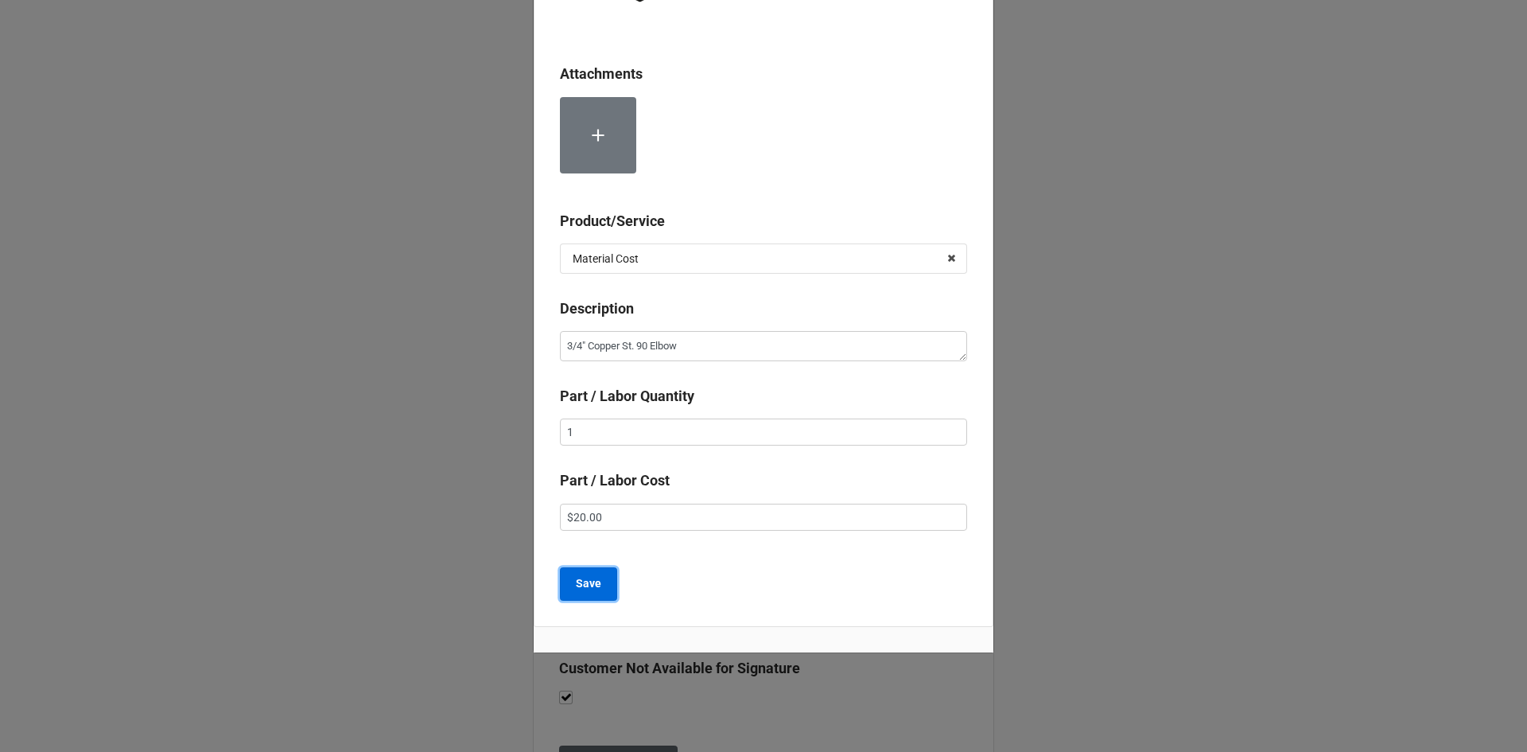
click at [589, 588] on b "Save" at bounding box center [588, 583] width 25 height 17
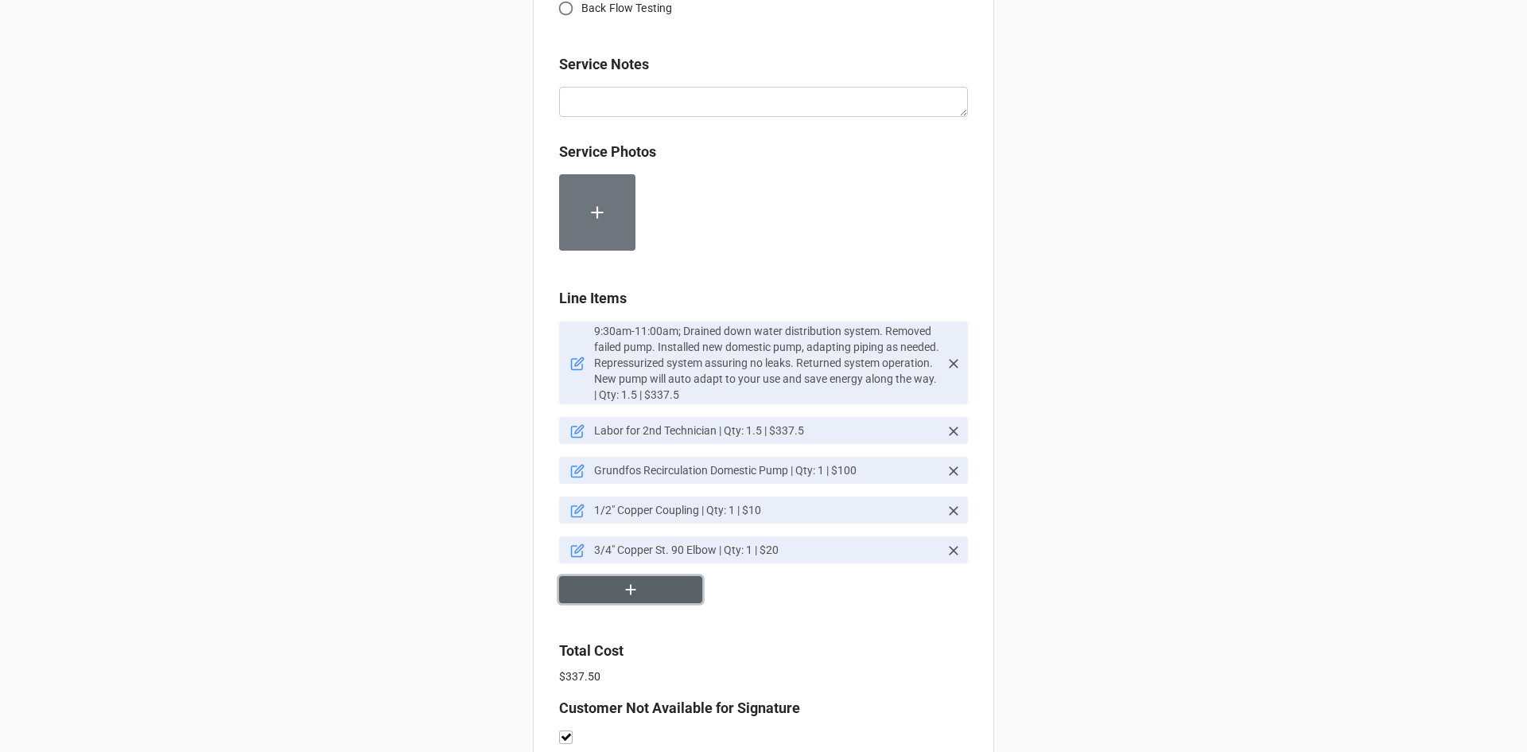
click at [633, 595] on icon "button" at bounding box center [630, 589] width 17 height 17
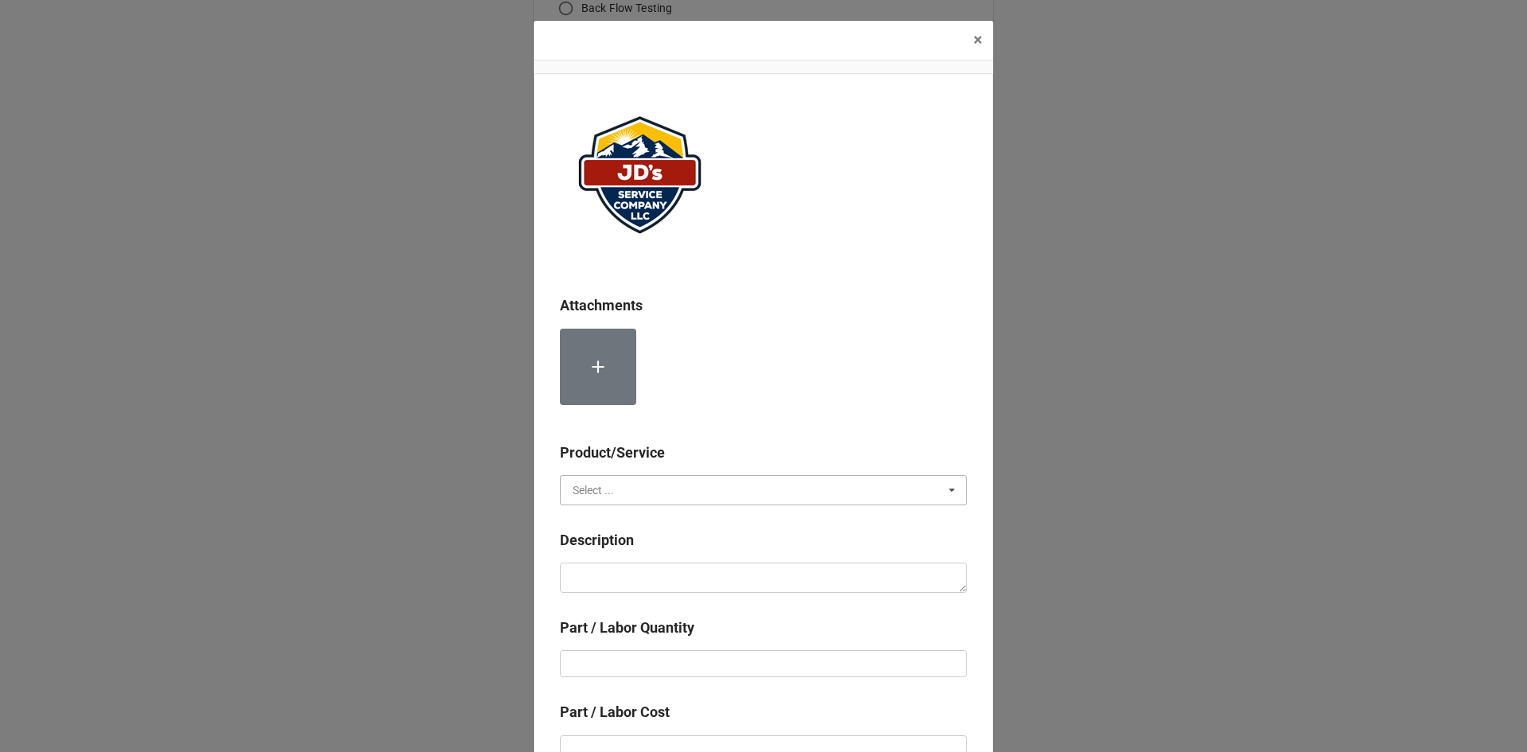
click at [638, 488] on input "text" at bounding box center [765, 490] width 406 height 29
click at [621, 550] on span "Material Cost" at bounding box center [606, 548] width 66 height 13
click at [615, 573] on textarea at bounding box center [763, 577] width 407 height 30
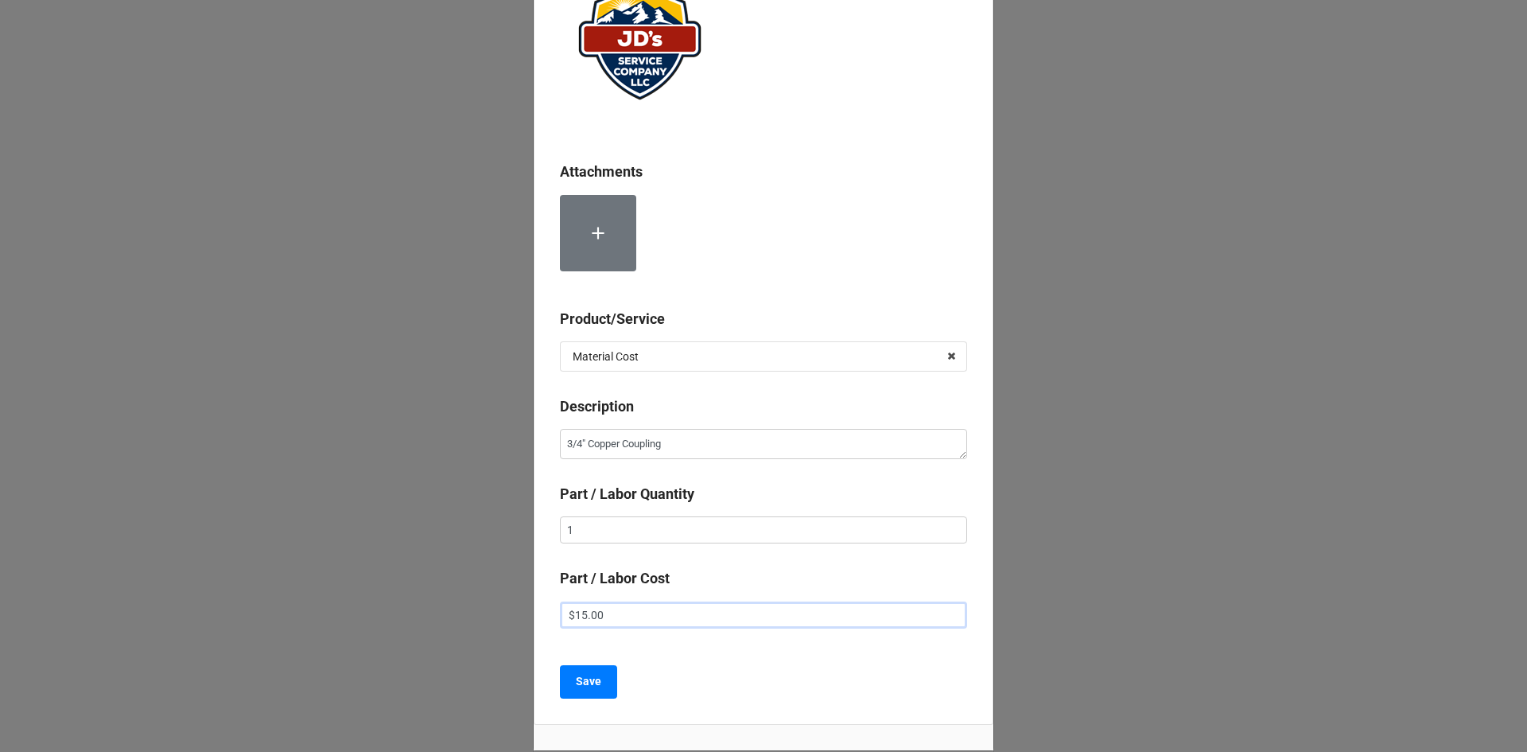
scroll to position [159, 0]
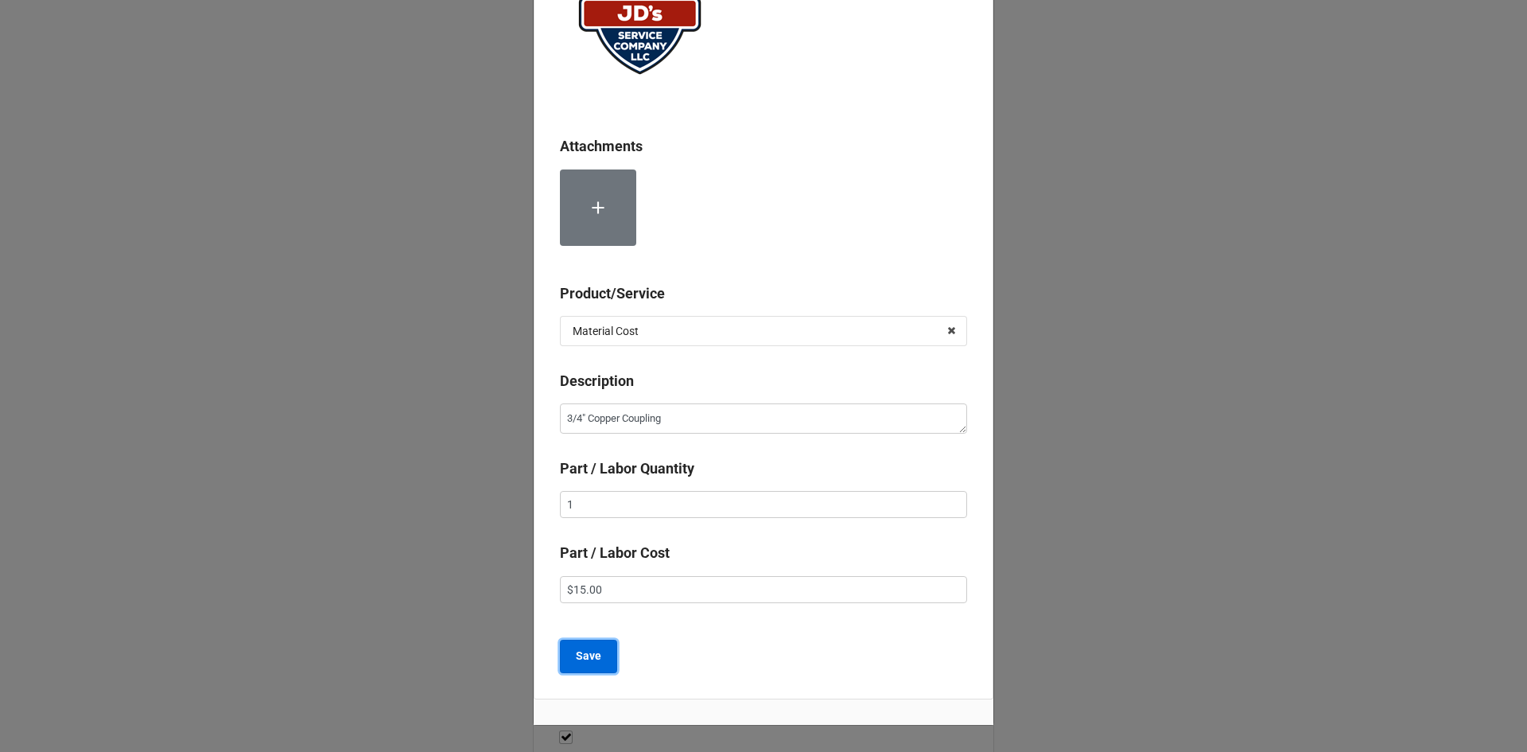
click at [582, 658] on b "Save" at bounding box center [588, 655] width 25 height 17
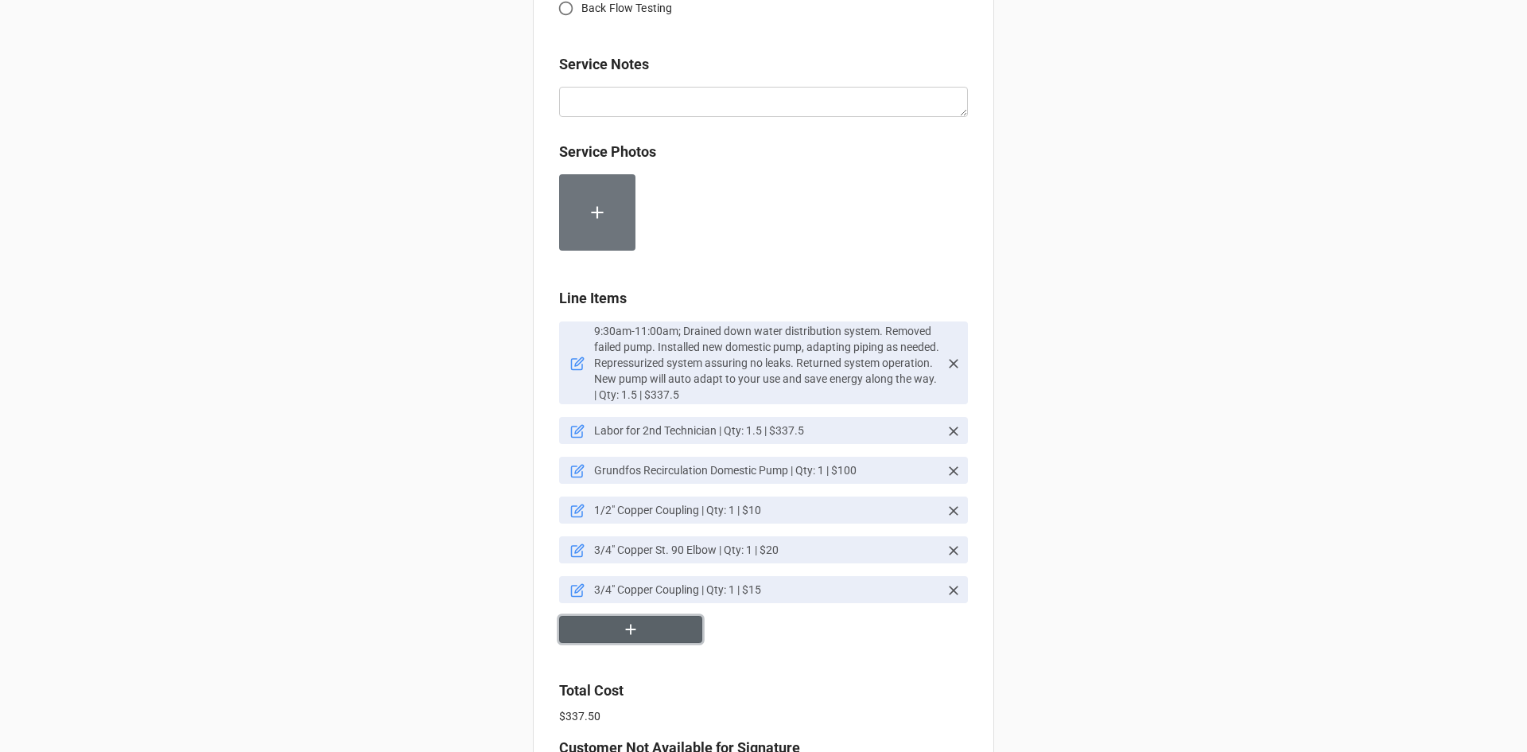
click at [632, 627] on icon "button" at bounding box center [630, 628] width 17 height 17
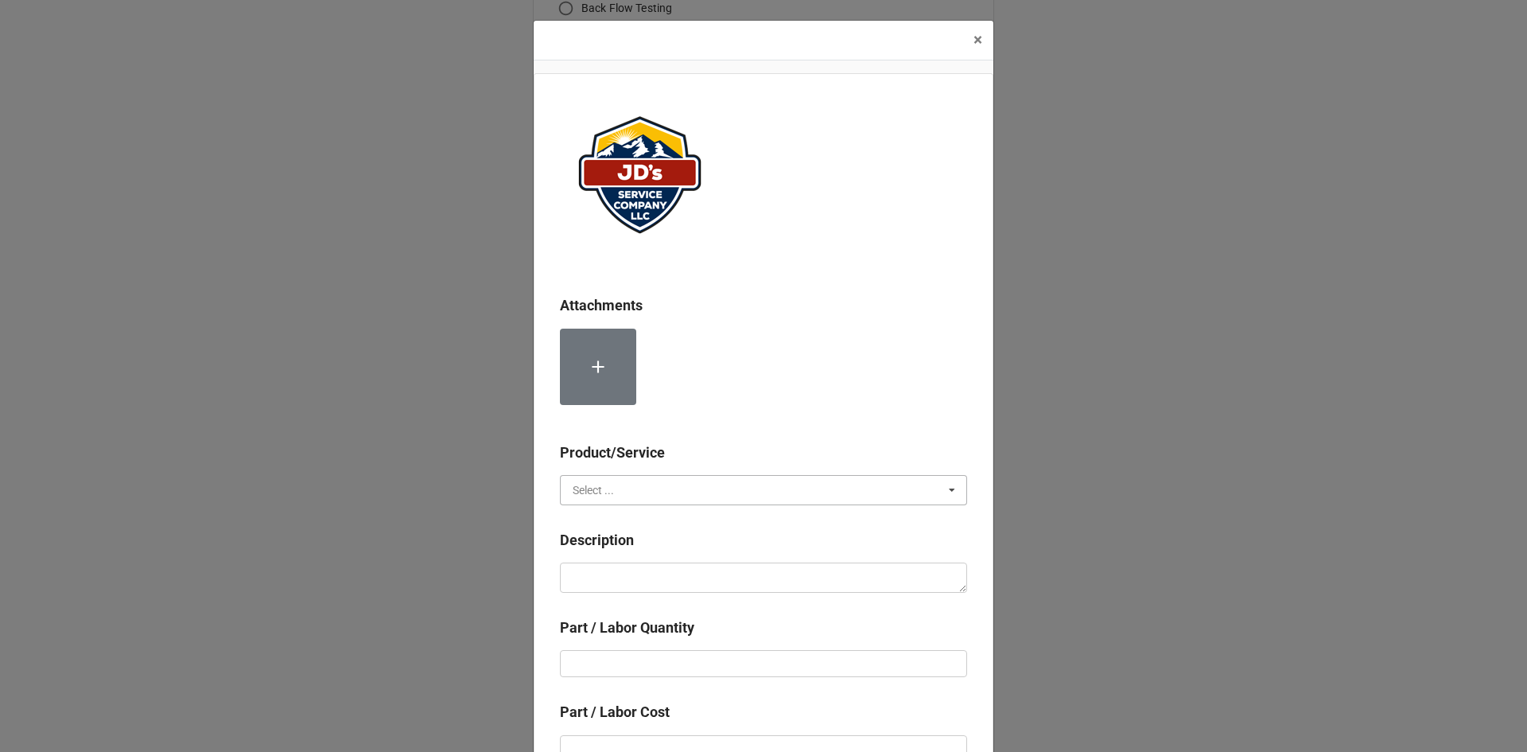
click at [674, 491] on input "text" at bounding box center [765, 490] width 406 height 29
click at [655, 542] on div "Material Cost" at bounding box center [764, 548] width 406 height 29
click at [655, 570] on textarea at bounding box center [763, 577] width 407 height 30
click at [698, 663] on input "text" at bounding box center [763, 663] width 407 height 27
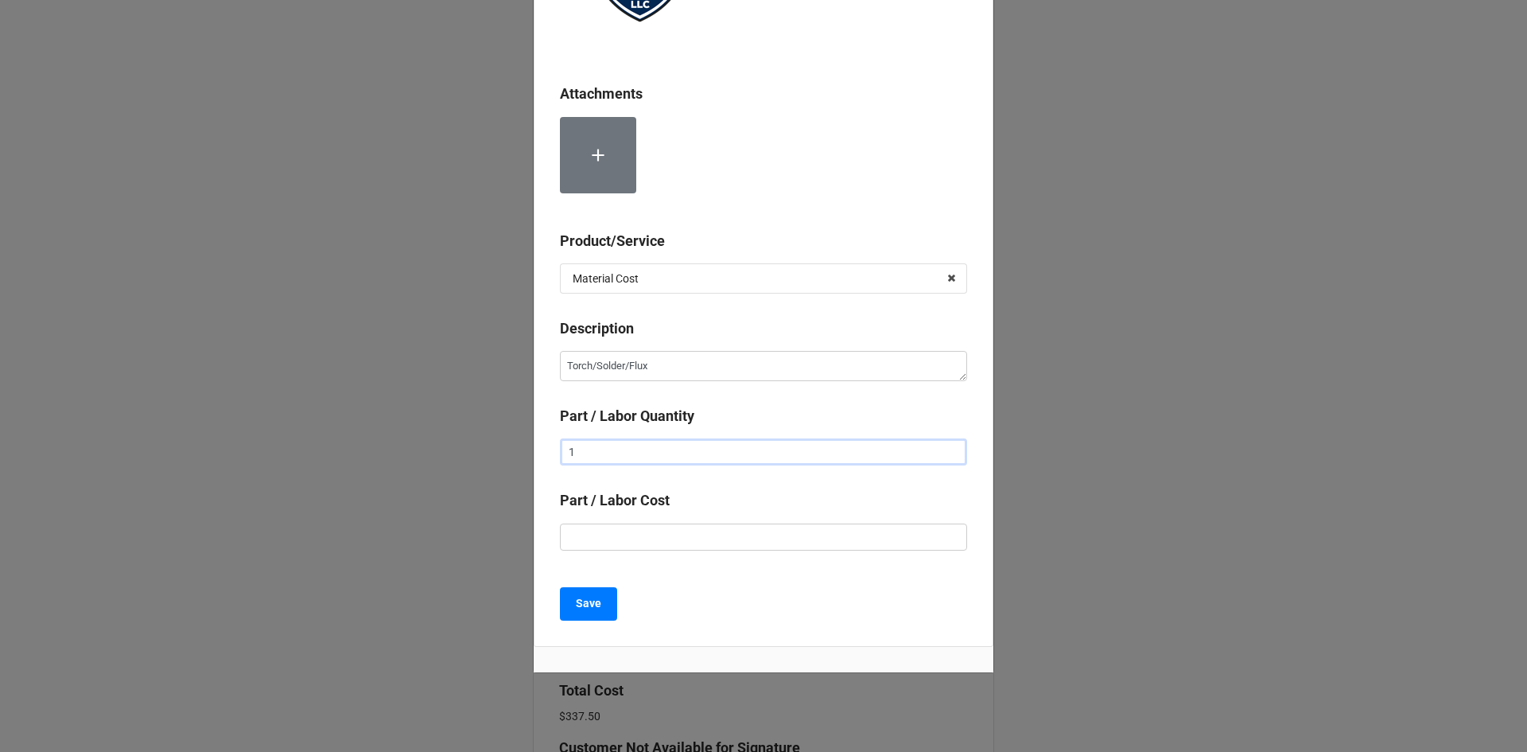
scroll to position [231, 0]
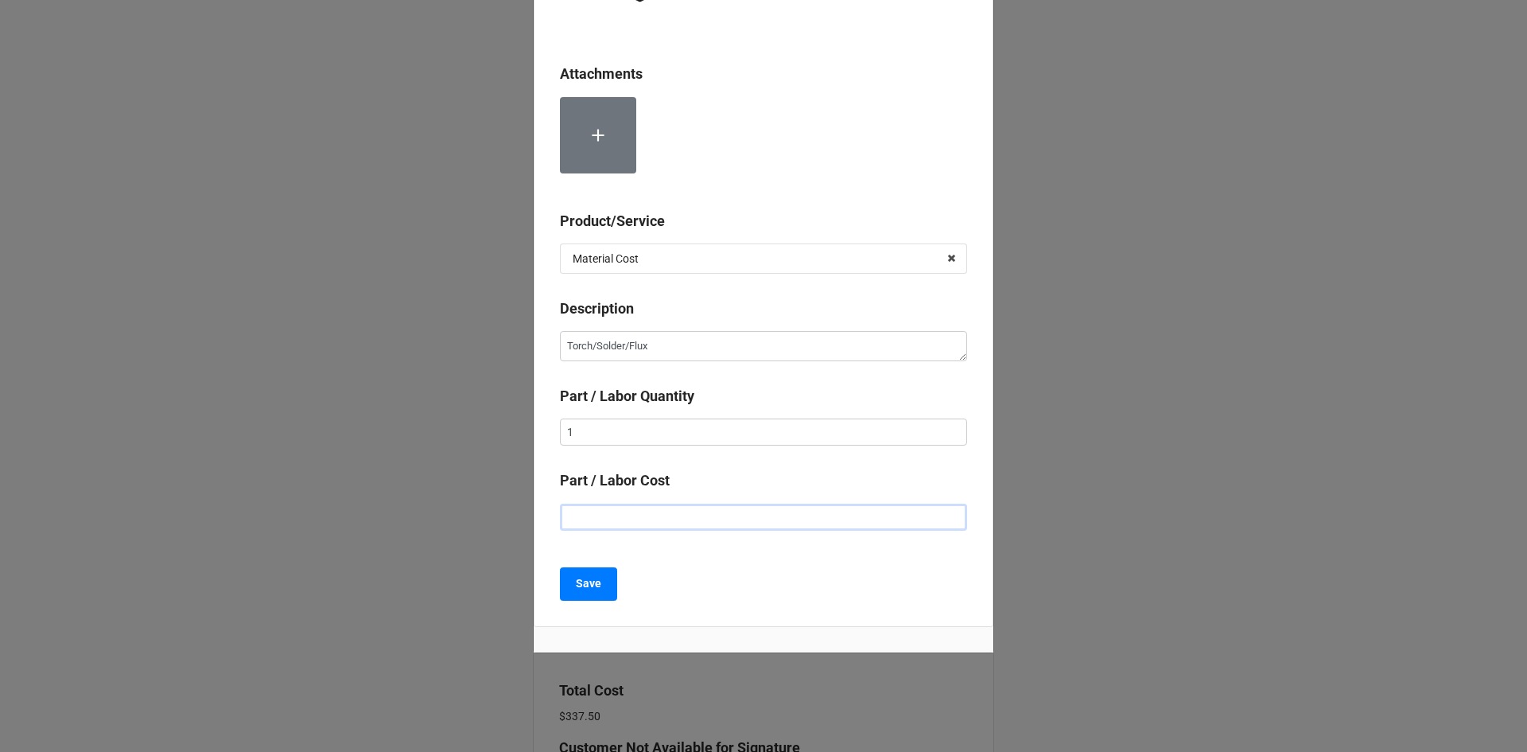
click at [704, 522] on input "text" at bounding box center [763, 517] width 407 height 27
click at [597, 581] on button "Save" at bounding box center [588, 583] width 57 height 33
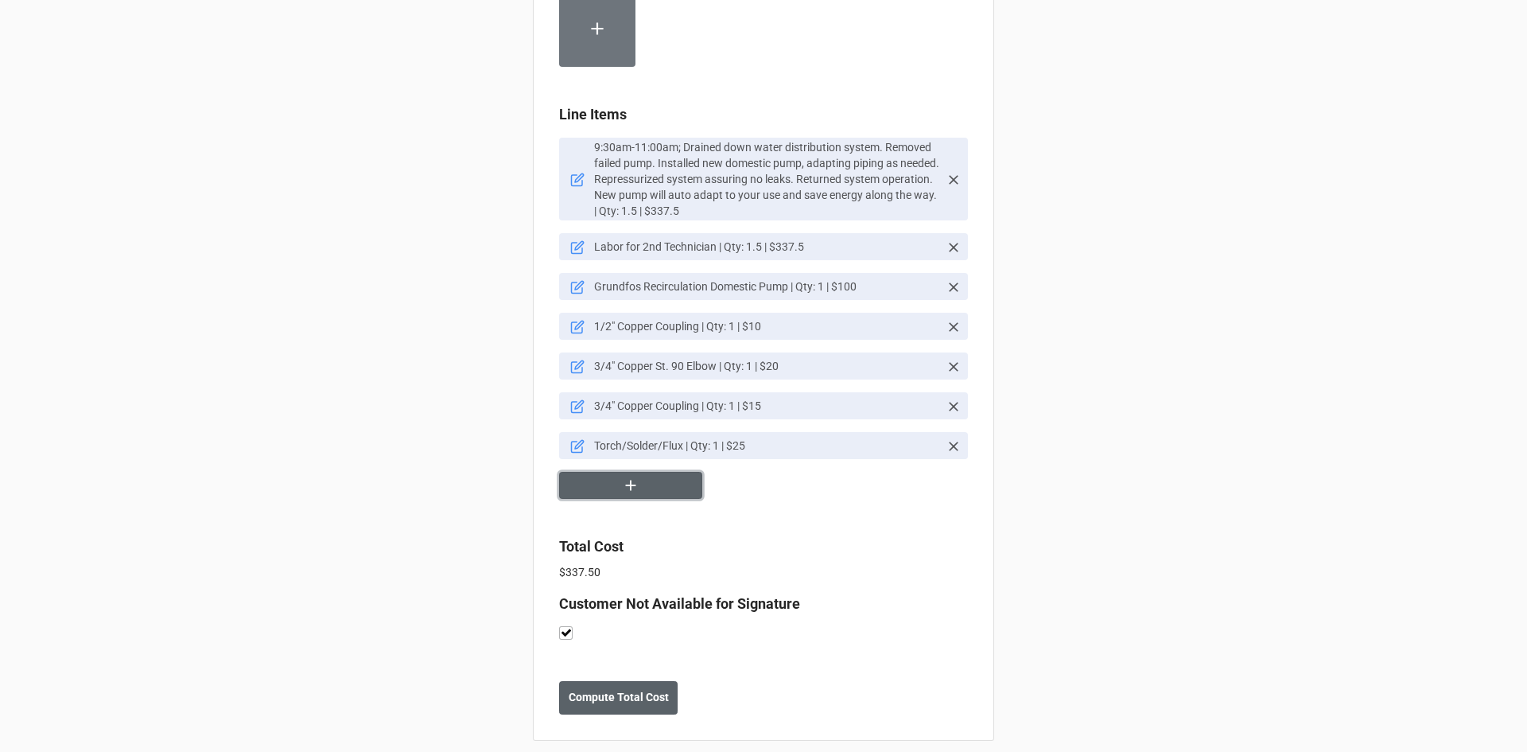
scroll to position [991, 0]
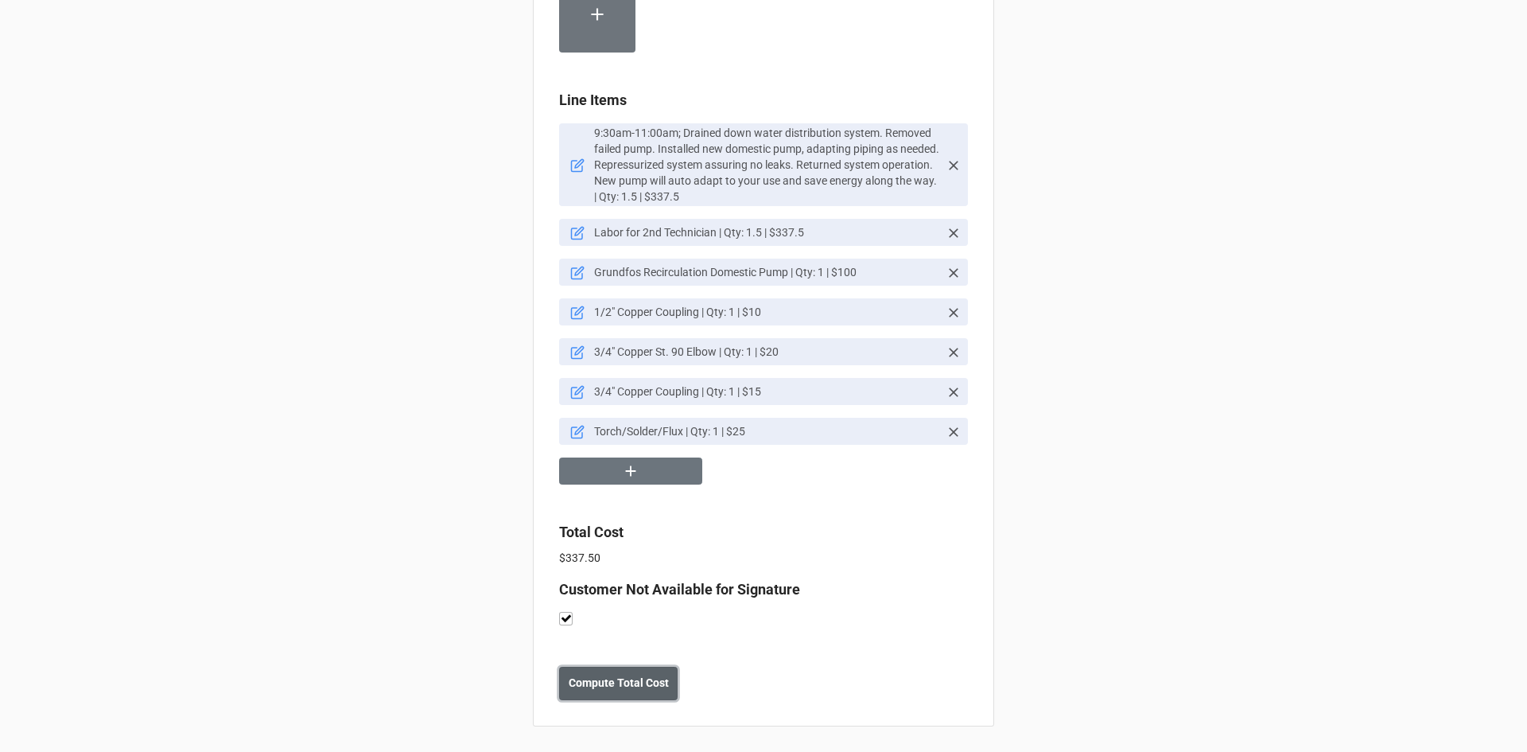
click at [625, 691] on b "Compute Total Cost" at bounding box center [619, 683] width 100 height 17
click at [646, 466] on button "button" at bounding box center [630, 471] width 143 height 28
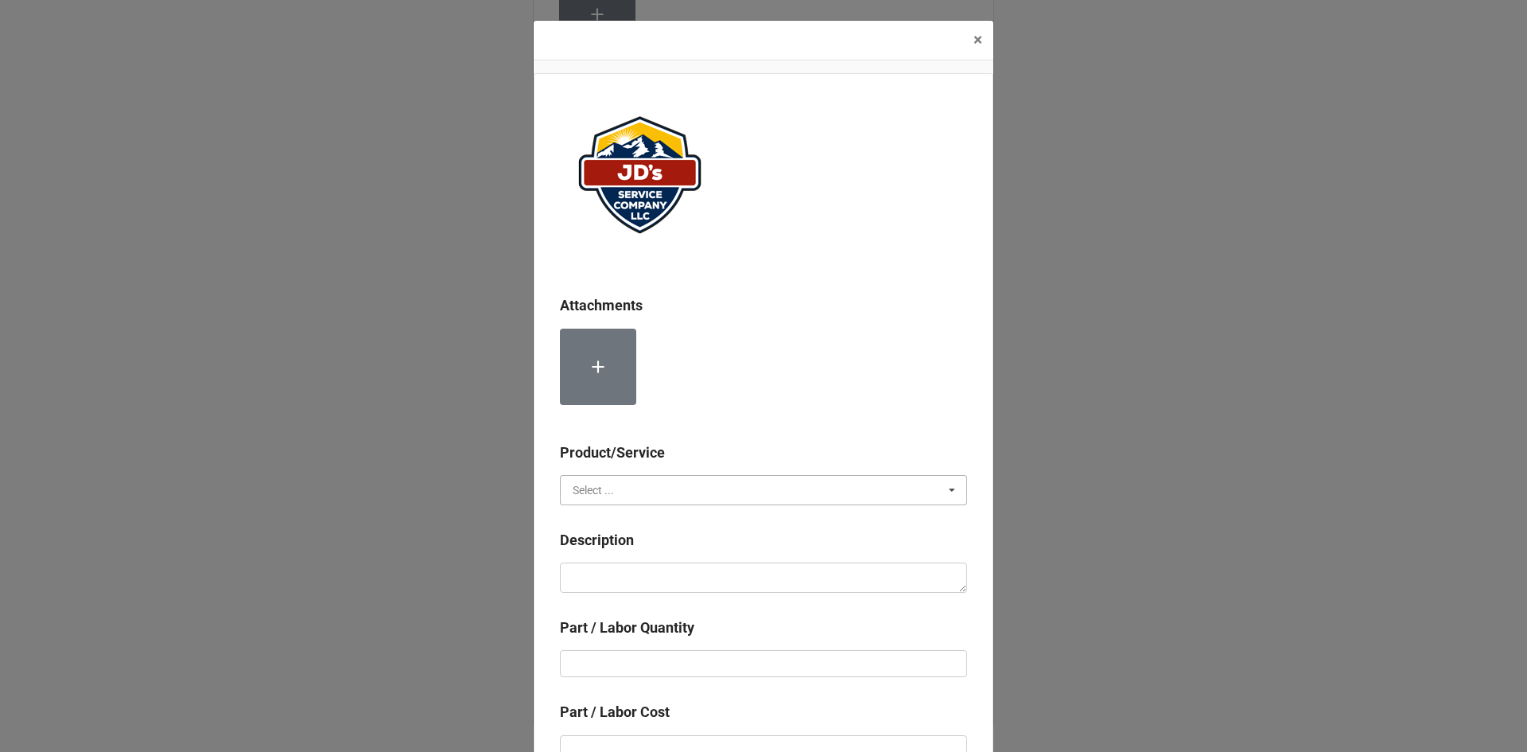
click at [633, 492] on input "text" at bounding box center [765, 490] width 406 height 29
click at [632, 526] on span "Material Cost" at bounding box center [606, 519] width 66 height 13
click at [620, 567] on textarea at bounding box center [763, 577] width 407 height 30
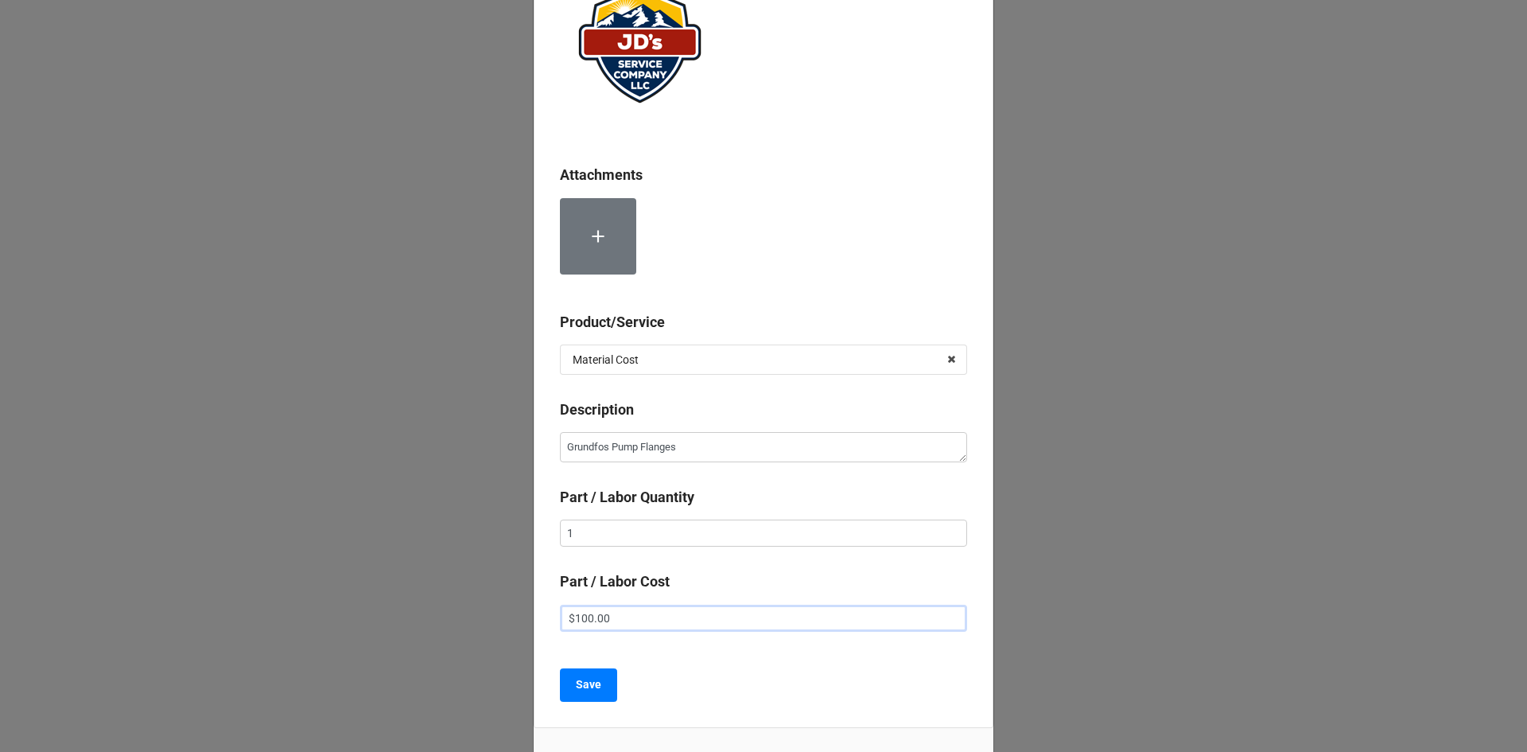
scroll to position [169, 0]
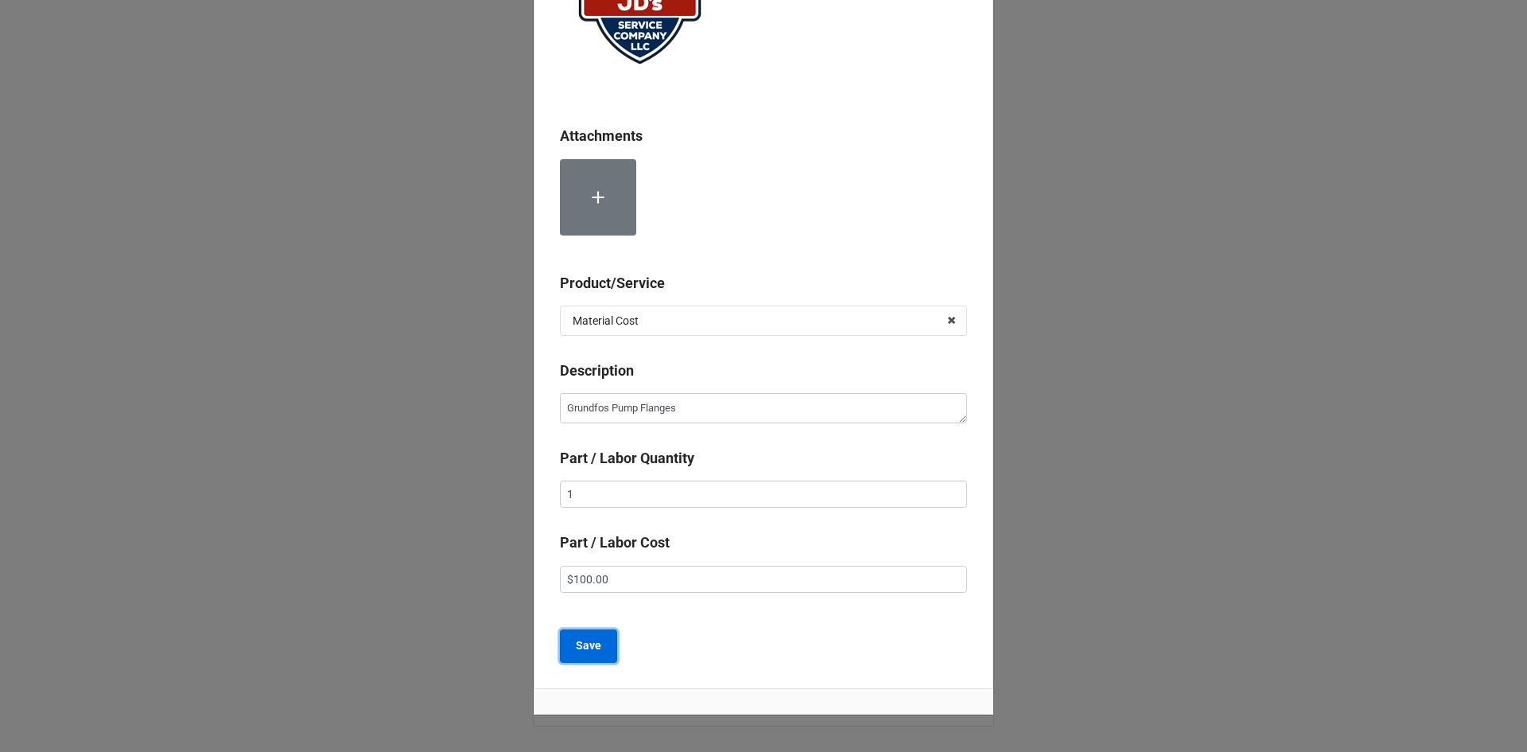
click at [591, 648] on b "Save" at bounding box center [588, 645] width 25 height 17
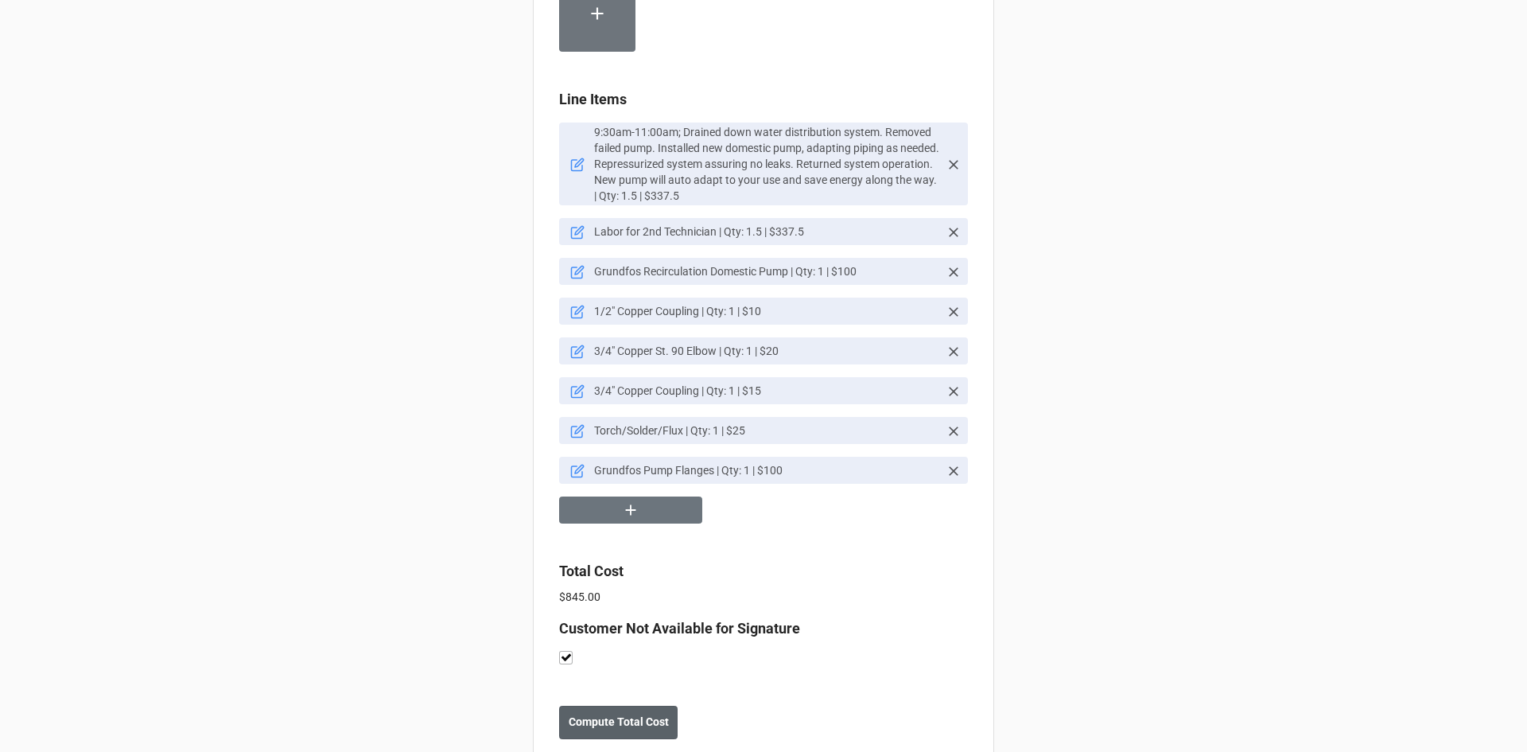
click at [572, 276] on icon at bounding box center [577, 272] width 14 height 14
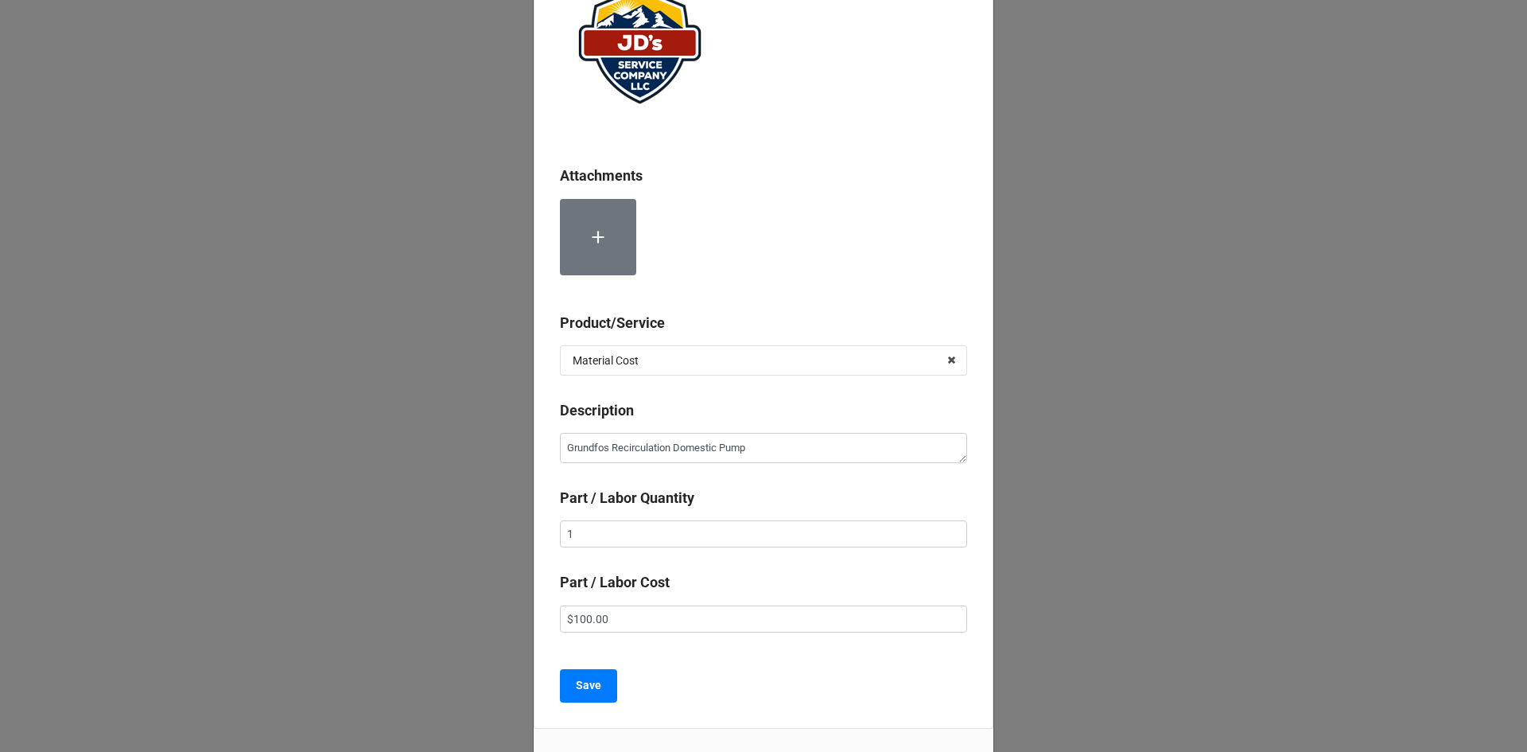
scroll to position [159, 0]
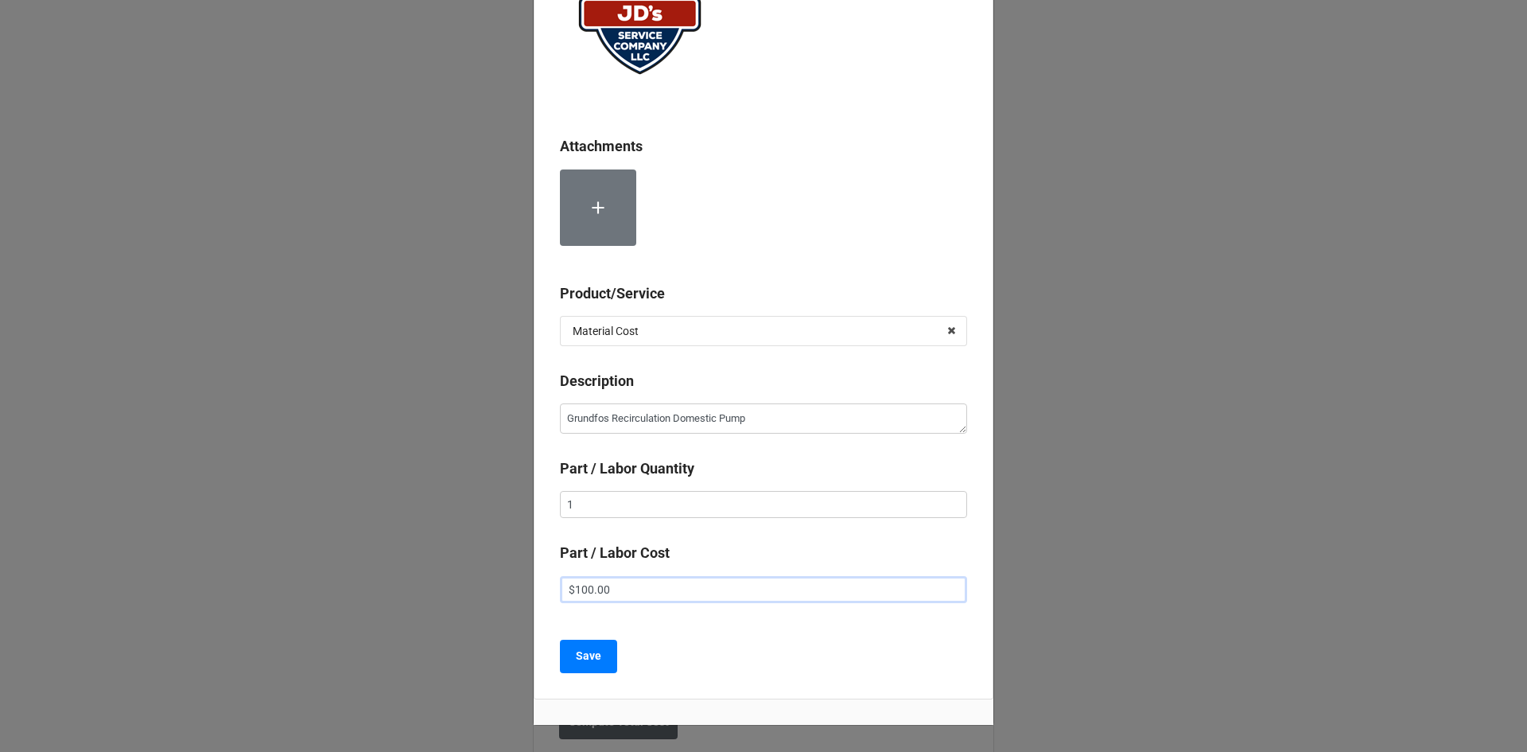
drag, startPoint x: 608, startPoint y: 589, endPoint x: 519, endPoint y: 589, distance: 89.1
click at [519, 589] on div "× Close Attachments Product/Service Material Cost Services Material Cost Descri…" at bounding box center [763, 376] width 1527 height 752
click at [567, 659] on button "Save" at bounding box center [588, 656] width 57 height 33
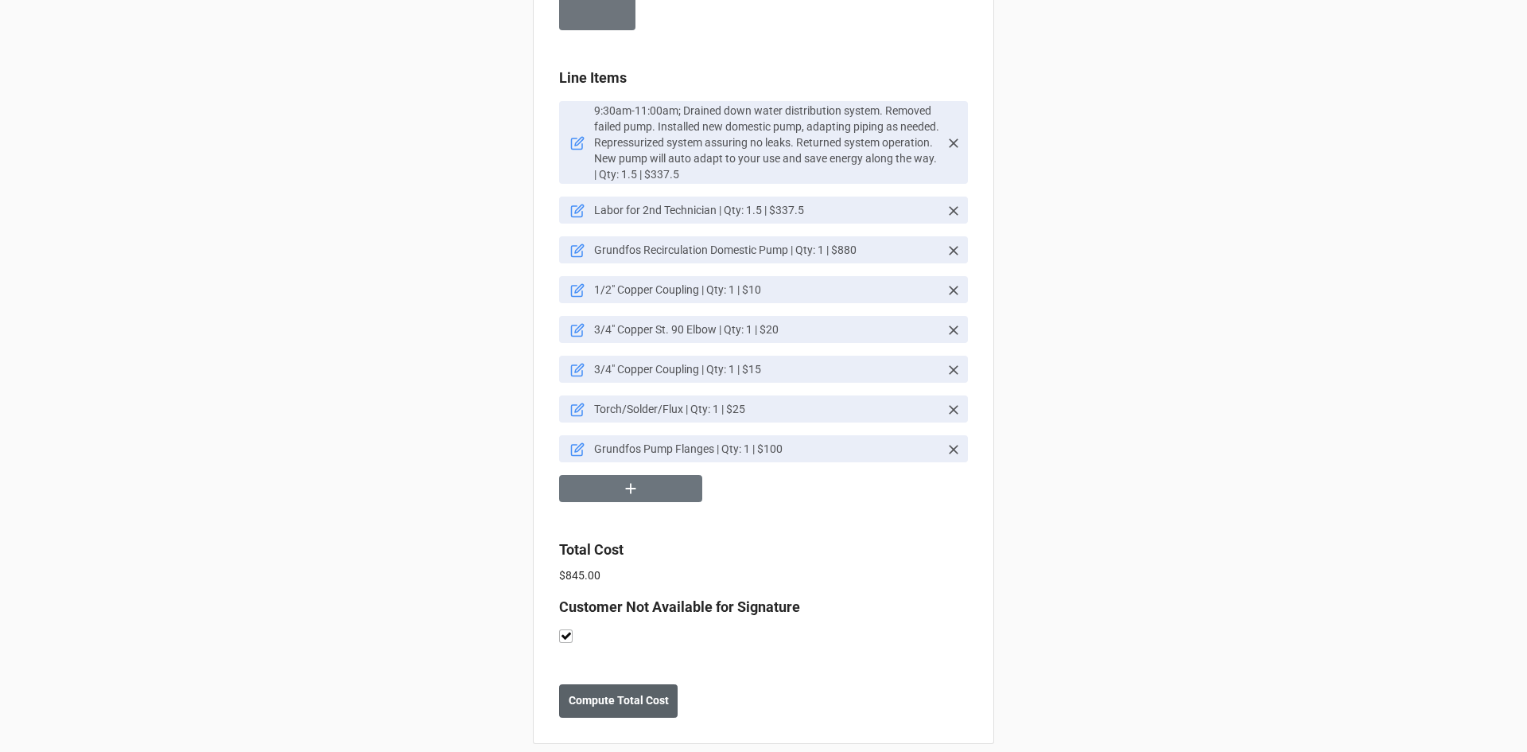
scroll to position [1031, 0]
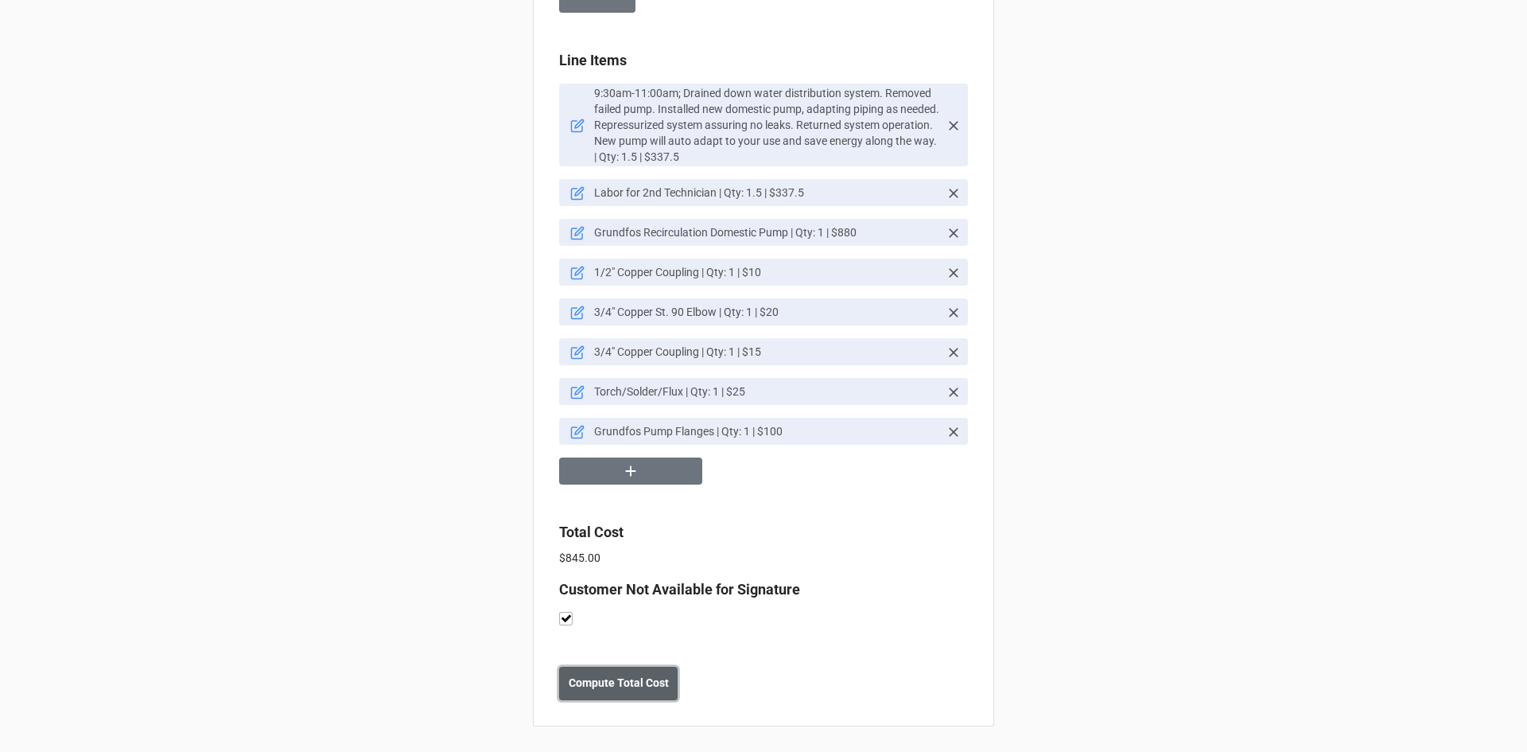
click at [629, 679] on b "Compute Total Cost" at bounding box center [619, 683] width 100 height 17
click at [581, 680] on b "Save" at bounding box center [587, 683] width 25 height 17
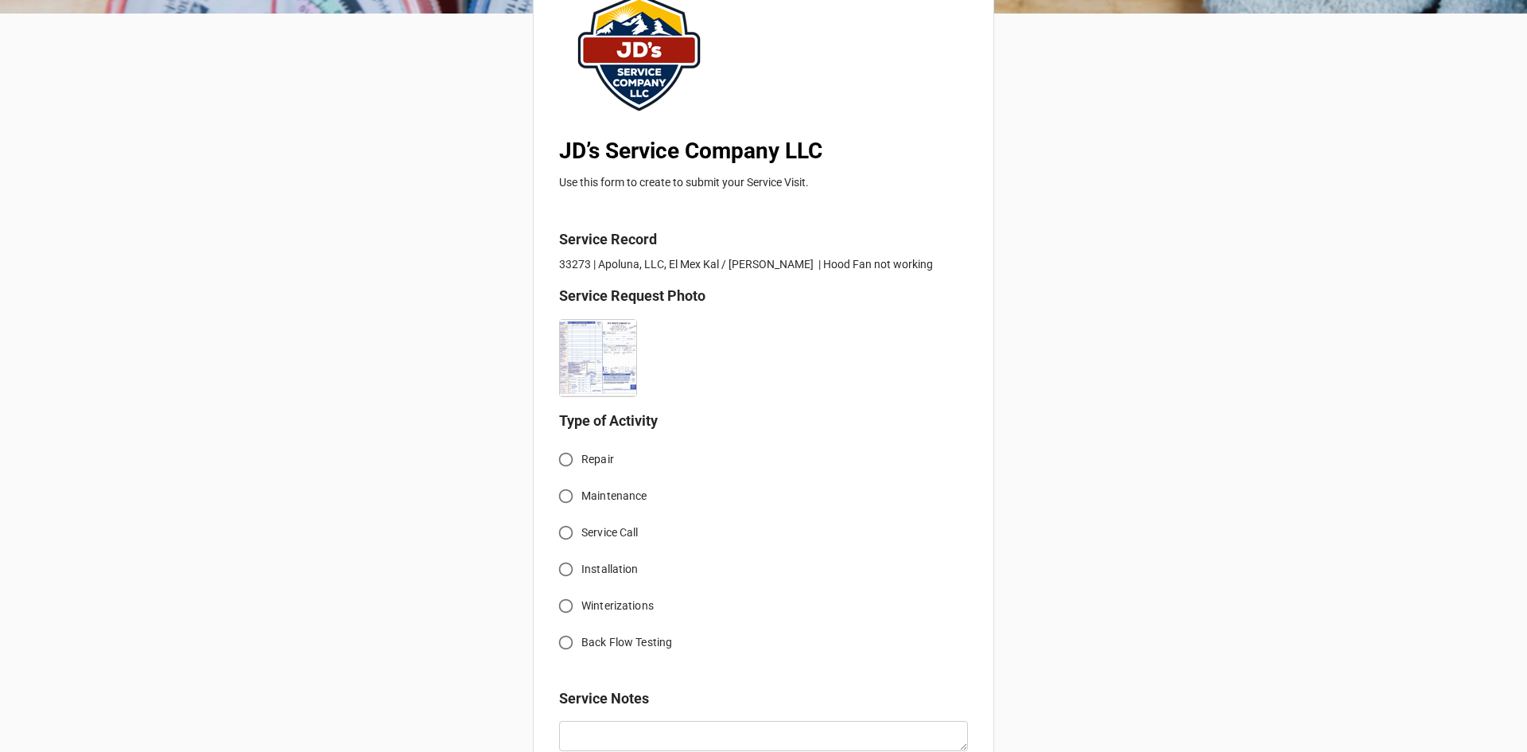
scroll to position [159, 0]
click at [566, 528] on input "Service Call" at bounding box center [565, 531] width 31 height 31
radio input "true"
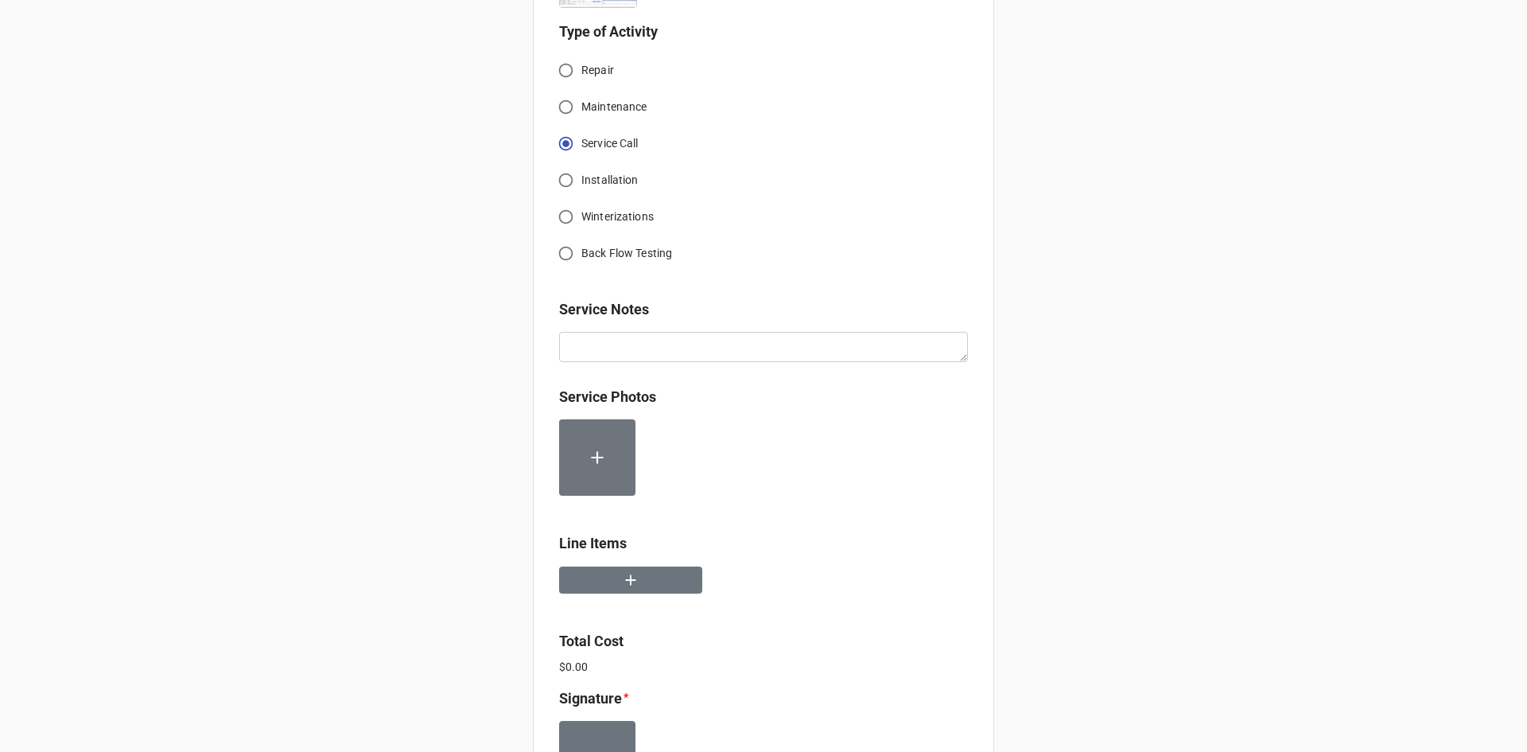
scroll to position [557, 0]
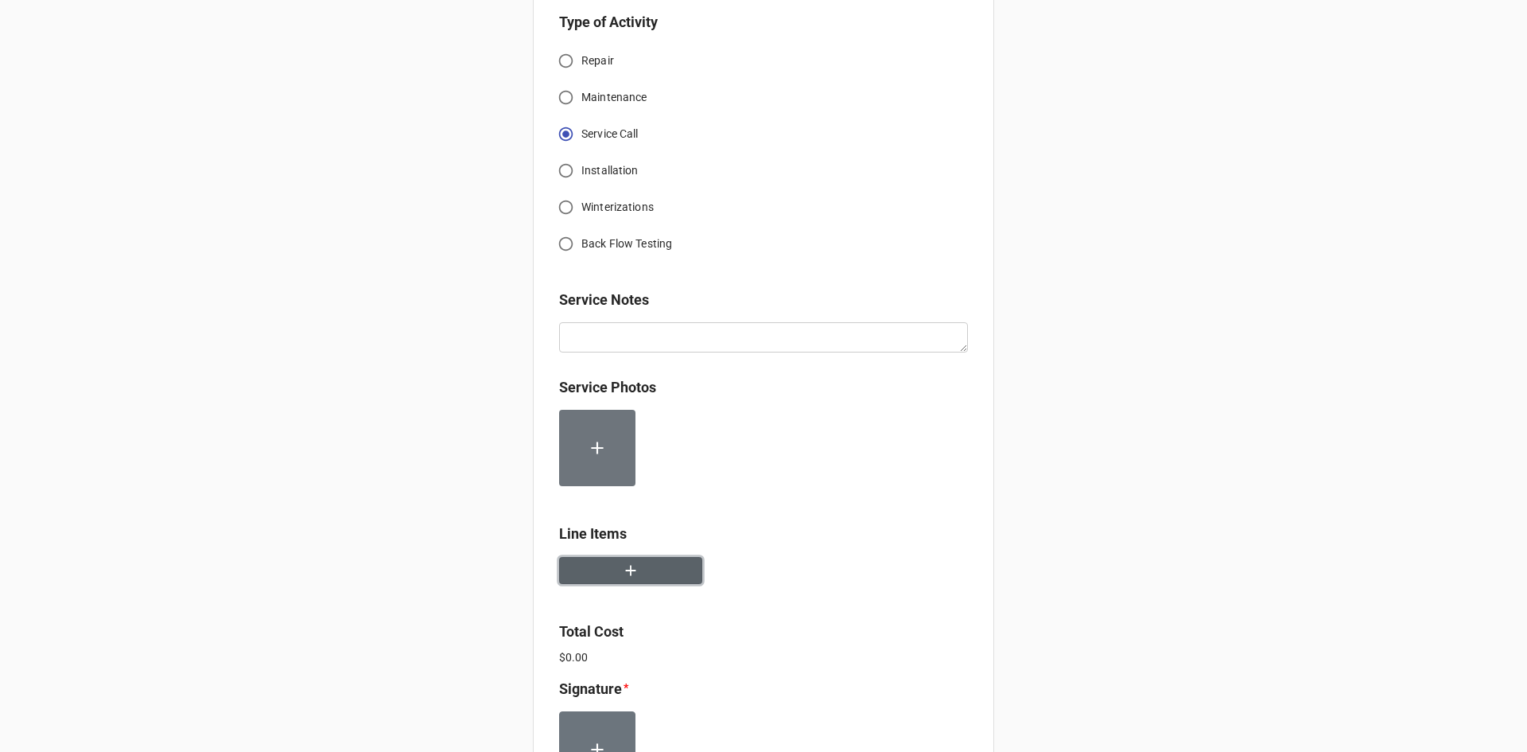
click at [632, 569] on icon "button" at bounding box center [630, 570] width 17 height 17
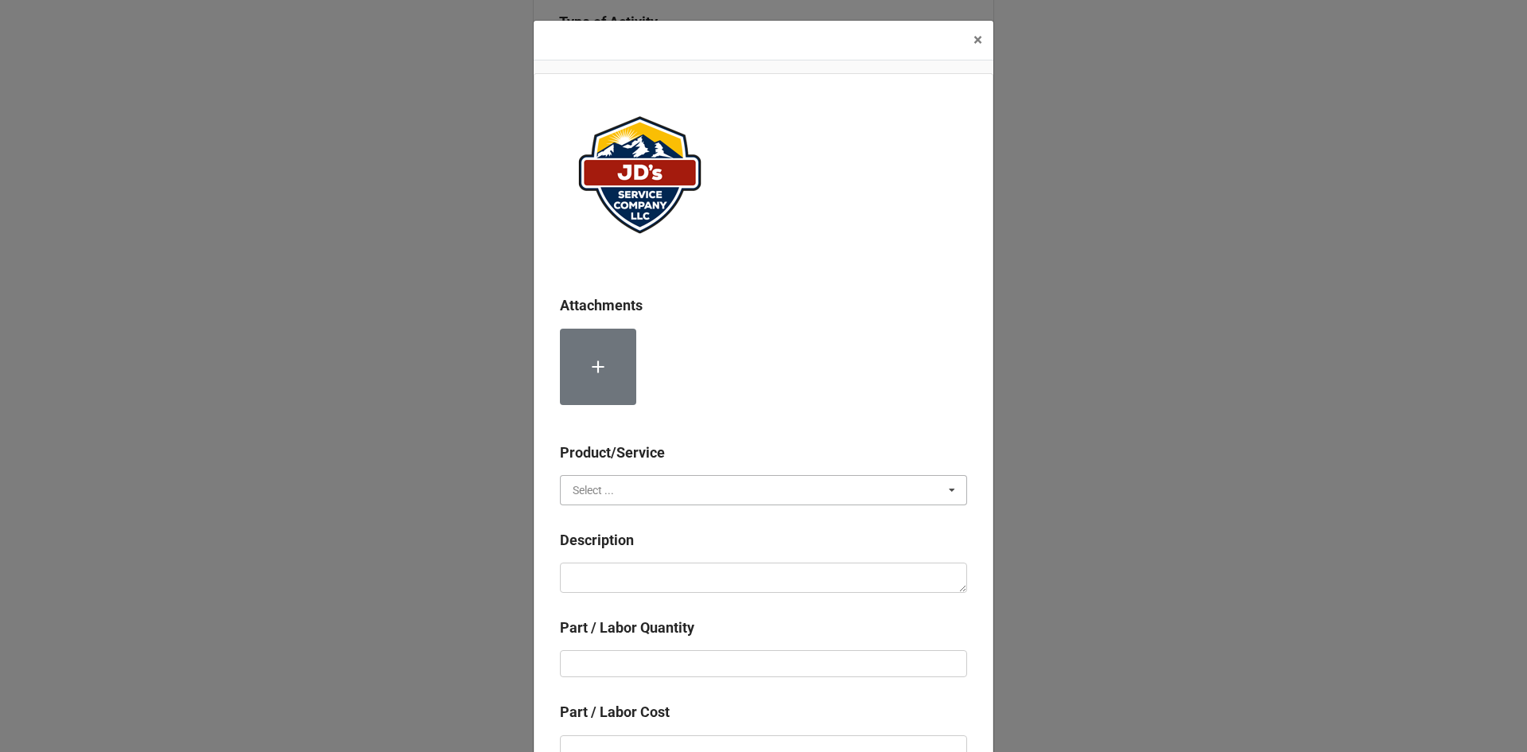
click at [659, 494] on input "text" at bounding box center [765, 490] width 406 height 29
click at [640, 525] on div "Services" at bounding box center [764, 518] width 406 height 29
click at [651, 580] on textarea at bounding box center [763, 577] width 407 height 30
paste textarea "8:30am-9:30am; Removed and replaced worn v-belt on exhaust fan. Assured proper …"
type textarea "x"
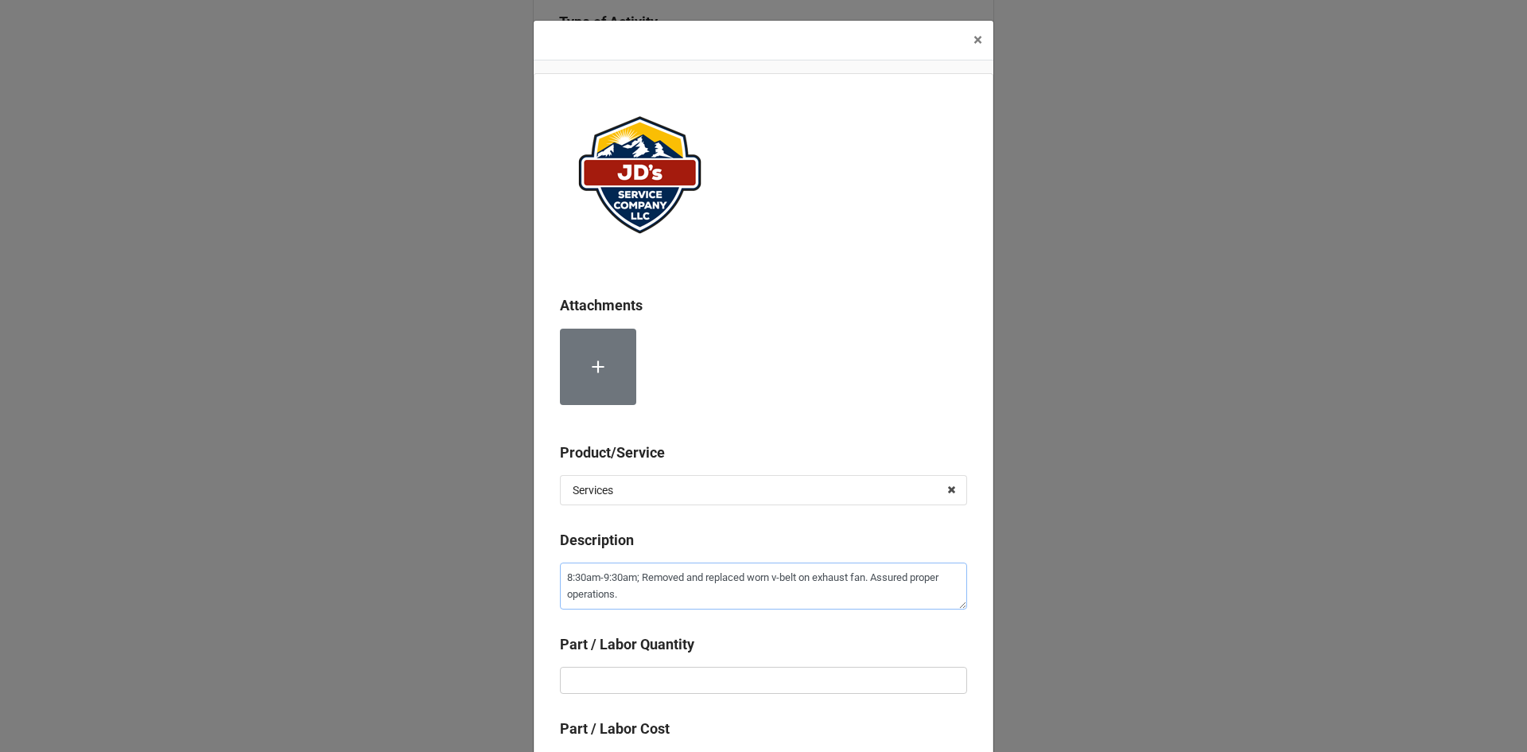
type textarea "8:30am-9:30am; Removed and replaced worn v-belt on exhaust fan. Assured proper …"
click at [717, 678] on input "text" at bounding box center [763, 680] width 407 height 27
type textarea "x"
type input "1"
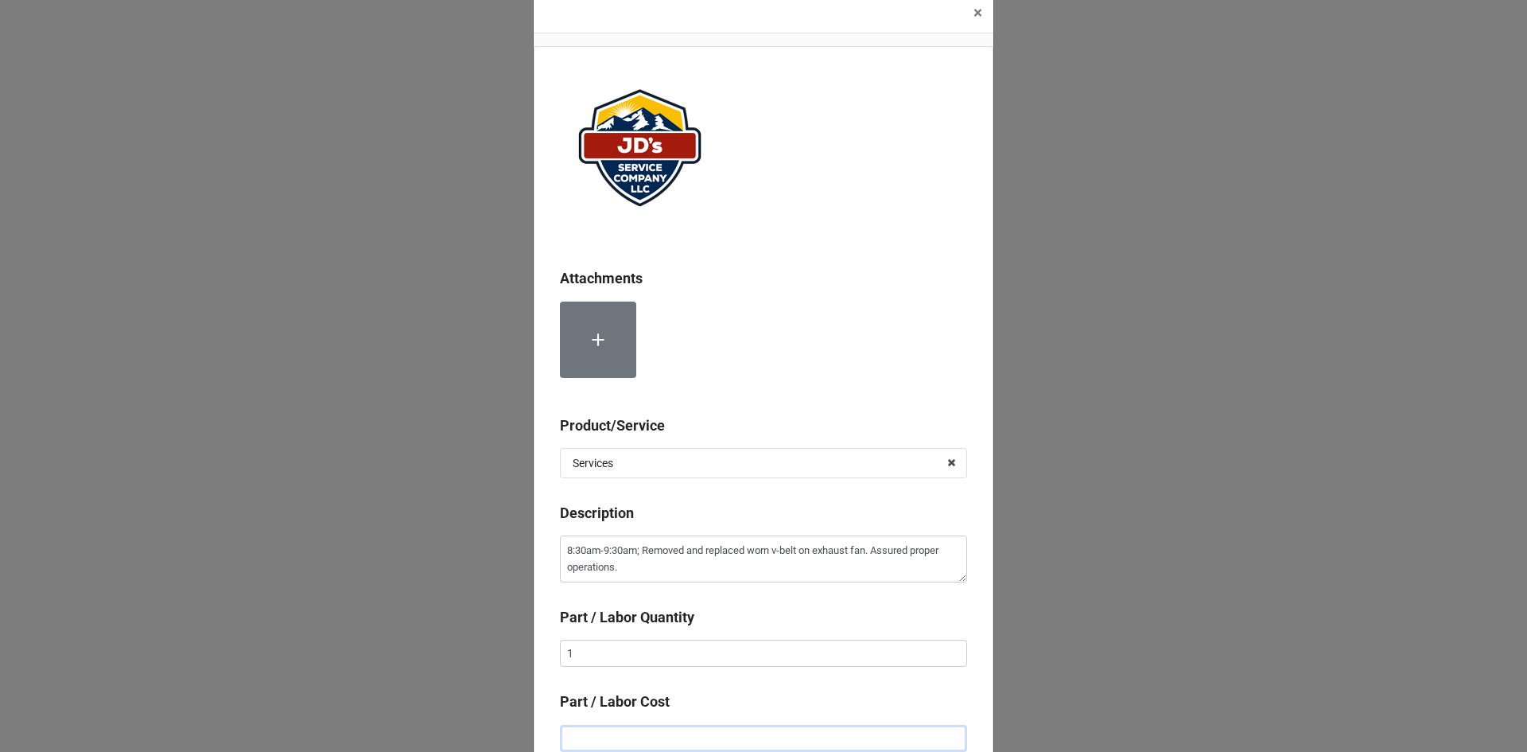
type textarea "x"
type input "$2.00"
type textarea "x"
type input "$22.00"
type textarea "x"
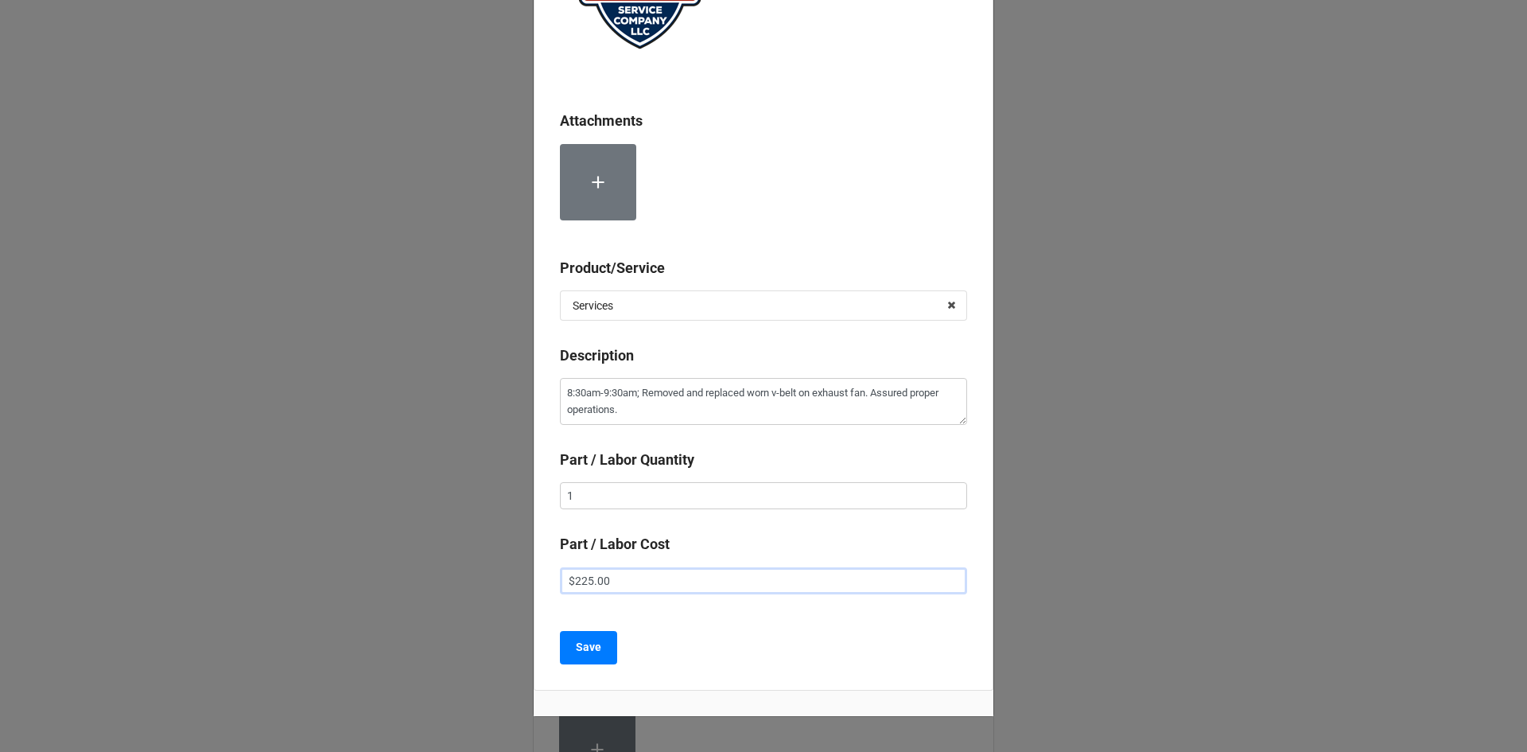
scroll to position [186, 0]
type input "$225.00"
click at [582, 646] on b "Save" at bounding box center [588, 645] width 25 height 17
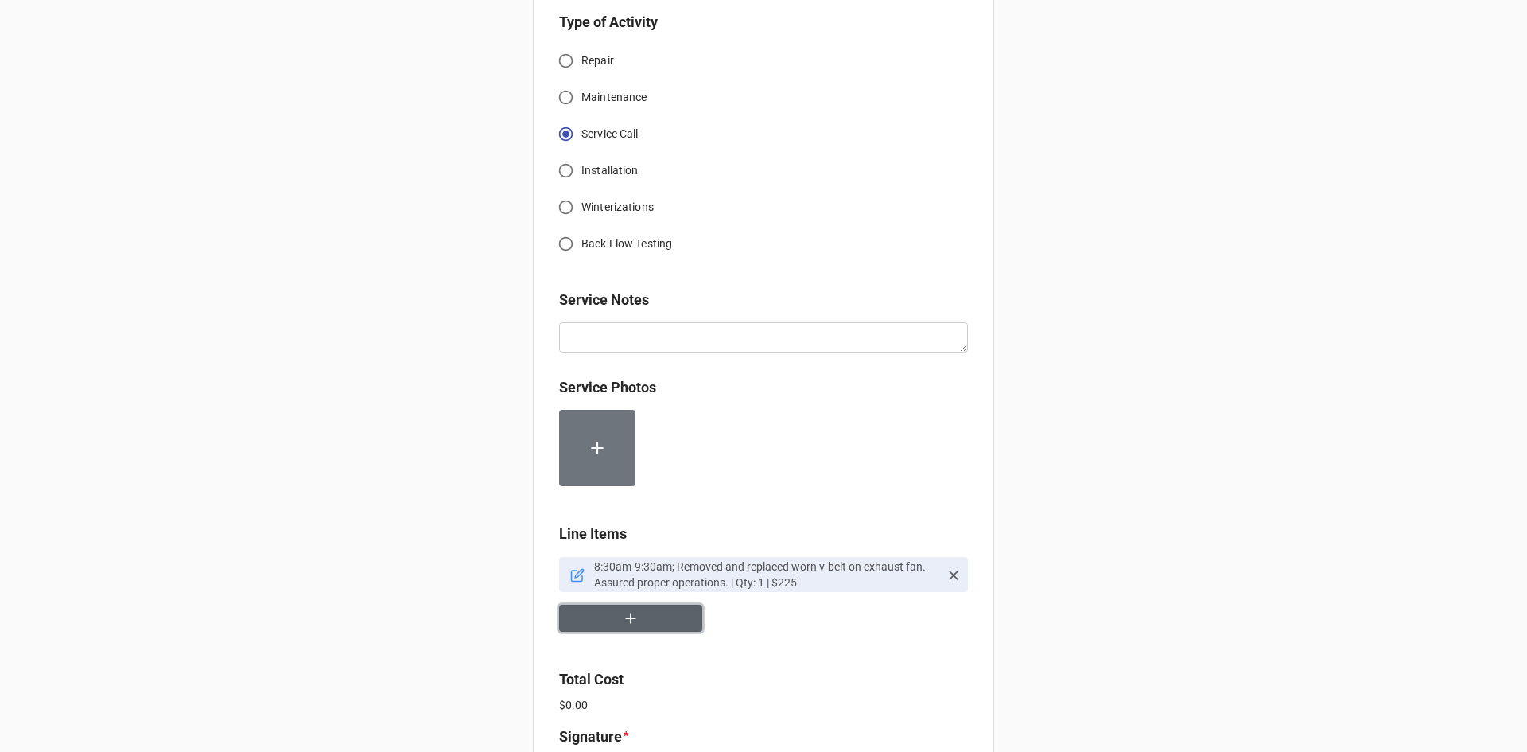
click at [624, 620] on icon "button" at bounding box center [630, 617] width 17 height 17
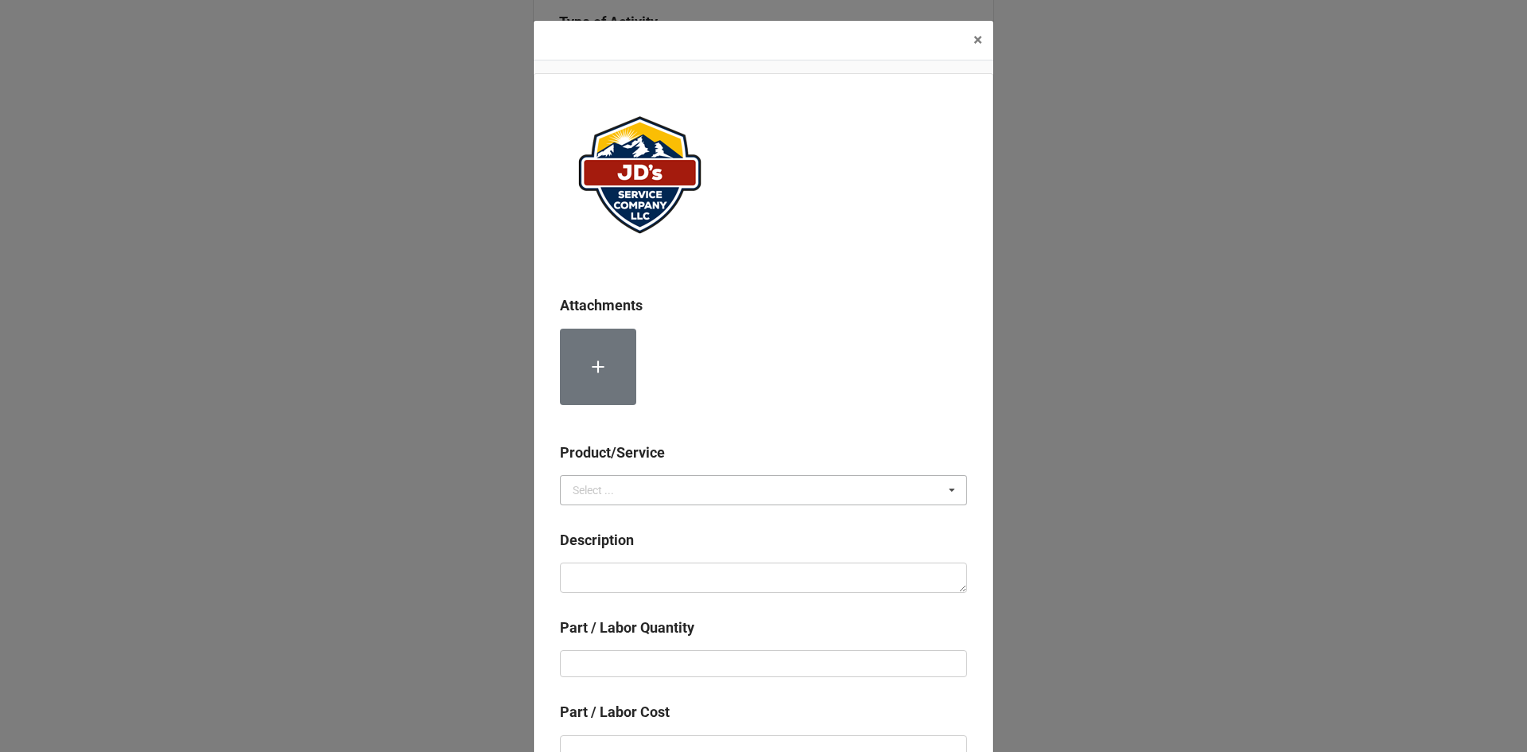
click at [590, 487] on div "Select ..." at bounding box center [593, 489] width 41 height 11
click at [605, 546] on span "Material Cost" at bounding box center [606, 548] width 66 height 13
click at [607, 577] on textarea at bounding box center [763, 577] width 407 height 30
type textarea "x"
type textarea "4"
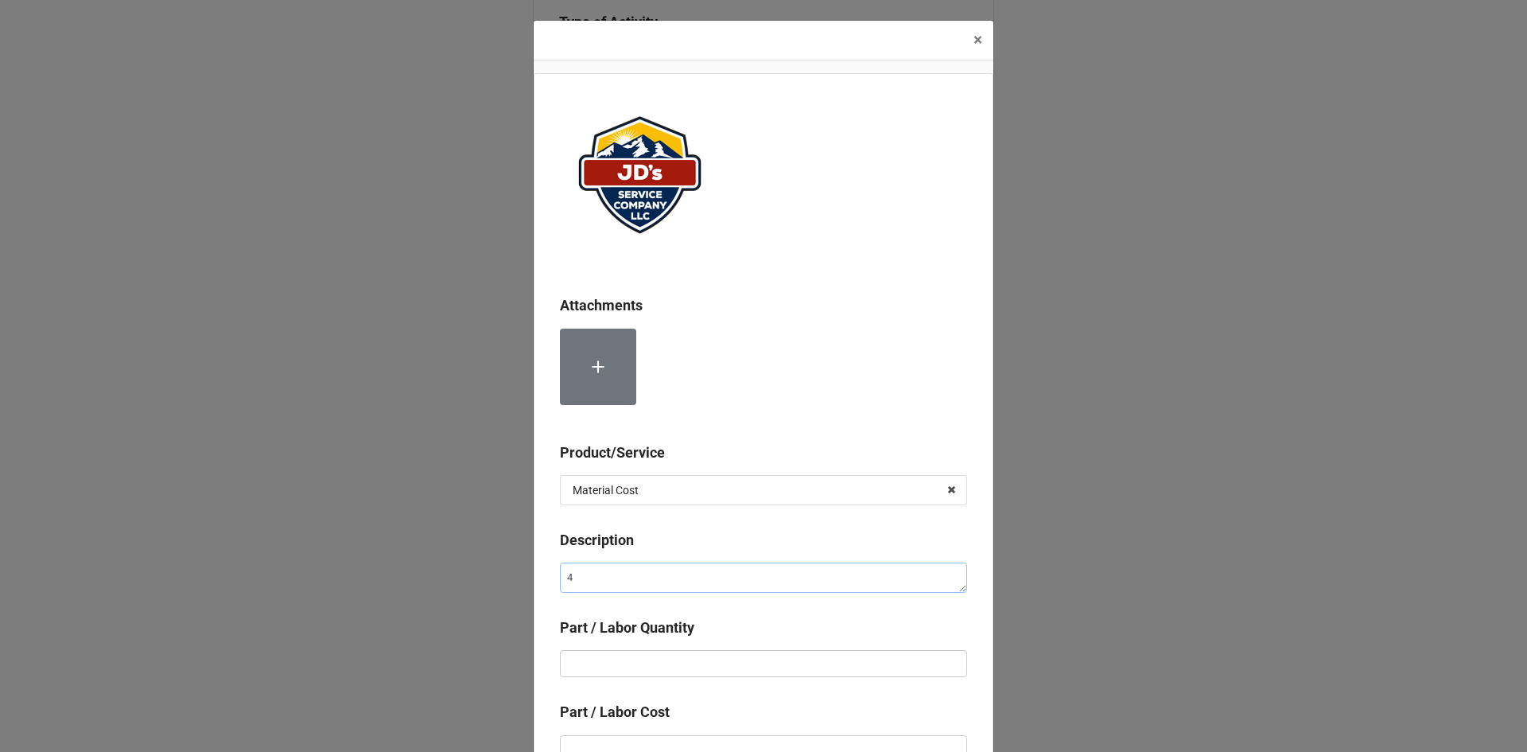
type textarea "x"
type textarea "4L"
type textarea "x"
type textarea "4L"
type textarea "x"
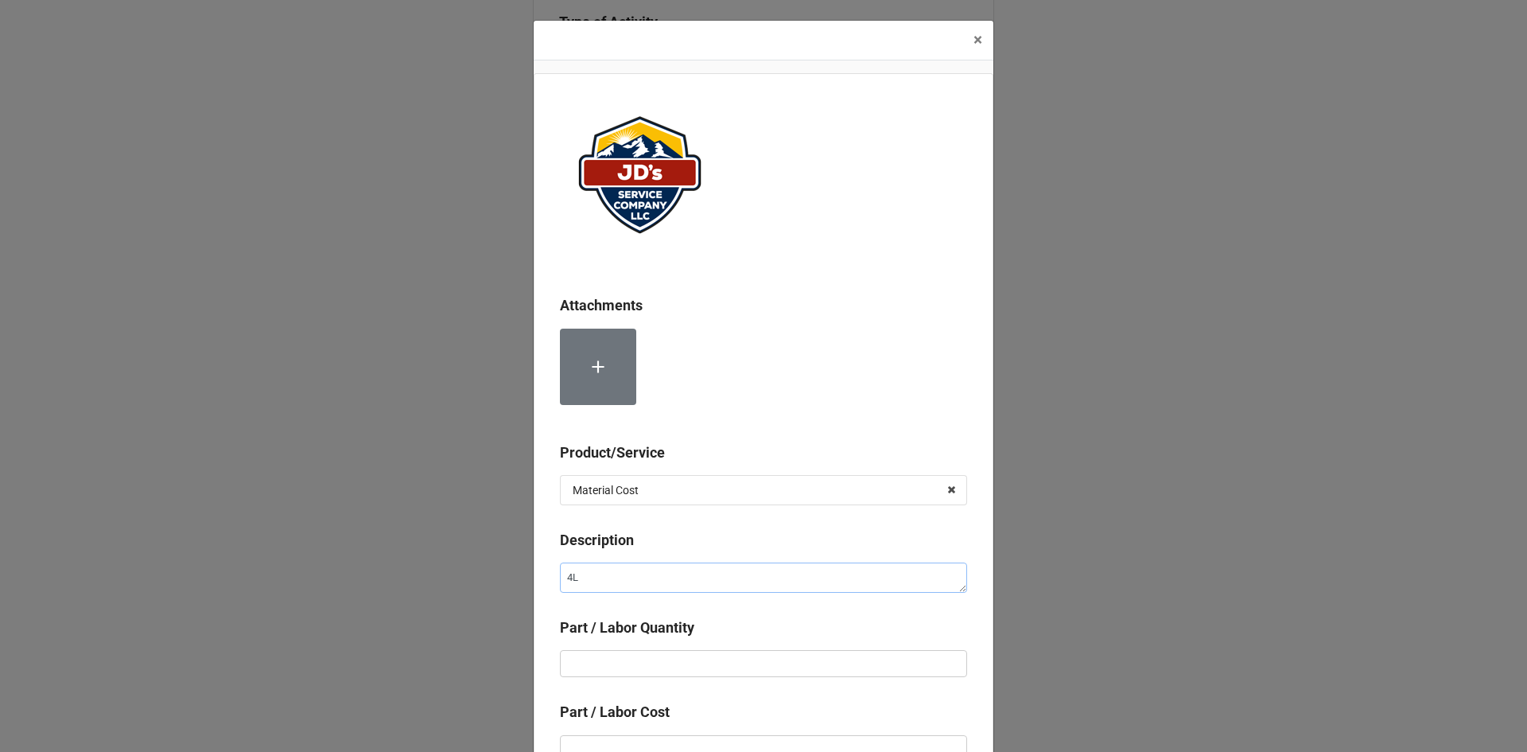
type textarea "4L 2"
type textarea "x"
type textarea "4L 21"
type textarea "x"
type textarea "4L 210"
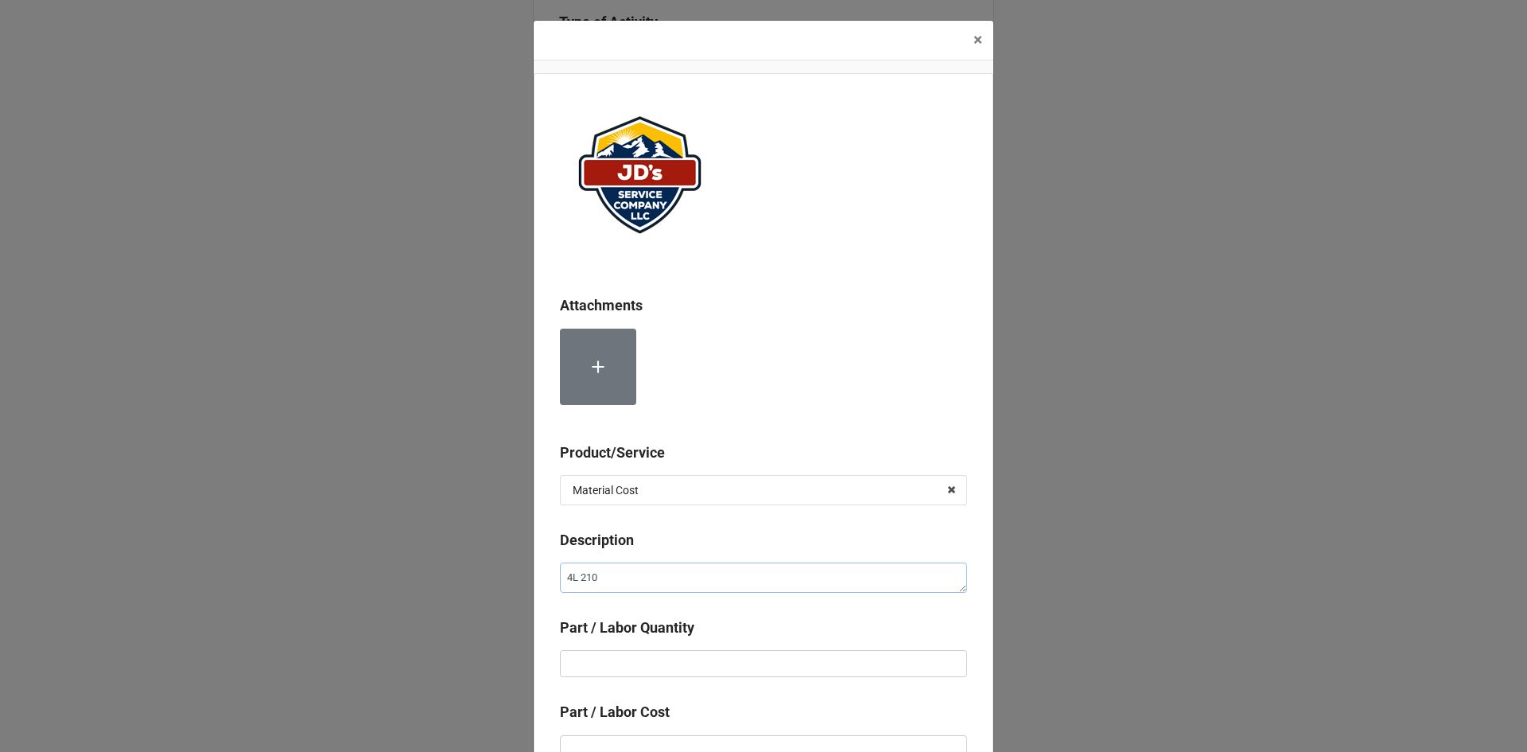
type textarea "x"
type textarea "4L 210"
type textarea "x"
type textarea "4L 210 B"
type textarea "x"
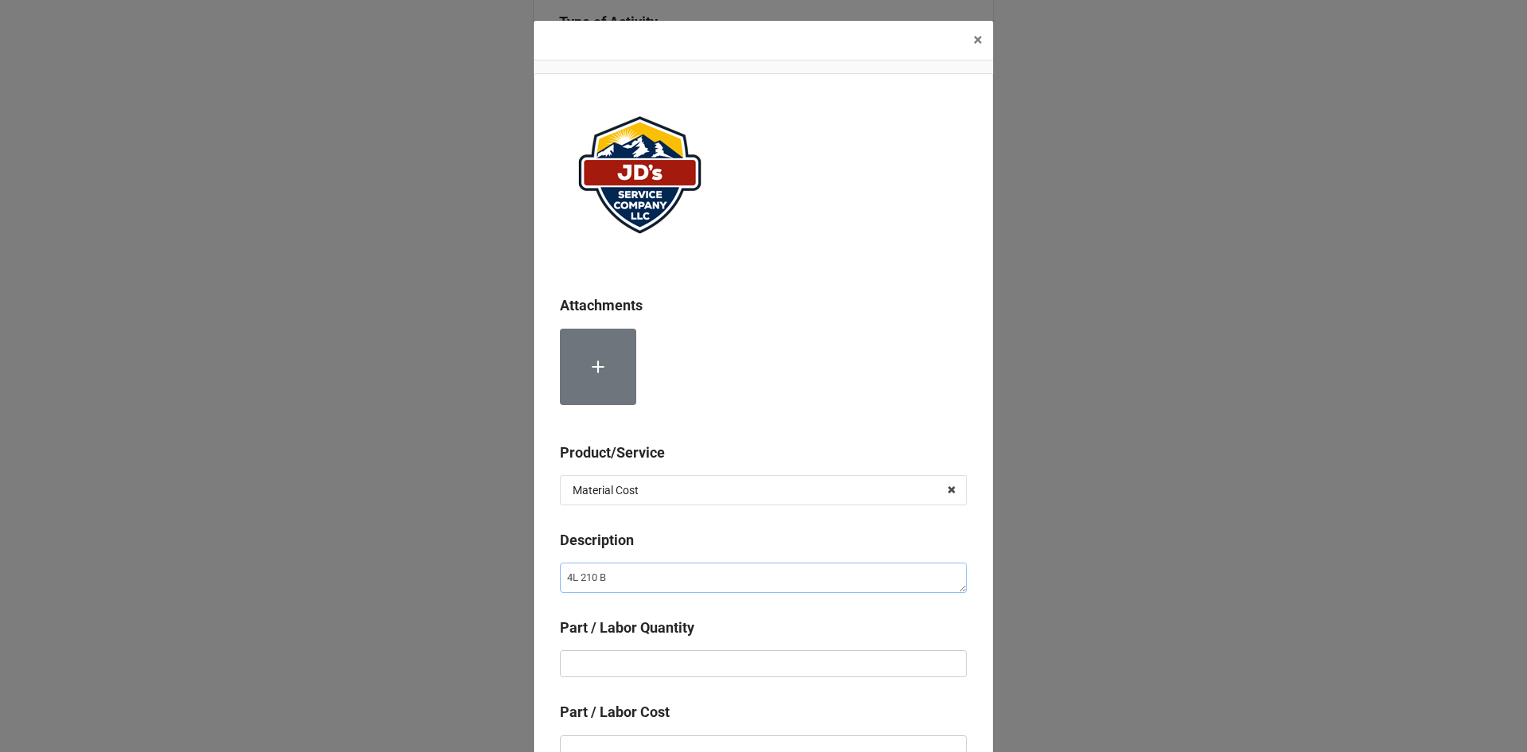
type textarea "4L 210 B-"
type textarea "x"
type textarea "4L 210 B-B"
type textarea "x"
type textarea "4L 210 B-Be"
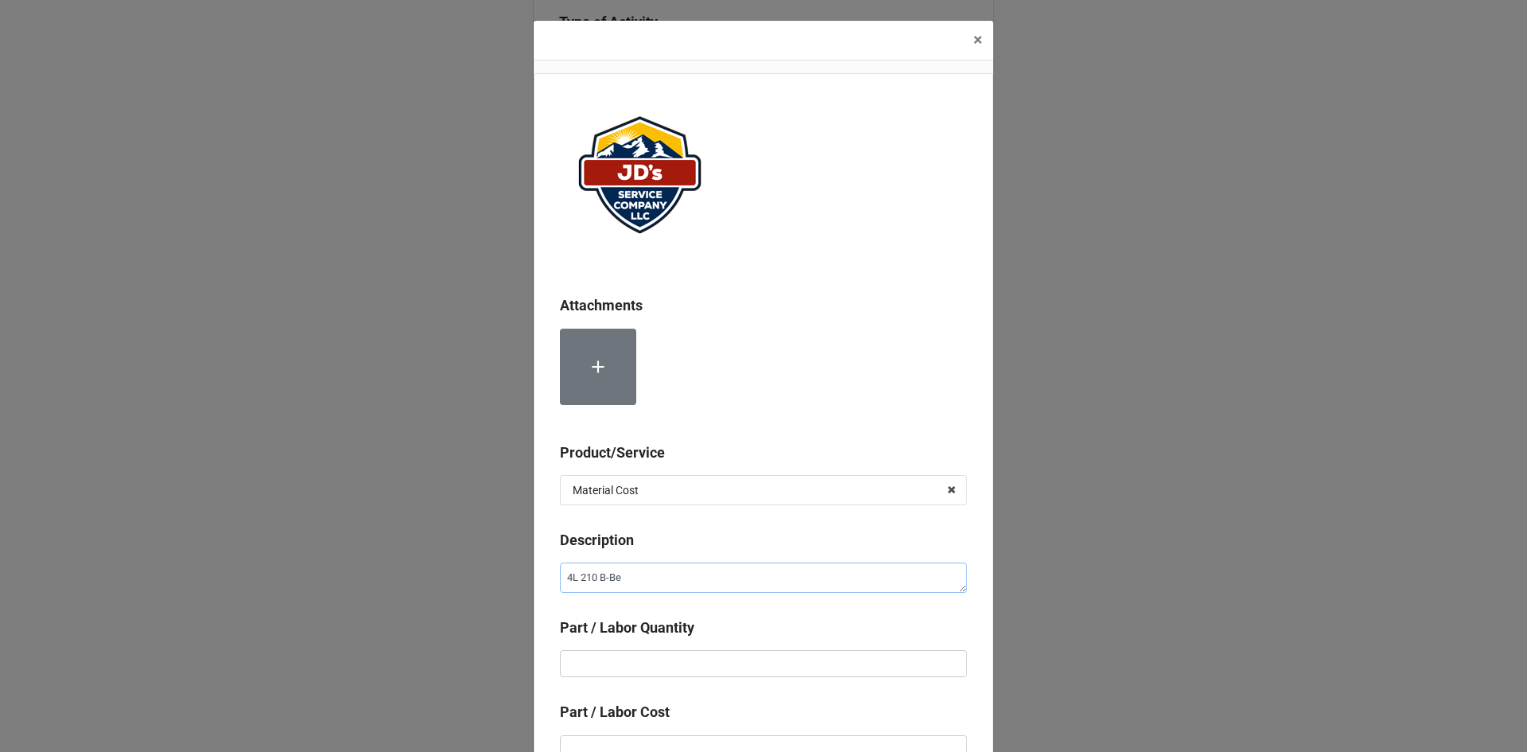
type textarea "x"
type textarea "4L 210 B-Bel"
type textarea "x"
type textarea "4L 210 B-Belt"
click at [625, 667] on input "text" at bounding box center [763, 663] width 407 height 27
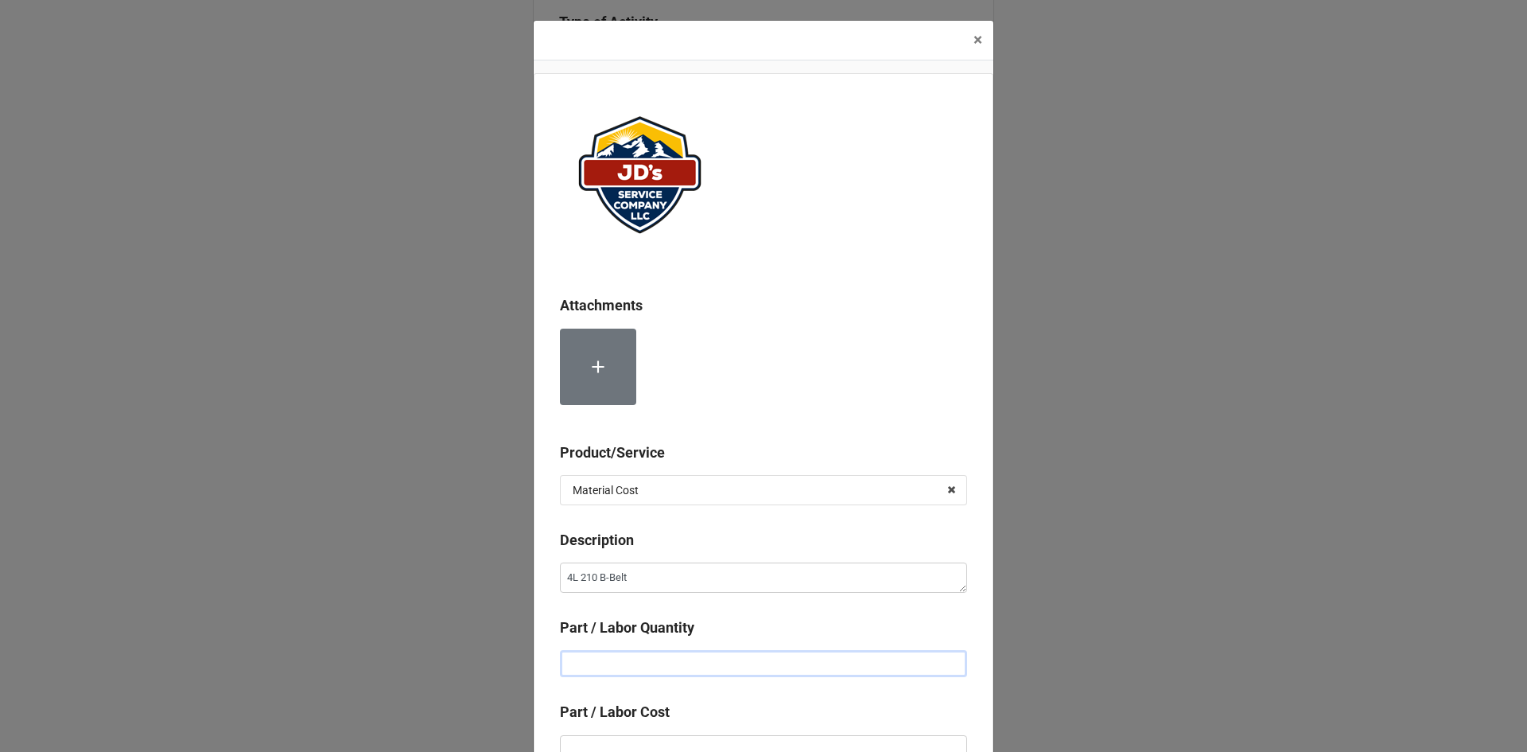
type textarea "x"
type input "1"
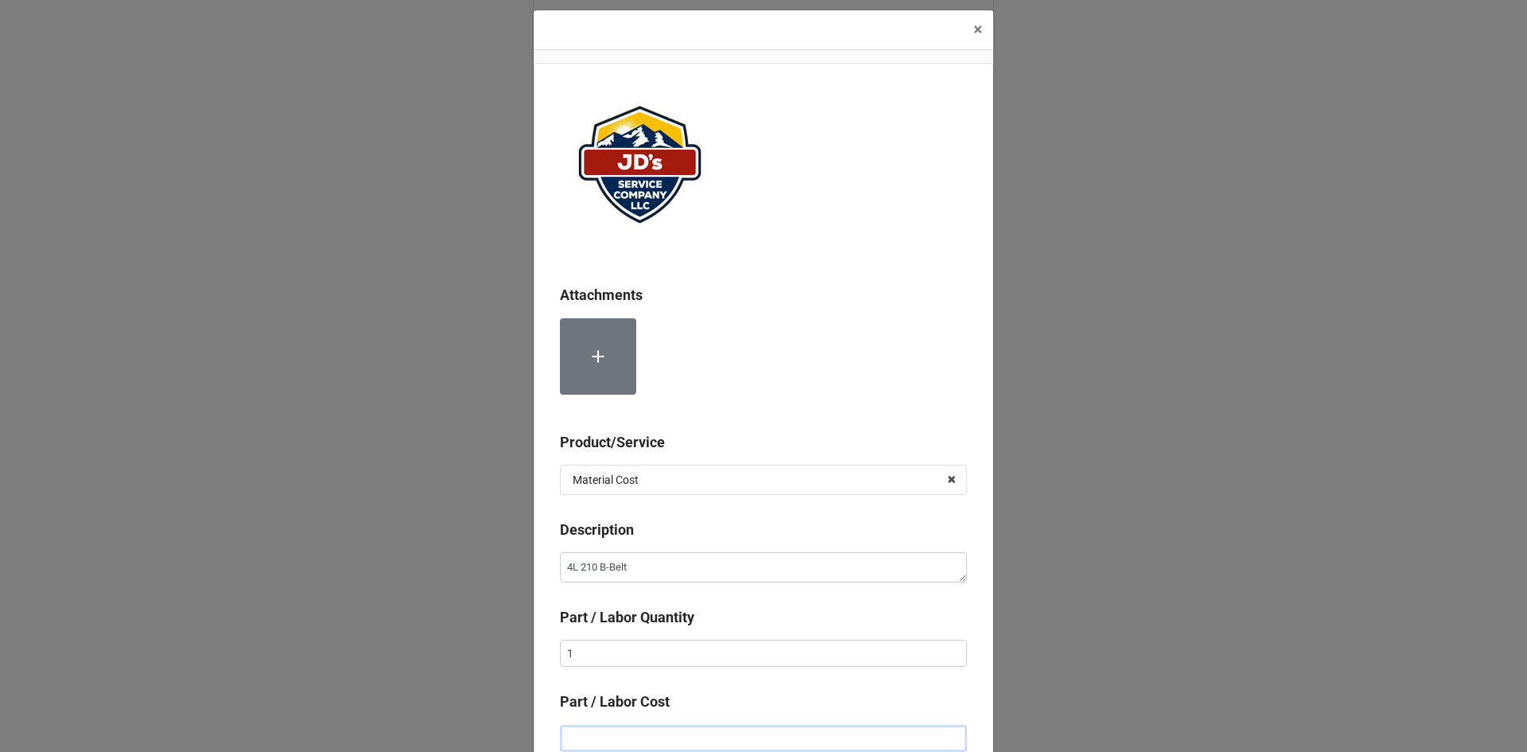
type textarea "x"
type input "$4.00"
type textarea "x"
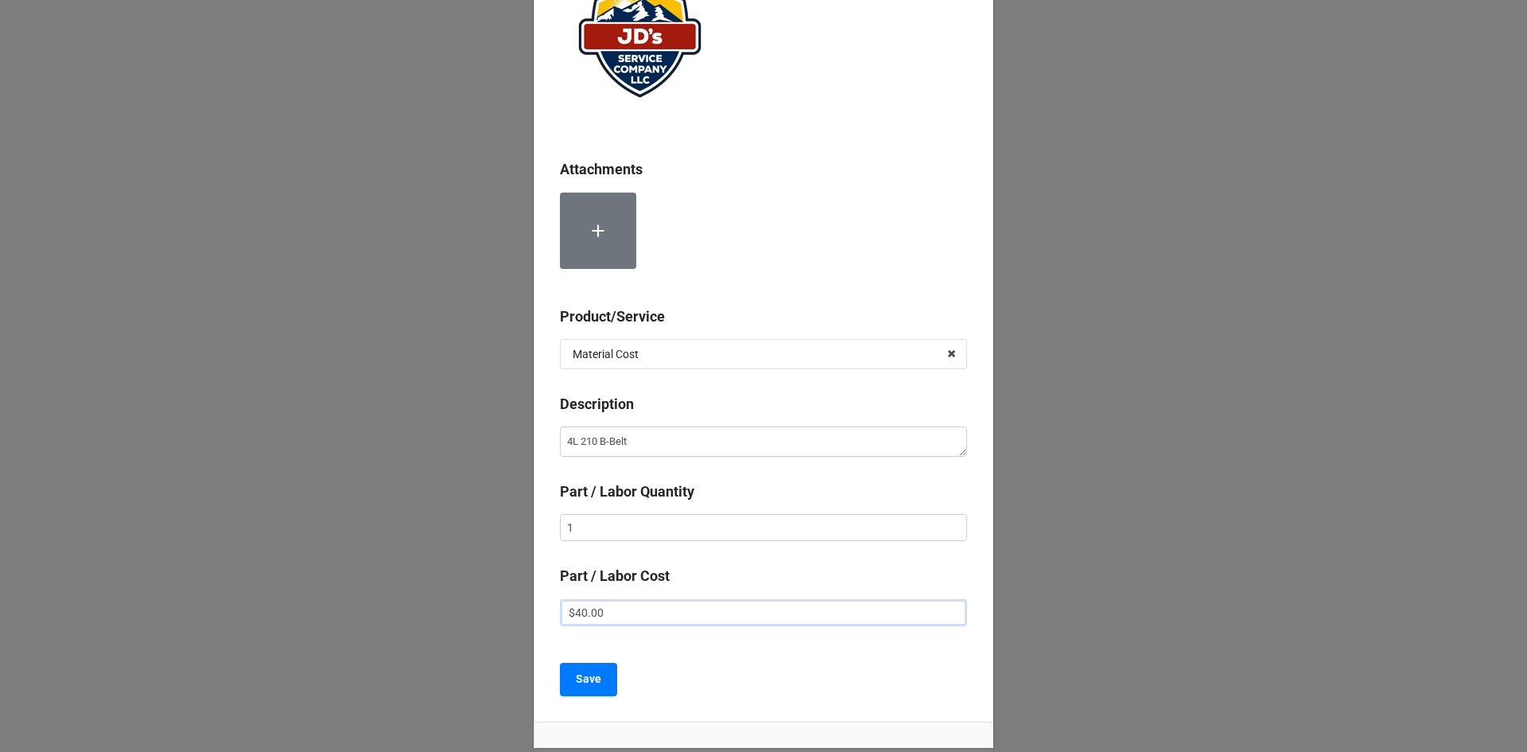
scroll to position [169, 0]
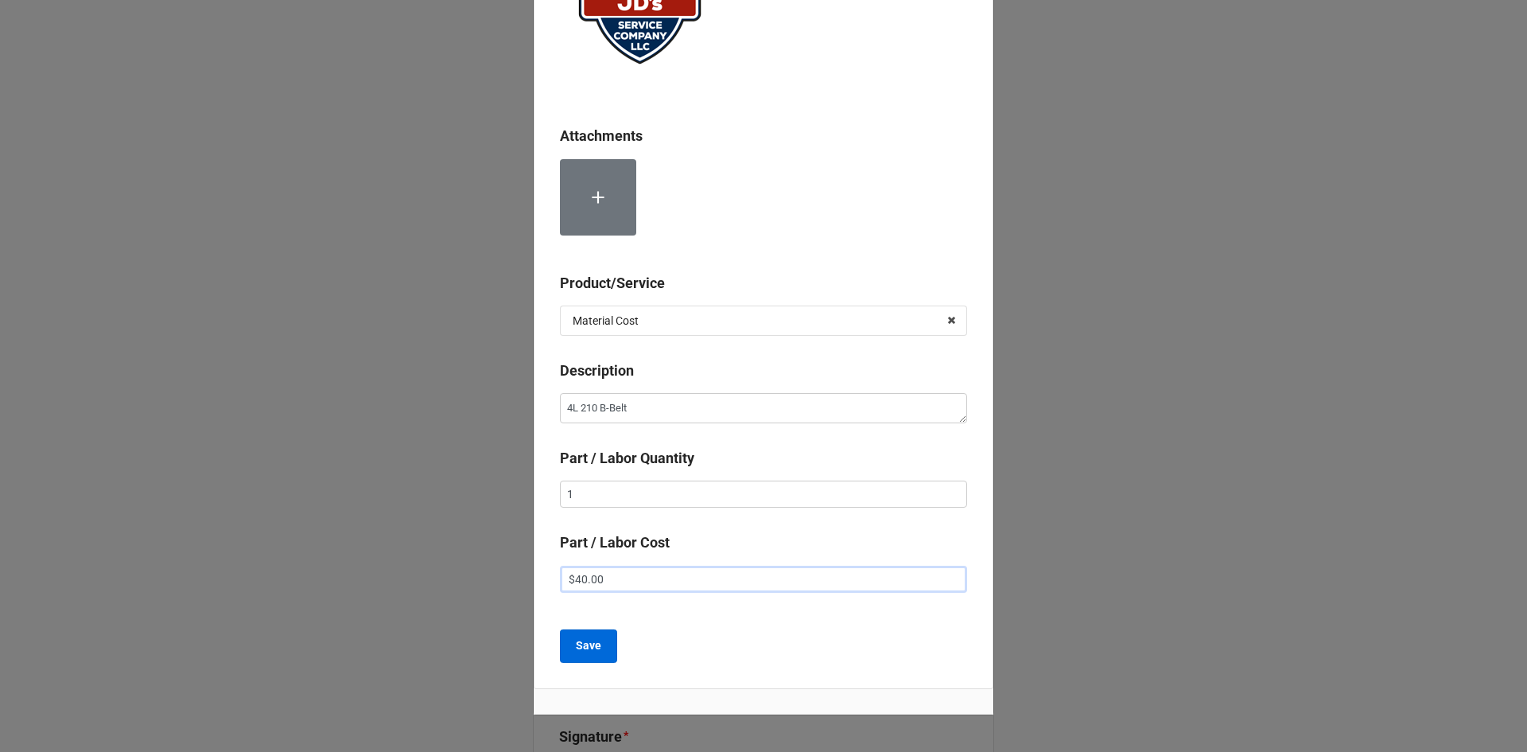
type input "$40.00"
click at [601, 650] on button "Save" at bounding box center [588, 645] width 57 height 33
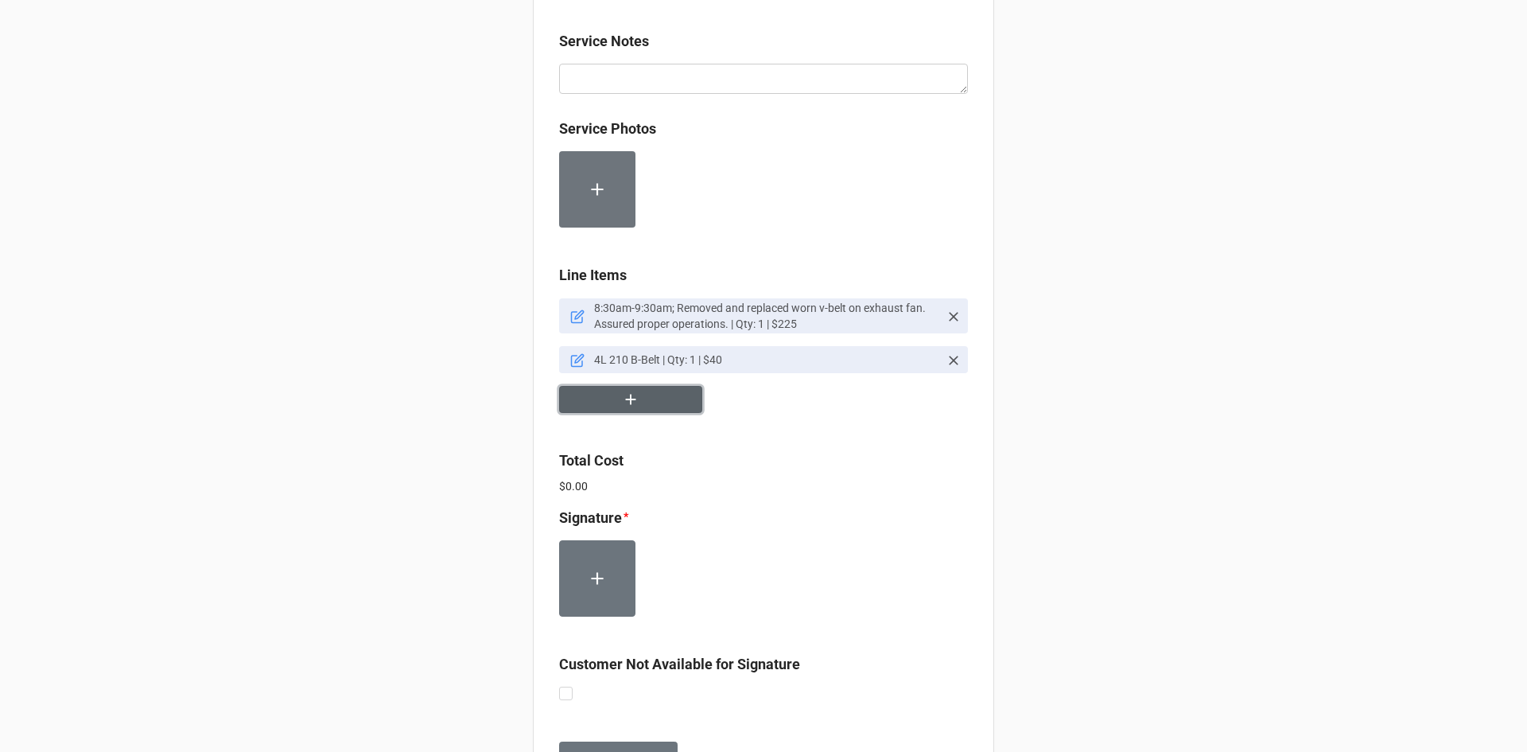
scroll to position [875, 0]
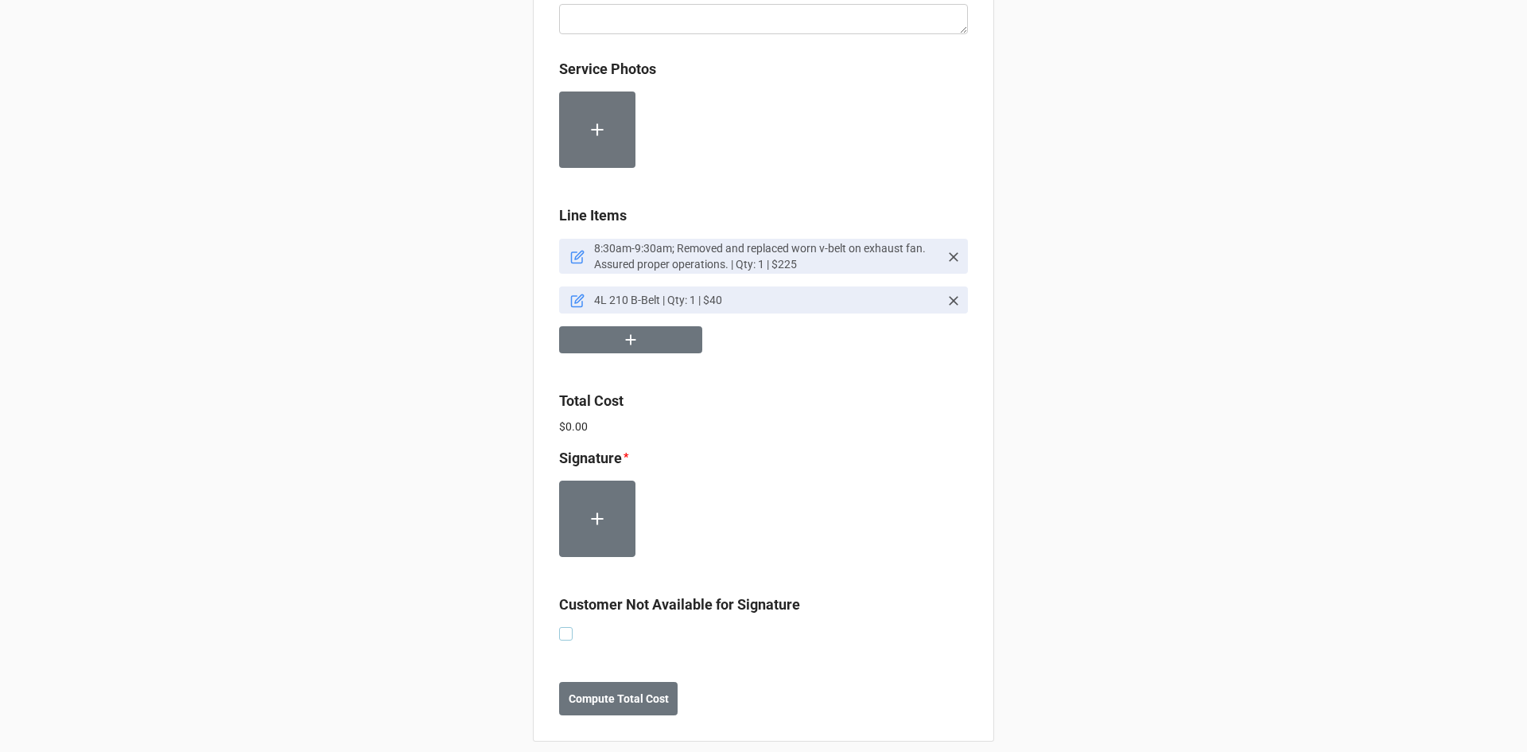
click at [561, 627] on label at bounding box center [566, 627] width 14 height 0
checkbox input "true"
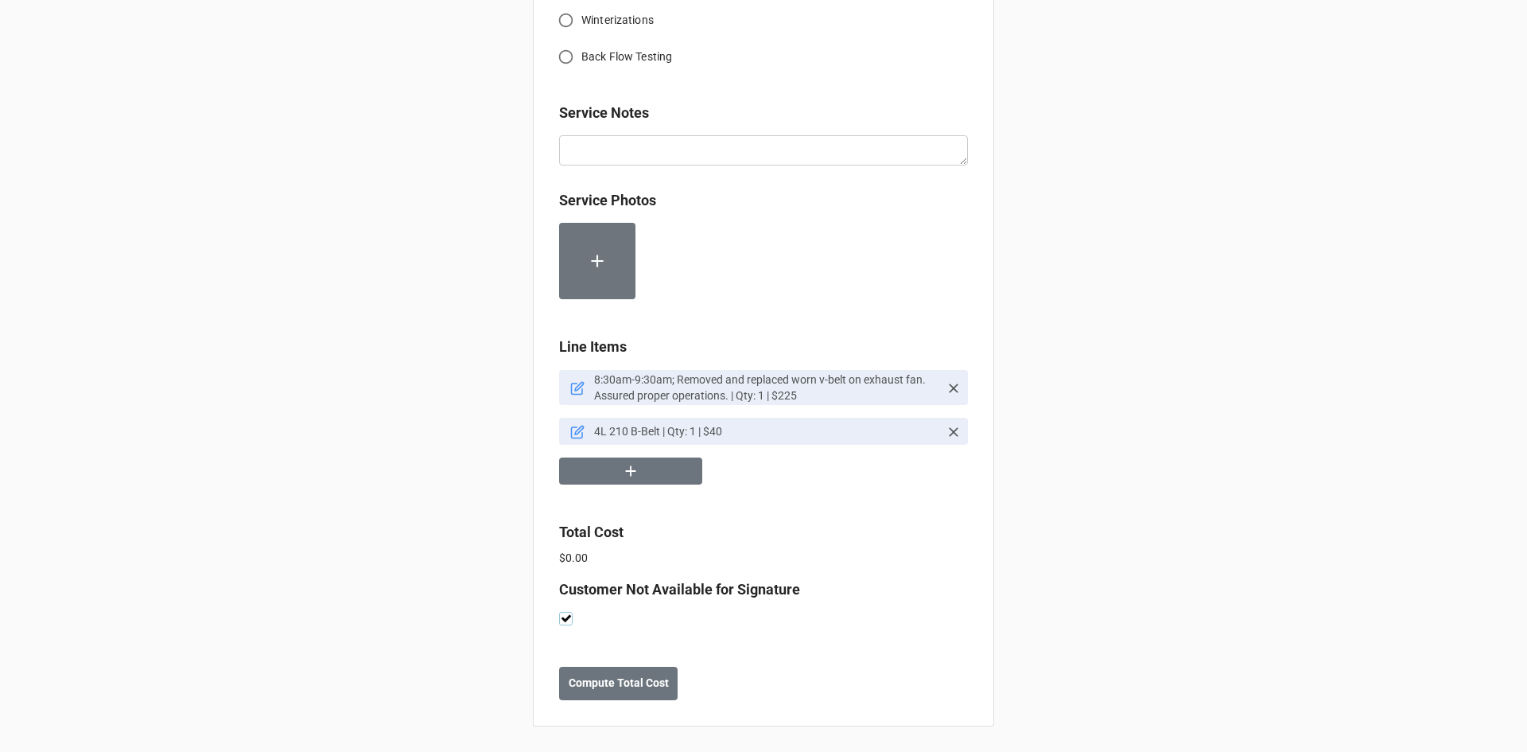
scroll to position [745, 0]
click at [640, 690] on b "Compute Total Cost" at bounding box center [619, 683] width 100 height 17
click at [585, 688] on b "Save" at bounding box center [587, 683] width 25 height 17
